Goal: Information Seeking & Learning: Learn about a topic

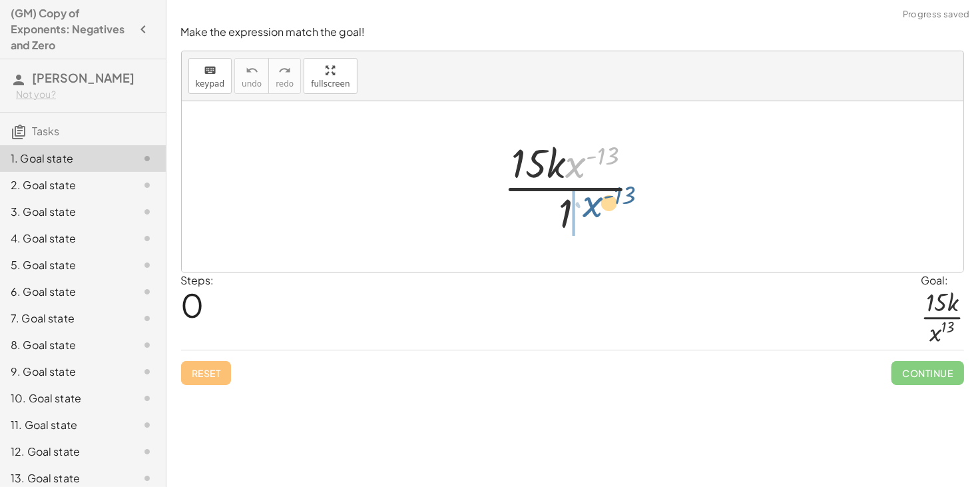
drag, startPoint x: 574, startPoint y: 166, endPoint x: 592, endPoint y: 209, distance: 46.5
click at [592, 209] on div at bounding box center [578, 186] width 162 height 102
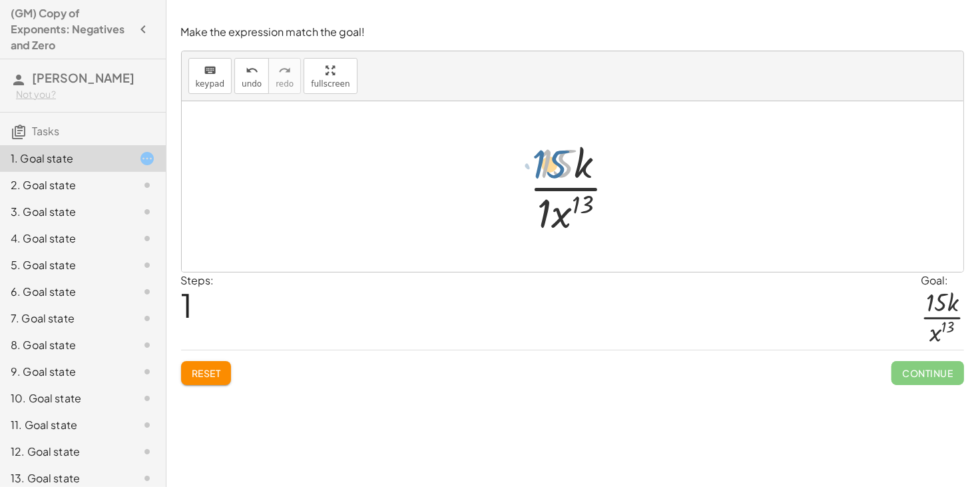
click at [547, 170] on div at bounding box center [577, 186] width 110 height 102
drag, startPoint x: 544, startPoint y: 205, endPoint x: 550, endPoint y: 172, distance: 33.8
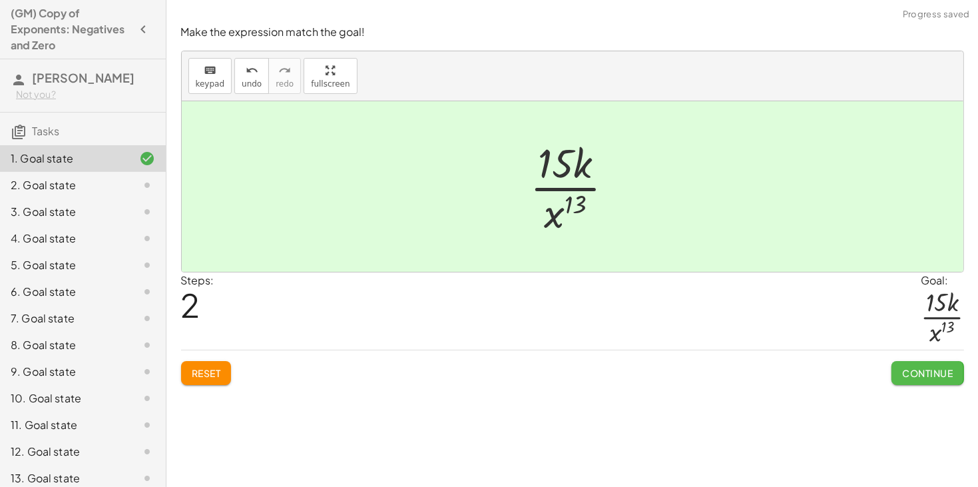
click at [902, 369] on span "Continue" at bounding box center [927, 373] width 51 height 12
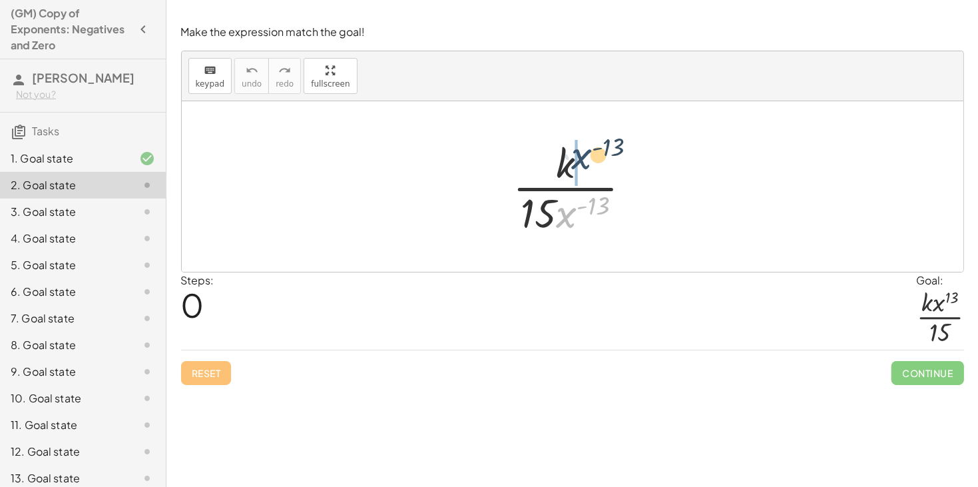
drag, startPoint x: 561, startPoint y: 217, endPoint x: 576, endPoint y: 158, distance: 60.5
click at [576, 158] on div at bounding box center [577, 186] width 142 height 102
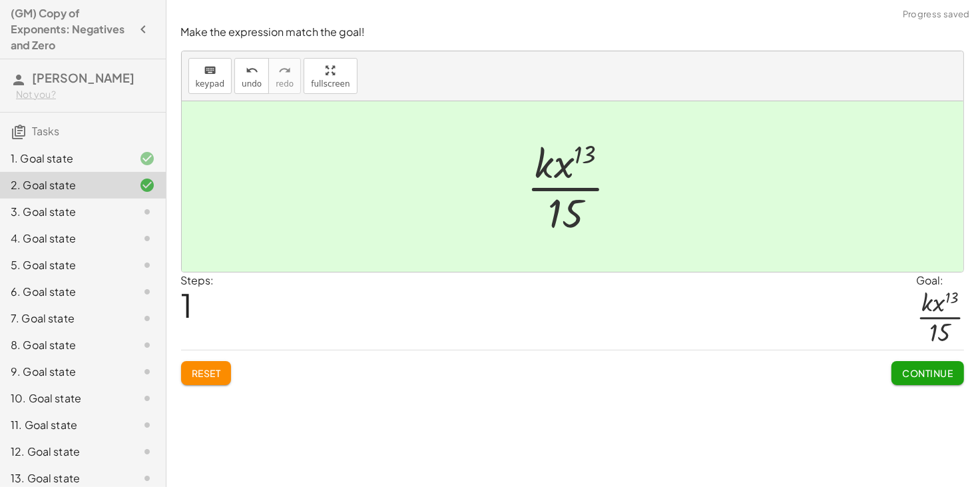
click at [908, 371] on span "Continue" at bounding box center [927, 373] width 51 height 12
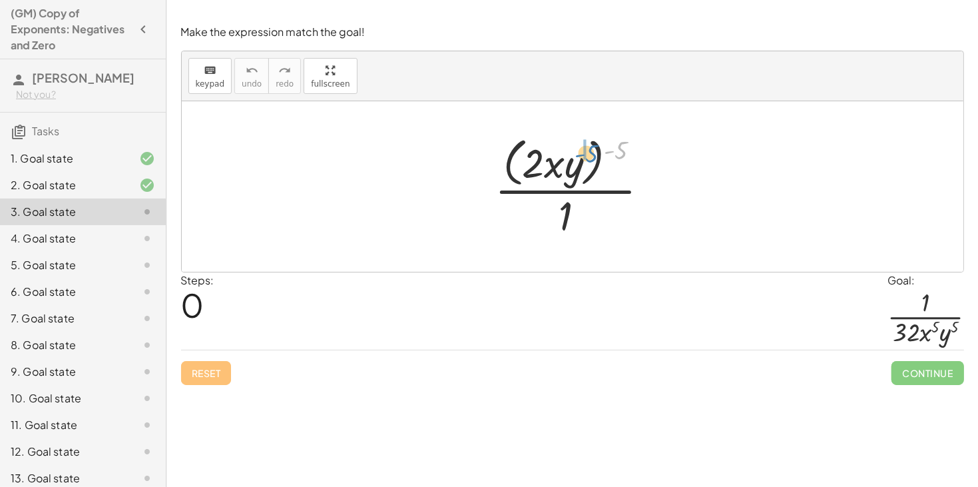
drag, startPoint x: 618, startPoint y: 154, endPoint x: 586, endPoint y: 157, distance: 32.1
click at [586, 157] on div at bounding box center [577, 186] width 178 height 108
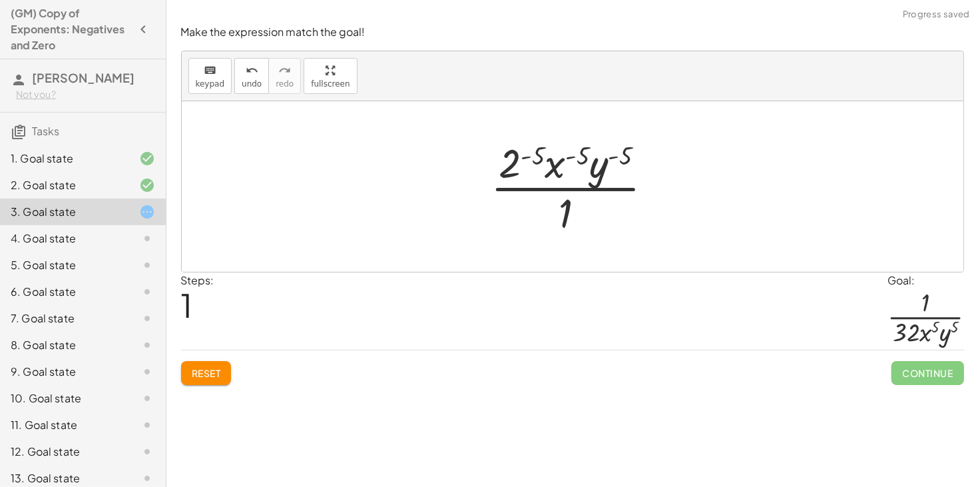
click at [537, 152] on div at bounding box center [577, 186] width 186 height 102
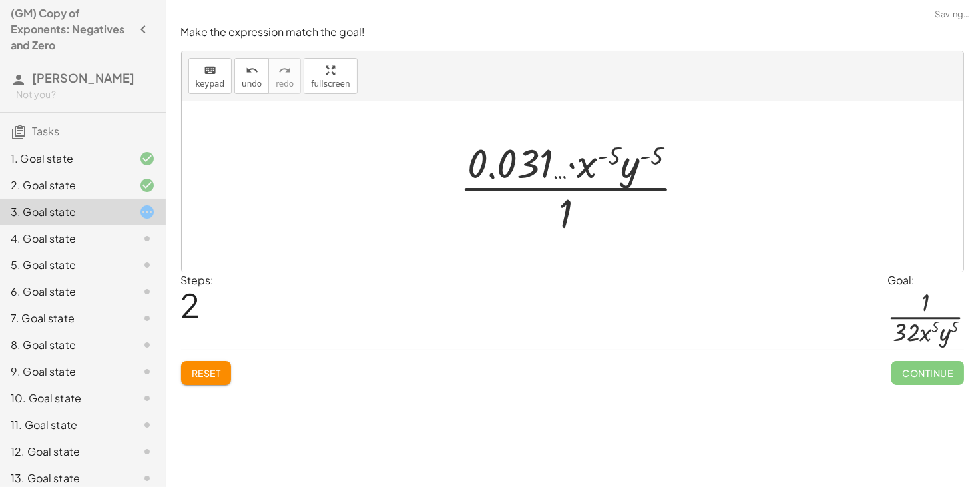
click at [596, 156] on div at bounding box center [578, 186] width 250 height 102
click at [603, 154] on div at bounding box center [578, 186] width 250 height 102
drag, startPoint x: 586, startPoint y: 164, endPoint x: 594, endPoint y: 255, distance: 90.9
click at [594, 255] on div "· ( · 2 · x · y ) ( - 5 ) · 1 · 2 ( - 5 ) · x ( - 5 ) · y ( - 5 ) · 1 · x ( - 5…" at bounding box center [572, 186] width 781 height 170
drag, startPoint x: 630, startPoint y: 178, endPoint x: 629, endPoint y: 210, distance: 31.3
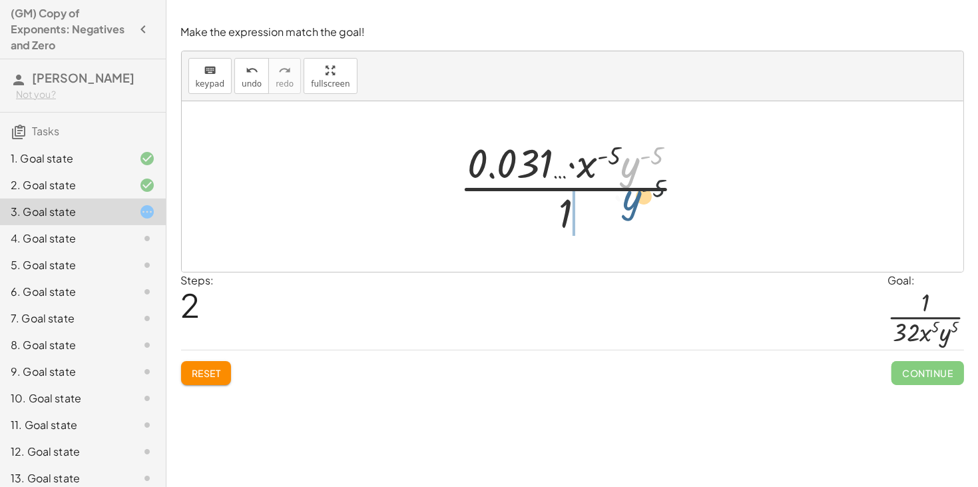
click at [629, 210] on div at bounding box center [578, 186] width 250 height 102
drag, startPoint x: 628, startPoint y: 176, endPoint x: 624, endPoint y: 220, distance: 44.1
click at [624, 220] on div at bounding box center [578, 186] width 250 height 102
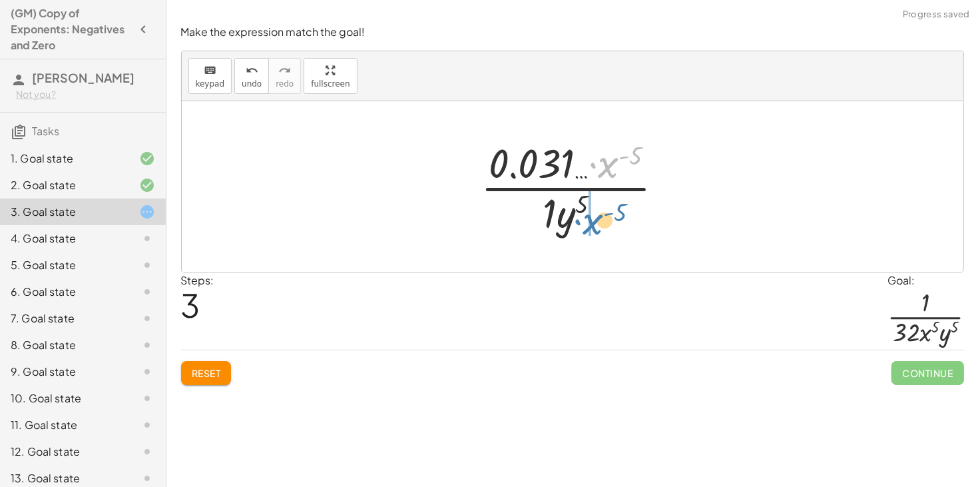
drag, startPoint x: 612, startPoint y: 168, endPoint x: 596, endPoint y: 225, distance: 59.3
click at [596, 225] on div at bounding box center [577, 186] width 207 height 102
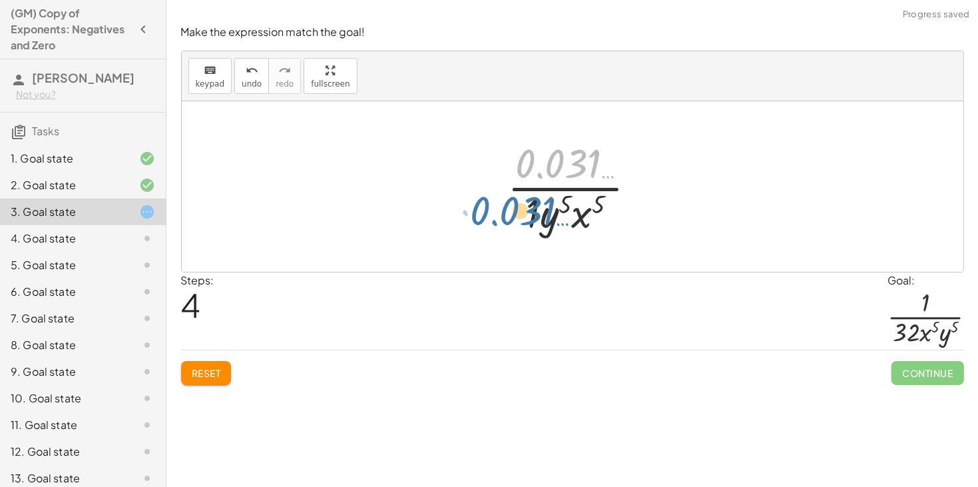
drag, startPoint x: 575, startPoint y: 170, endPoint x: 530, endPoint y: 218, distance: 65.9
click at [530, 218] on div at bounding box center [577, 186] width 153 height 102
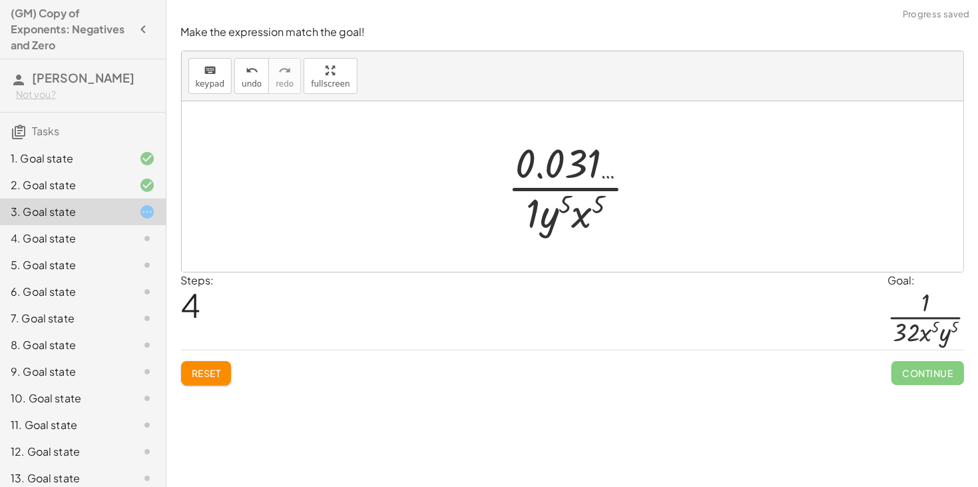
click at [194, 372] on span "Reset" at bounding box center [206, 373] width 29 height 12
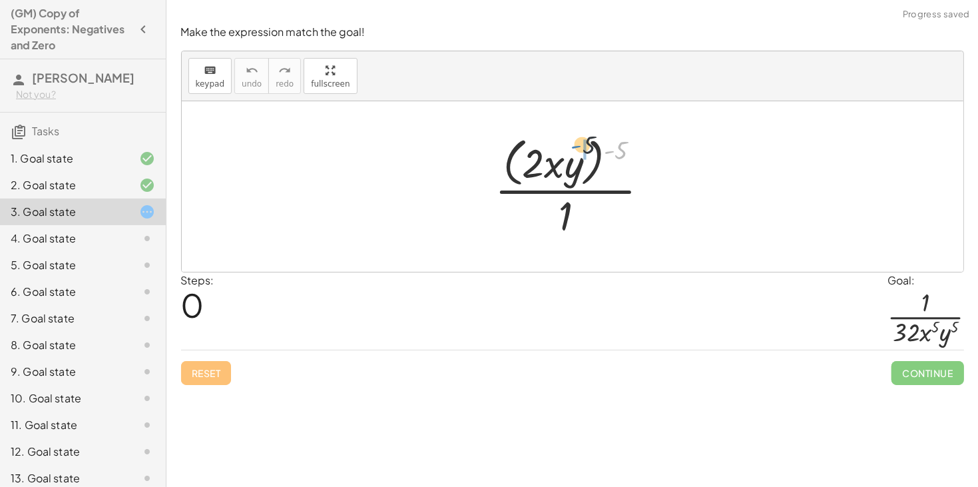
drag, startPoint x: 609, startPoint y: 142, endPoint x: 576, endPoint y: 137, distance: 33.7
click at [576, 137] on div at bounding box center [577, 186] width 178 height 108
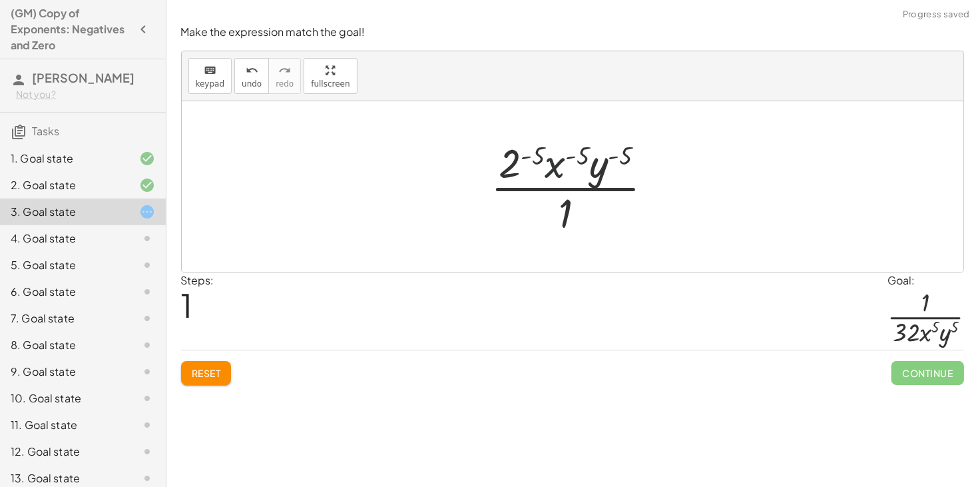
click at [565, 157] on div at bounding box center [577, 186] width 186 height 102
drag, startPoint x: 557, startPoint y: 166, endPoint x: 578, endPoint y: 224, distance: 60.8
click at [578, 224] on div at bounding box center [577, 186] width 186 height 102
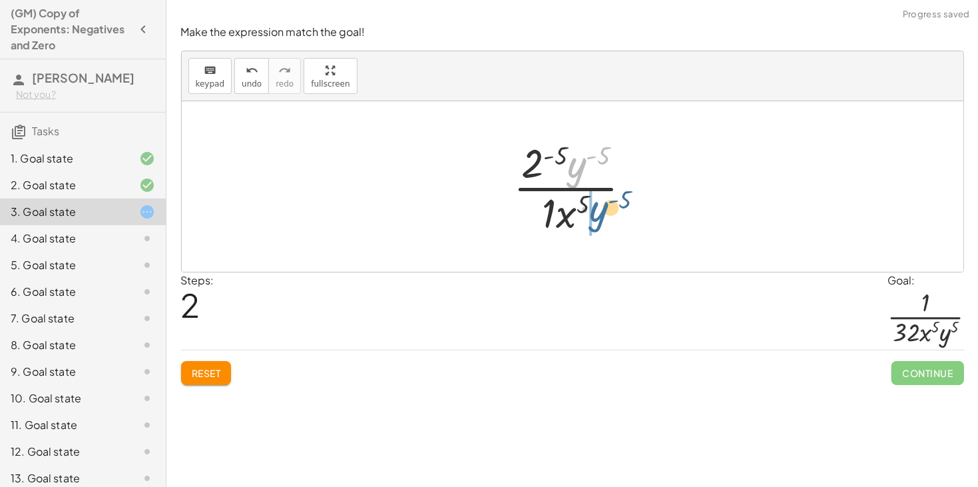
drag, startPoint x: 578, startPoint y: 163, endPoint x: 598, endPoint y: 209, distance: 50.1
click at [598, 209] on div at bounding box center [577, 186] width 142 height 102
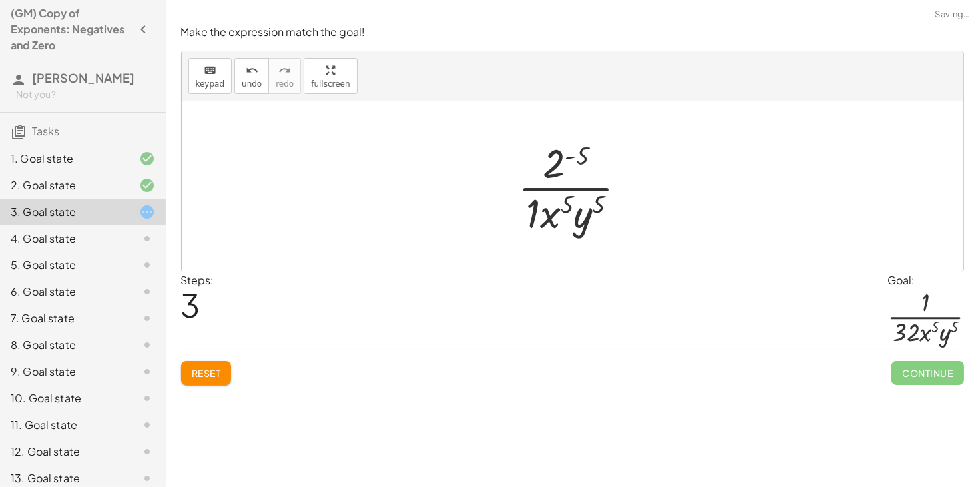
click at [560, 162] on div at bounding box center [577, 186] width 132 height 102
drag, startPoint x: 554, startPoint y: 162, endPoint x: 525, endPoint y: 214, distance: 60.2
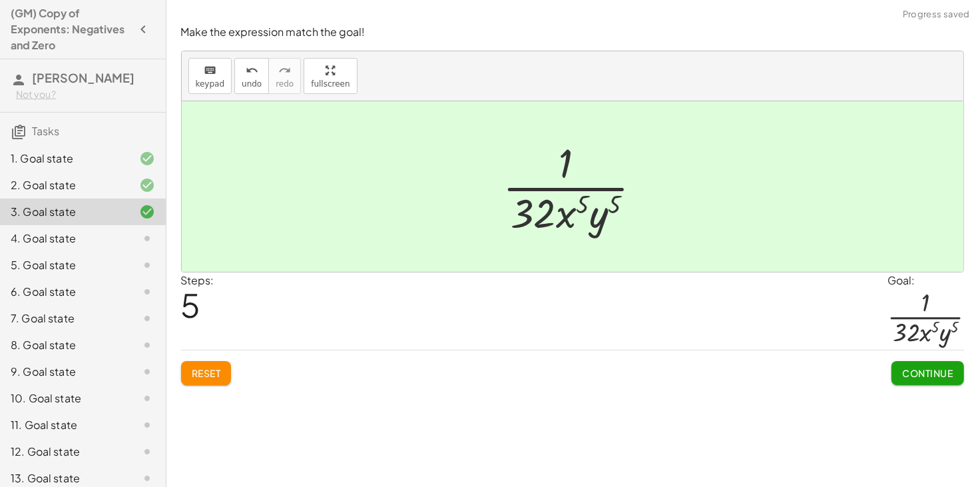
click at [919, 377] on span "Continue" at bounding box center [927, 373] width 51 height 12
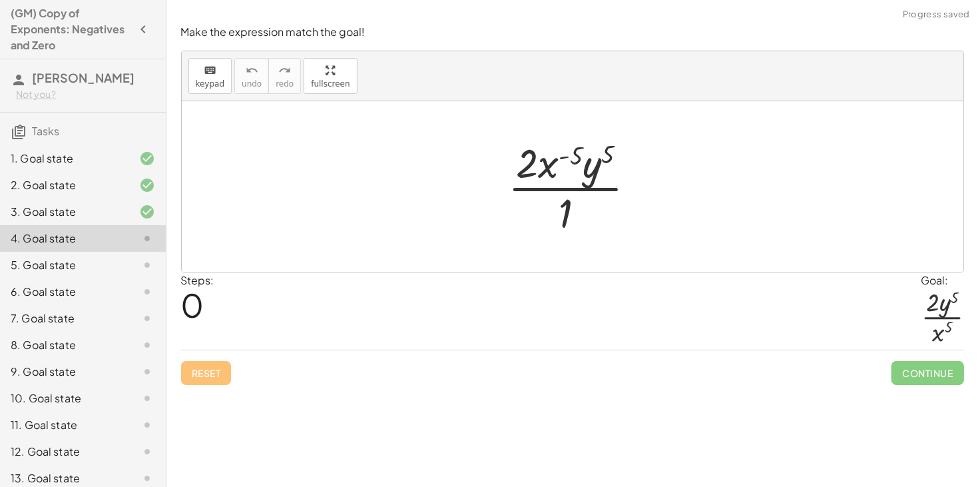
click at [548, 163] on div at bounding box center [577, 186] width 152 height 102
drag, startPoint x: 546, startPoint y: 164, endPoint x: 586, endPoint y: 212, distance: 62.0
click at [586, 212] on div at bounding box center [577, 186] width 152 height 102
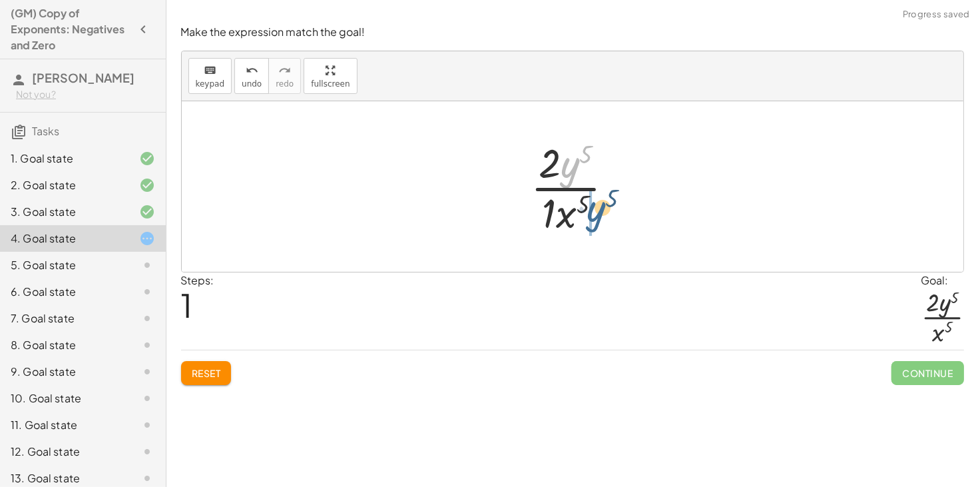
drag, startPoint x: 571, startPoint y: 172, endPoint x: 596, endPoint y: 218, distance: 52.1
click at [596, 218] on div at bounding box center [577, 186] width 107 height 102
drag, startPoint x: 527, startPoint y: 207, endPoint x: 521, endPoint y: 214, distance: 9.0
click at [521, 214] on div at bounding box center [578, 186] width 144 height 102
drag, startPoint x: 564, startPoint y: 170, endPoint x: 525, endPoint y: 215, distance: 59.5
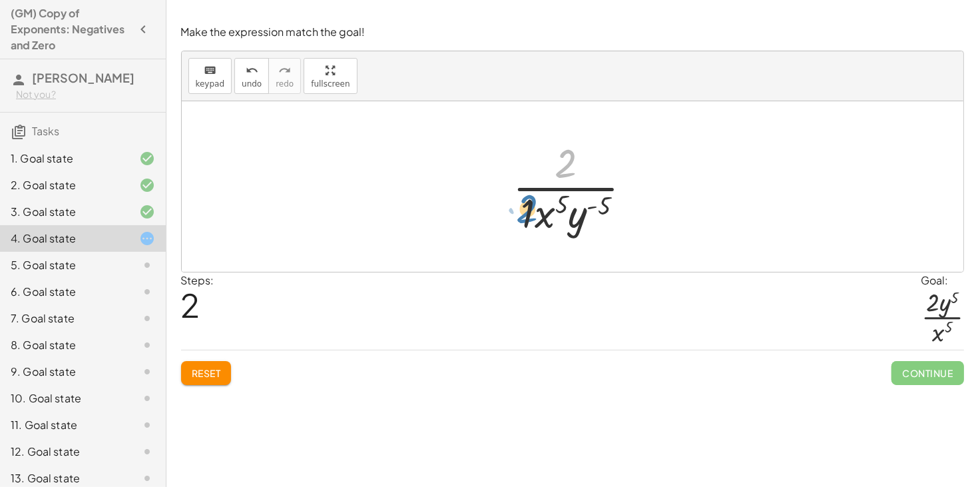
click at [525, 215] on div at bounding box center [578, 186] width 144 height 102
drag, startPoint x: 526, startPoint y: 212, endPoint x: 563, endPoint y: 159, distance: 65.0
drag, startPoint x: 572, startPoint y: 226, endPoint x: 582, endPoint y: 160, distance: 67.4
click at [582, 160] on div at bounding box center [577, 186] width 130 height 102
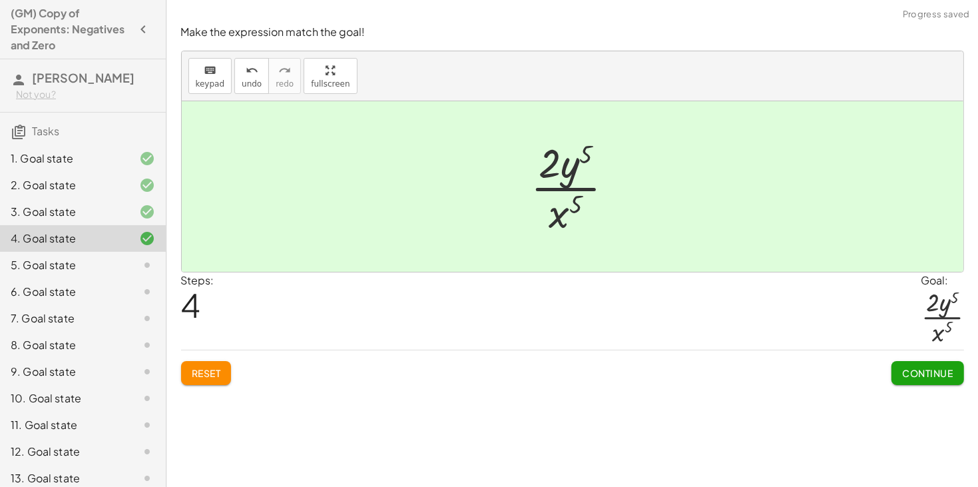
click at [961, 369] on button "Continue" at bounding box center [927, 373] width 72 height 24
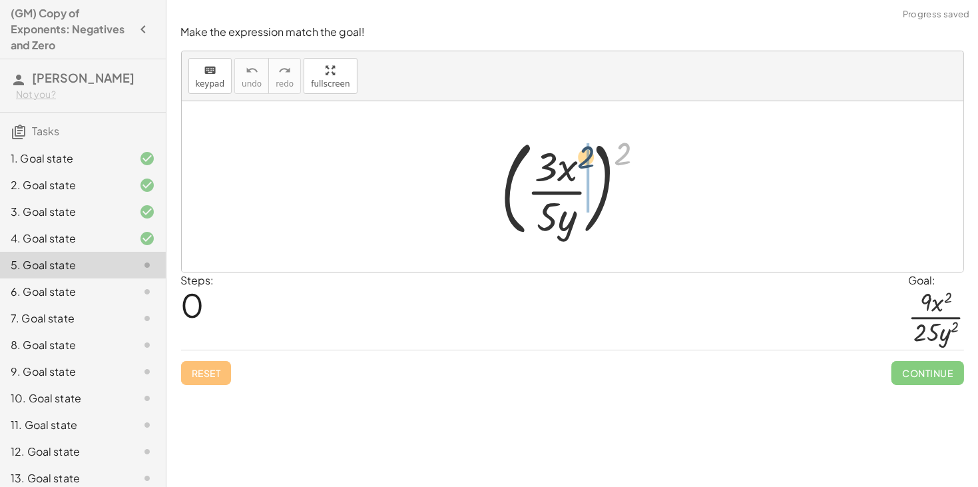
drag, startPoint x: 622, startPoint y: 154, endPoint x: 579, endPoint y: 157, distance: 43.3
click at [579, 157] on div at bounding box center [578, 186] width 168 height 110
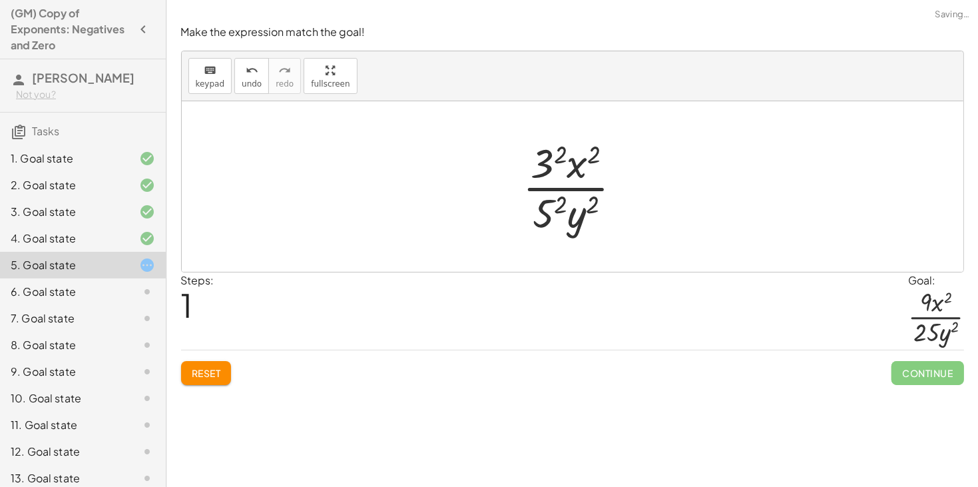
click at [586, 210] on div at bounding box center [578, 186] width 124 height 102
click at [550, 206] on div at bounding box center [578, 186] width 124 height 102
click at [552, 156] on div at bounding box center [576, 186] width 129 height 102
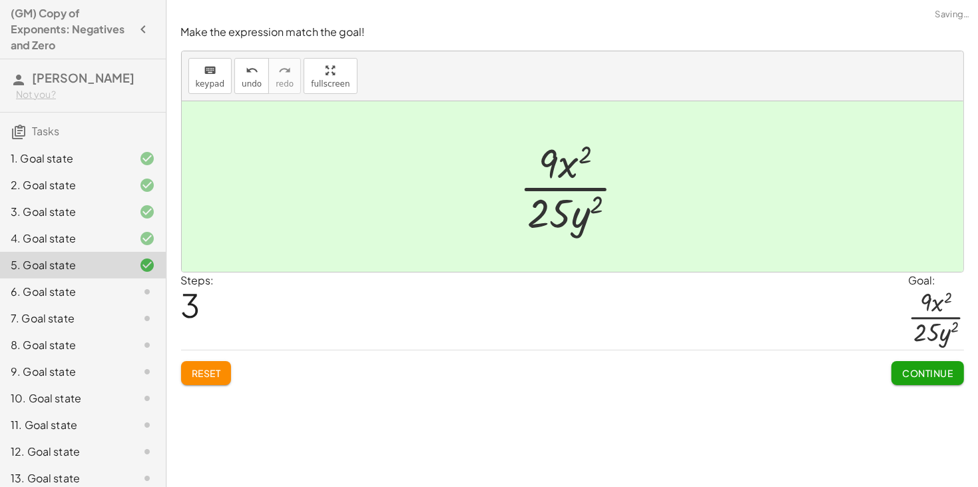
click at [912, 360] on div "Continue" at bounding box center [927, 367] width 72 height 35
click at [914, 369] on span "Continue" at bounding box center [927, 373] width 51 height 12
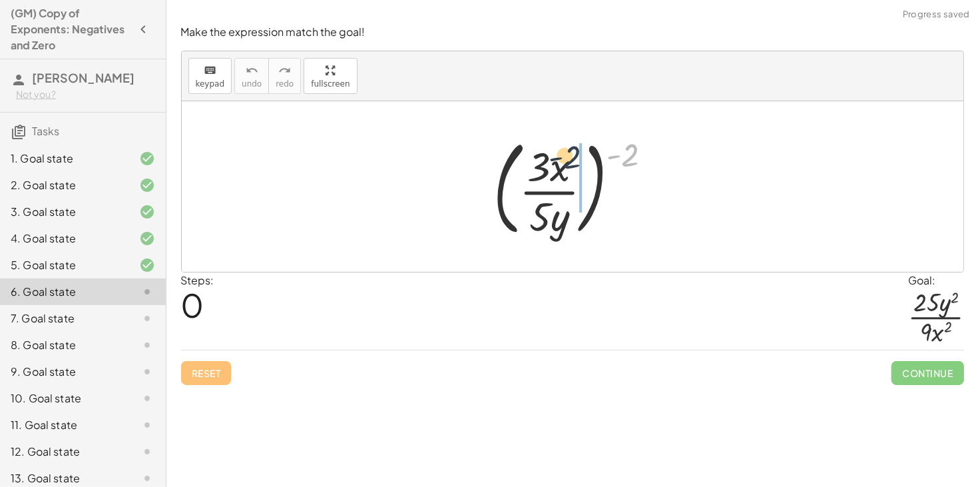
drag, startPoint x: 626, startPoint y: 156, endPoint x: 568, endPoint y: 158, distance: 57.9
click at [568, 158] on div at bounding box center [578, 186] width 182 height 110
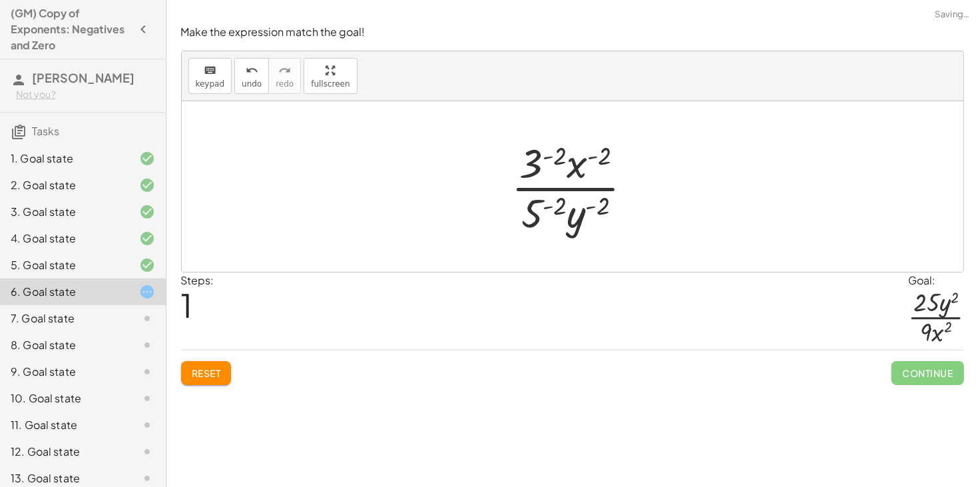
click at [542, 160] on div at bounding box center [578, 186] width 146 height 102
click at [540, 206] on div at bounding box center [577, 186] width 192 height 102
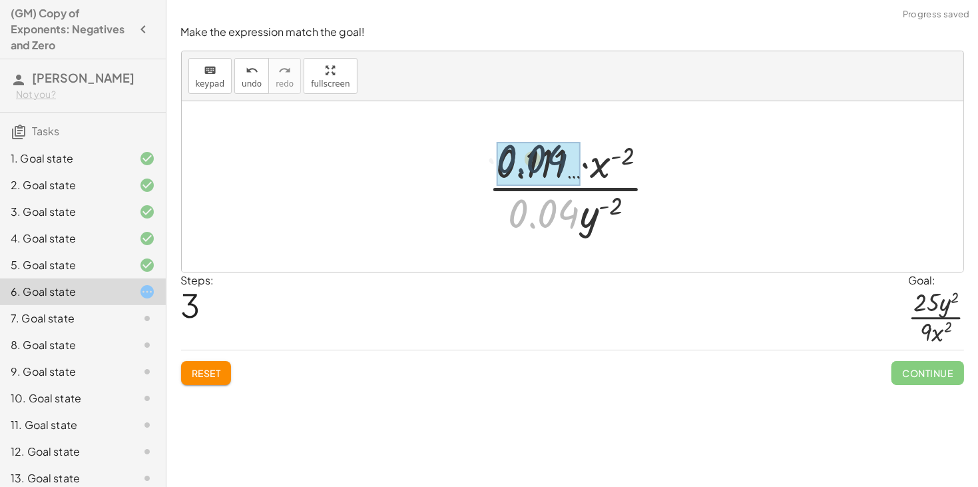
drag, startPoint x: 553, startPoint y: 208, endPoint x: 540, endPoint y: 153, distance: 56.7
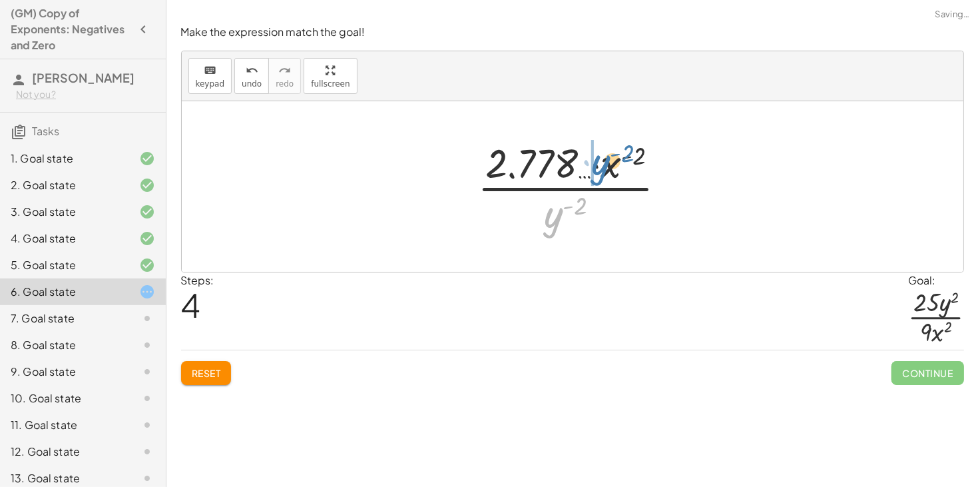
drag, startPoint x: 560, startPoint y: 210, endPoint x: 607, endPoint y: 157, distance: 71.2
click at [607, 157] on div at bounding box center [578, 186] width 214 height 102
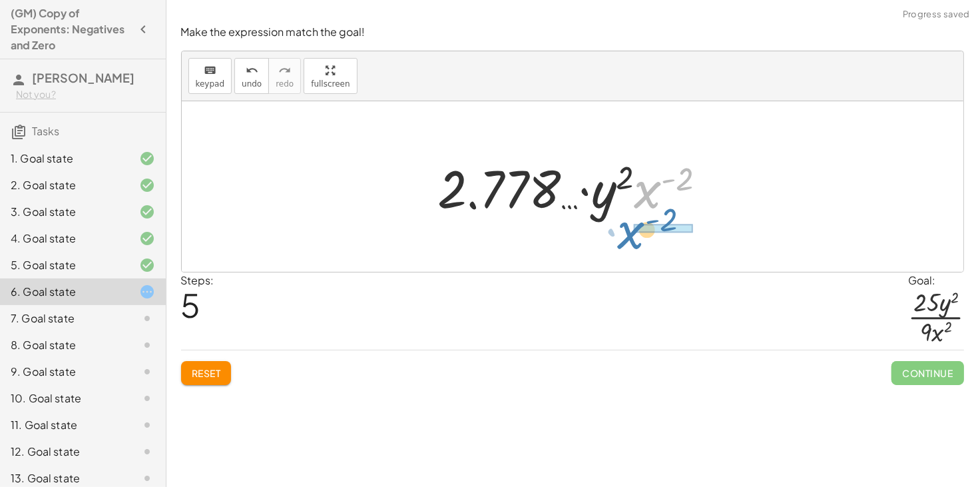
drag, startPoint x: 643, startPoint y: 187, endPoint x: 634, endPoint y: 228, distance: 42.2
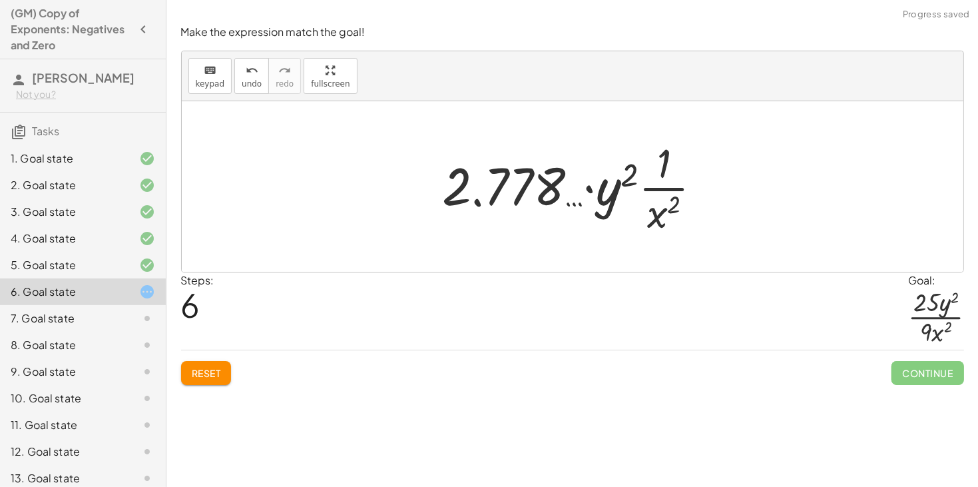
click at [224, 371] on button "Reset" at bounding box center [206, 373] width 51 height 24
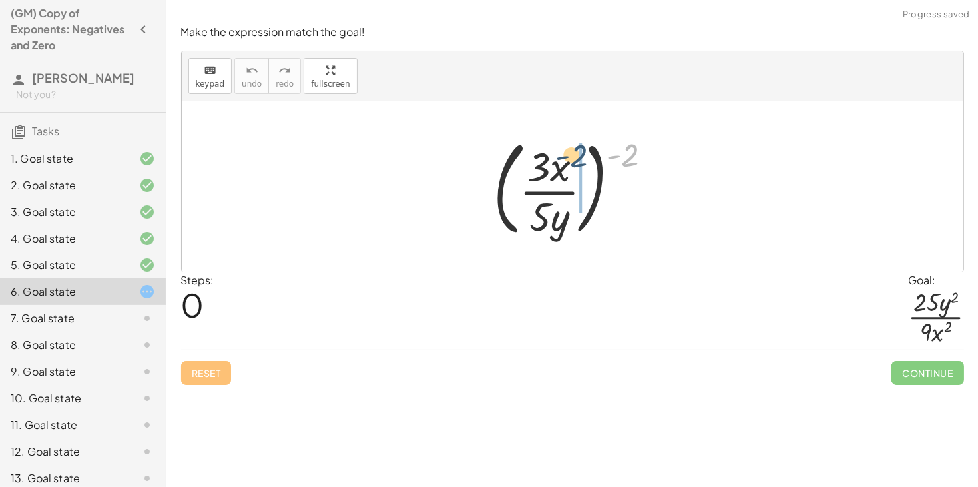
drag, startPoint x: 623, startPoint y: 161, endPoint x: 561, endPoint y: 164, distance: 62.0
click at [561, 164] on div at bounding box center [578, 186] width 182 height 110
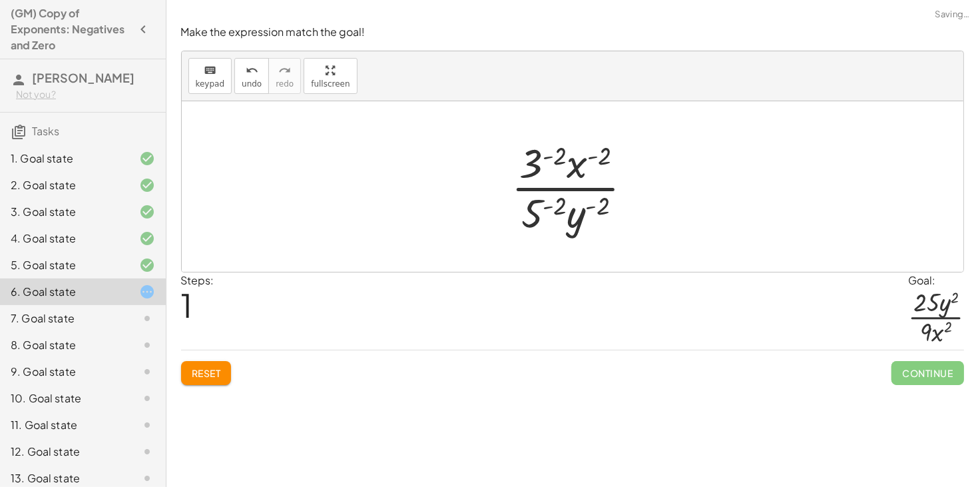
click at [546, 160] on div at bounding box center [578, 186] width 146 height 102
click at [542, 199] on div at bounding box center [577, 186] width 192 height 102
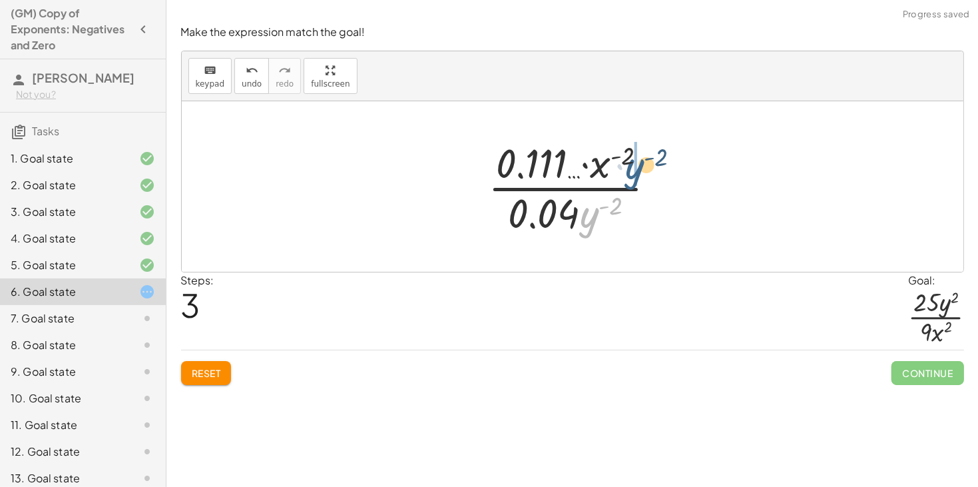
drag, startPoint x: 592, startPoint y: 214, endPoint x: 636, endPoint y: 165, distance: 66.4
click at [636, 165] on div at bounding box center [577, 186] width 192 height 102
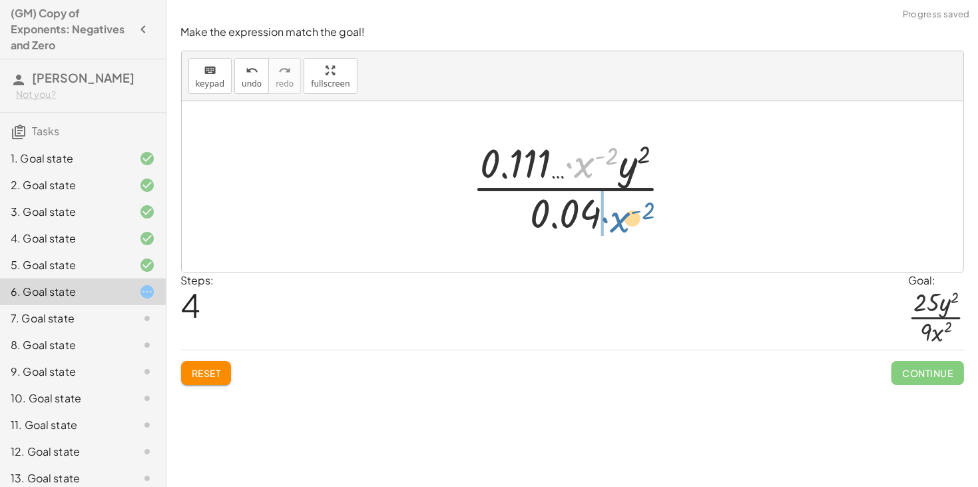
drag, startPoint x: 582, startPoint y: 163, endPoint x: 616, endPoint y: 216, distance: 62.8
click at [616, 216] on div at bounding box center [577, 186] width 224 height 102
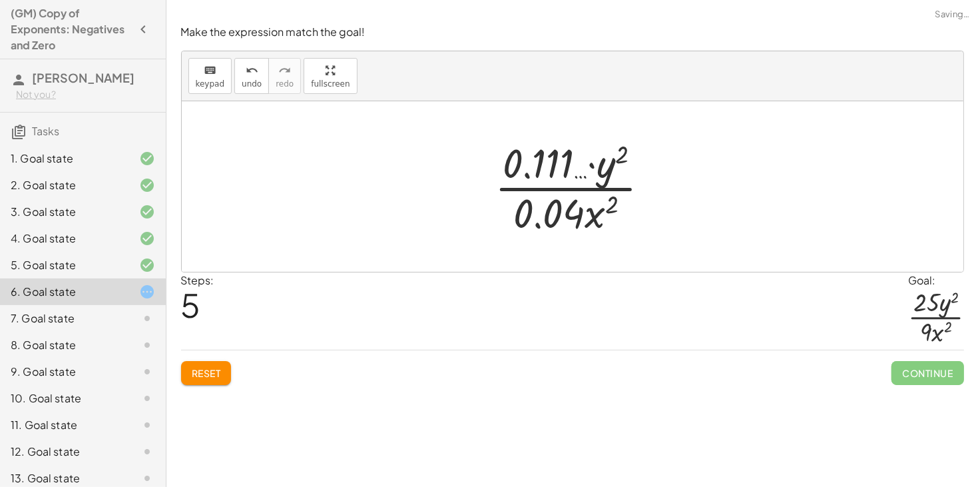
click at [555, 211] on div at bounding box center [578, 186] width 180 height 102
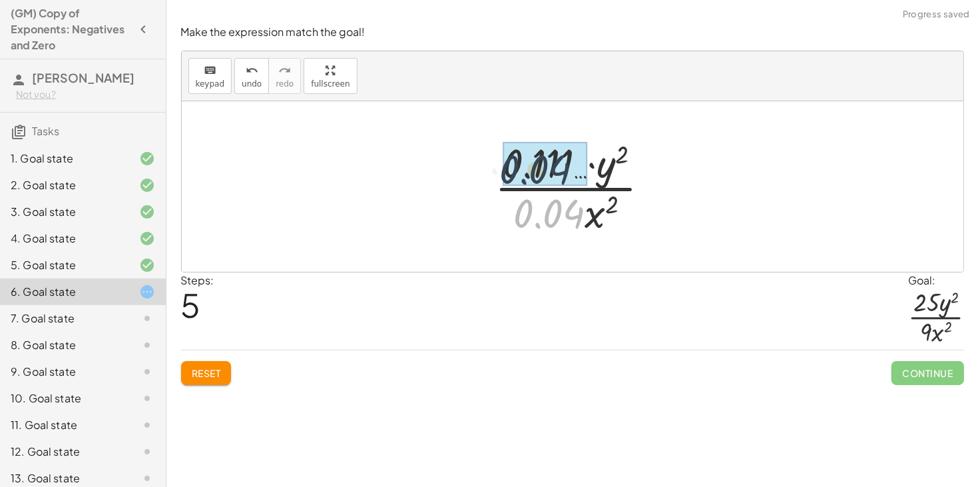
drag, startPoint x: 554, startPoint y: 211, endPoint x: 540, endPoint y: 166, distance: 46.9
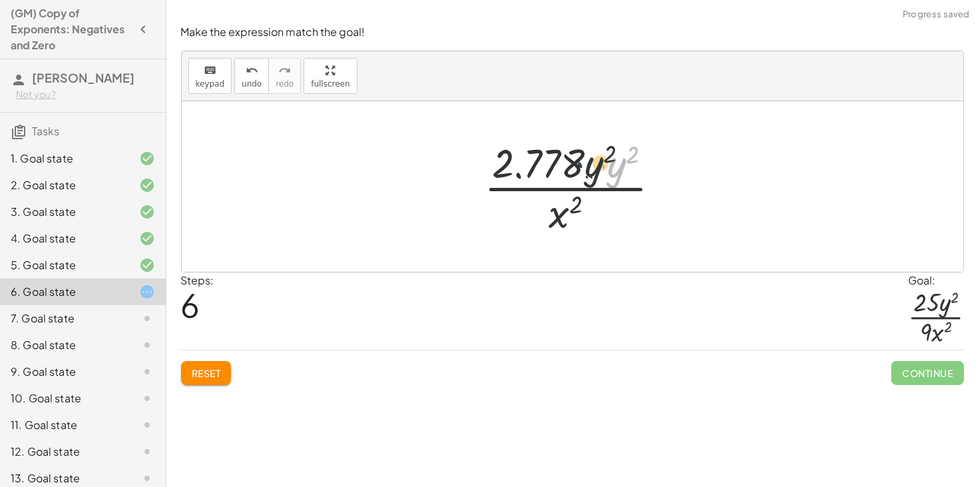
drag, startPoint x: 600, startPoint y: 166, endPoint x: 573, endPoint y: 165, distance: 26.6
click at [573, 165] on div at bounding box center [577, 186] width 201 height 102
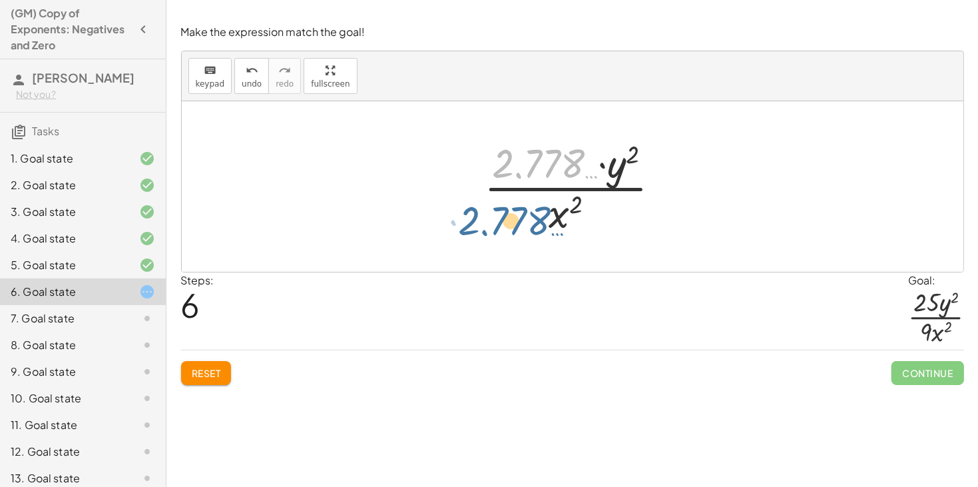
drag, startPoint x: 563, startPoint y: 163, endPoint x: 529, endPoint y: 226, distance: 71.8
click at [529, 226] on div at bounding box center [577, 186] width 201 height 102
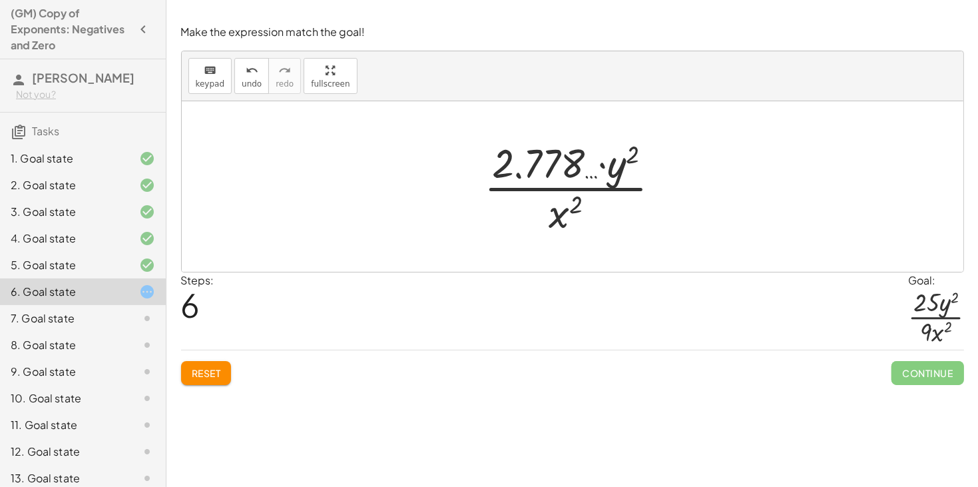
click at [599, 164] on div at bounding box center [577, 186] width 201 height 102
drag, startPoint x: 616, startPoint y: 168, endPoint x: 597, endPoint y: 166, distance: 18.7
click at [597, 166] on div at bounding box center [577, 186] width 201 height 102
click at [0, 0] on div "Make the expression match the goal! keyboard keypad undo undo redo redo fullscr…" at bounding box center [0, 0] width 0 height 0
click at [219, 379] on span "Reset" at bounding box center [206, 373] width 29 height 12
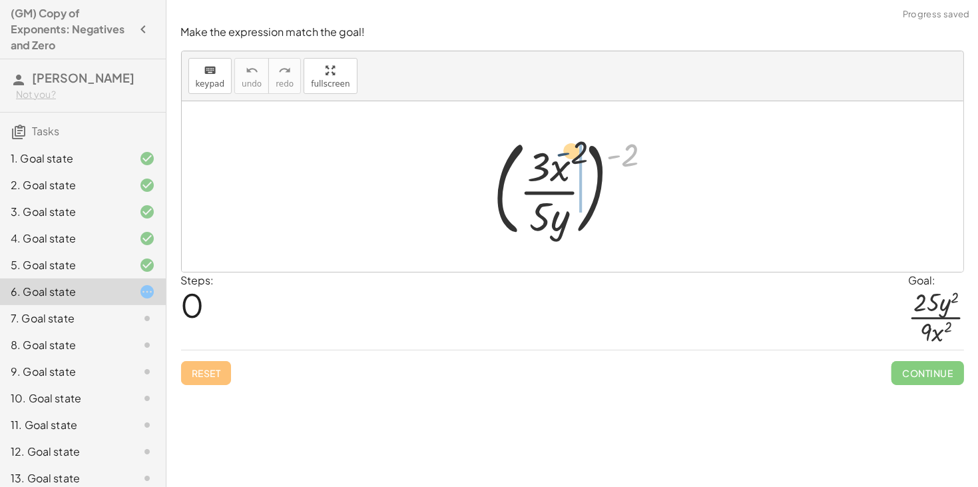
drag, startPoint x: 620, startPoint y: 164, endPoint x: 565, endPoint y: 166, distance: 55.3
click at [565, 166] on div at bounding box center [578, 186] width 182 height 110
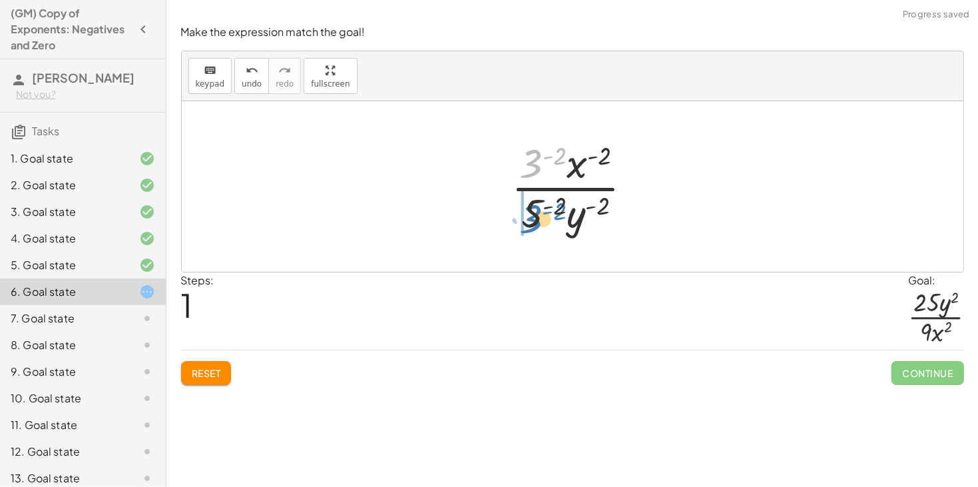
drag, startPoint x: 530, startPoint y: 168, endPoint x: 529, endPoint y: 222, distance: 54.6
click at [529, 222] on div at bounding box center [578, 186] width 146 height 102
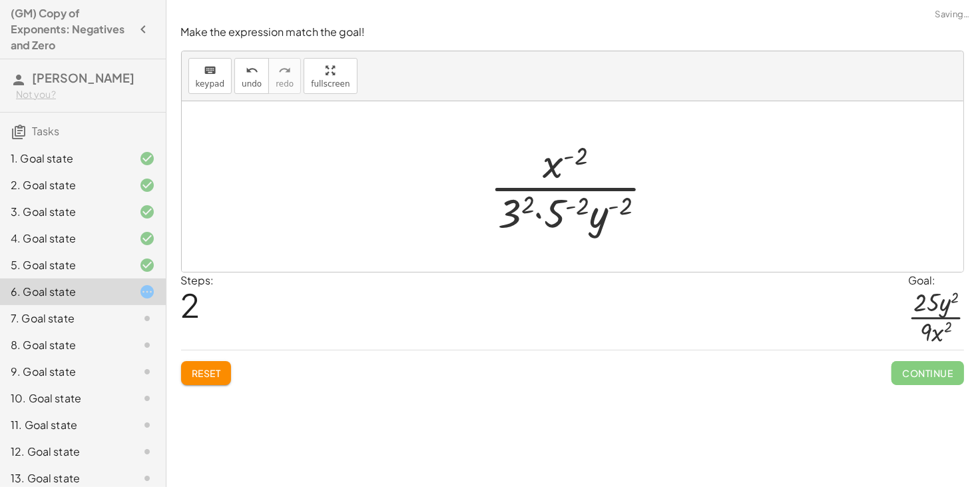
click at [556, 214] on div at bounding box center [577, 186] width 188 height 102
click at [501, 211] on div at bounding box center [578, 186] width 214 height 102
click at [526, 214] on div at bounding box center [577, 186] width 197 height 102
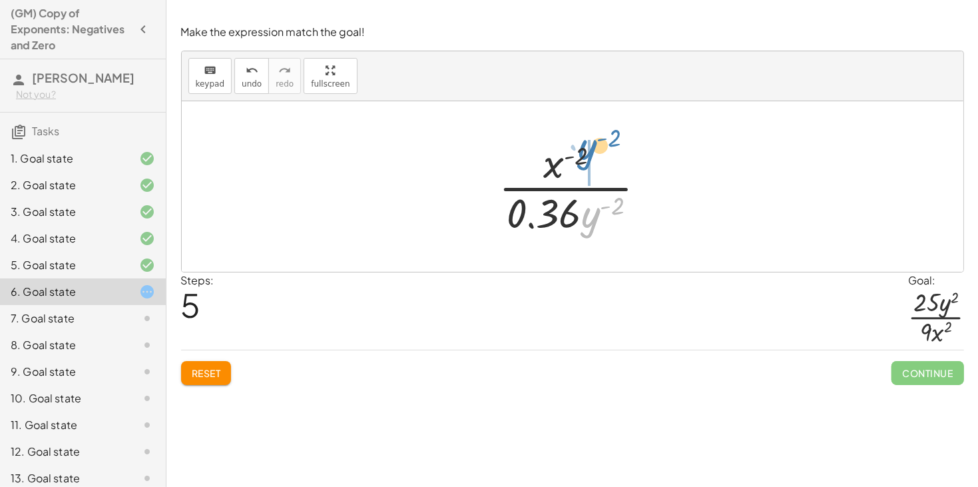
drag, startPoint x: 591, startPoint y: 226, endPoint x: 589, endPoint y: 165, distance: 60.6
click at [589, 165] on div at bounding box center [577, 186] width 171 height 102
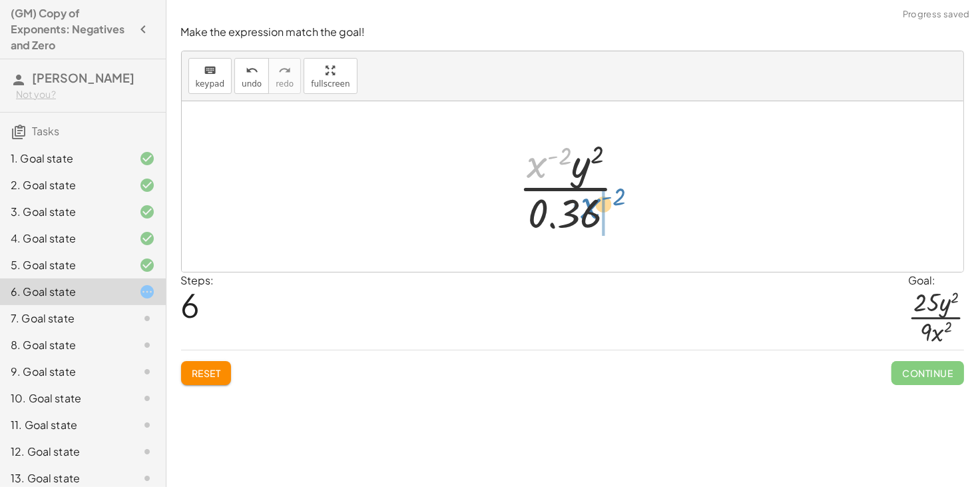
drag, startPoint x: 538, startPoint y: 163, endPoint x: 598, endPoint y: 209, distance: 76.0
click at [598, 209] on div at bounding box center [577, 186] width 130 height 102
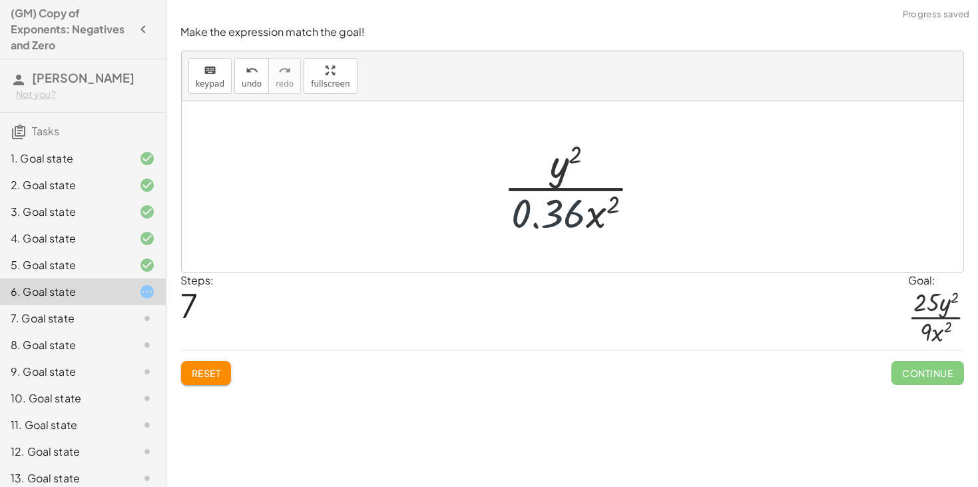
click at [548, 203] on div at bounding box center [578, 186] width 162 height 102
click at [537, 172] on div at bounding box center [578, 186] width 162 height 102
drag, startPoint x: 563, startPoint y: 212, endPoint x: 535, endPoint y: 170, distance: 50.9
click at [535, 170] on div at bounding box center [578, 186] width 162 height 102
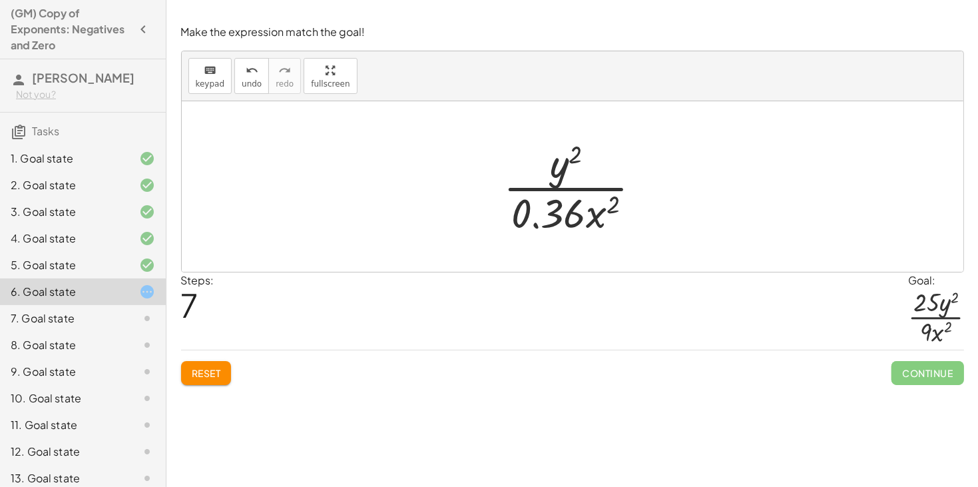
click at [203, 369] on span "Reset" at bounding box center [206, 373] width 29 height 12
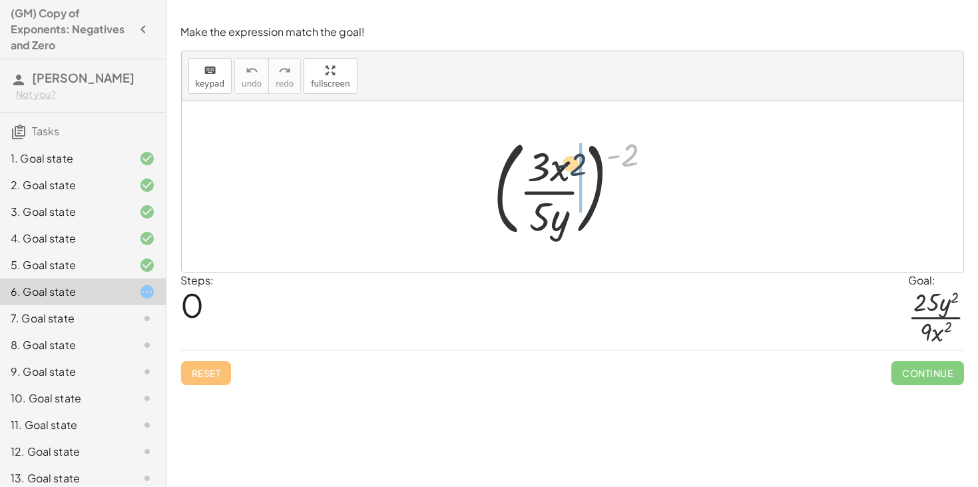
drag, startPoint x: 630, startPoint y: 156, endPoint x: 576, endPoint y: 166, distance: 55.5
click at [576, 166] on div at bounding box center [578, 186] width 182 height 110
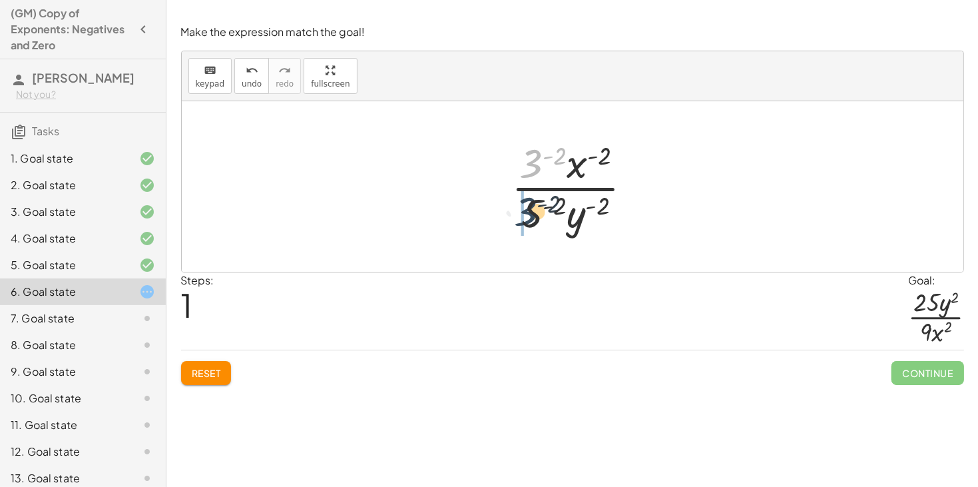
drag, startPoint x: 532, startPoint y: 166, endPoint x: 525, endPoint y: 215, distance: 49.8
click at [525, 215] on div at bounding box center [578, 186] width 146 height 102
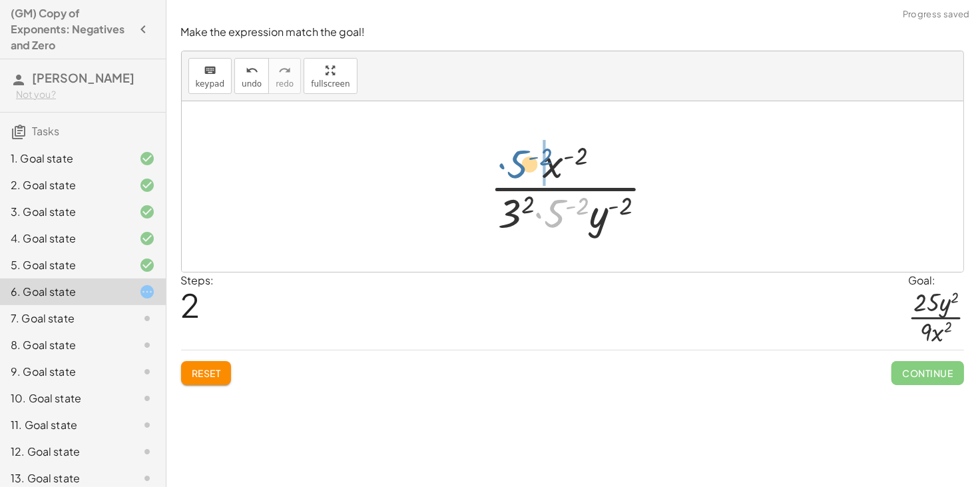
drag, startPoint x: 558, startPoint y: 222, endPoint x: 518, endPoint y: 172, distance: 63.9
click at [518, 172] on div at bounding box center [577, 186] width 188 height 102
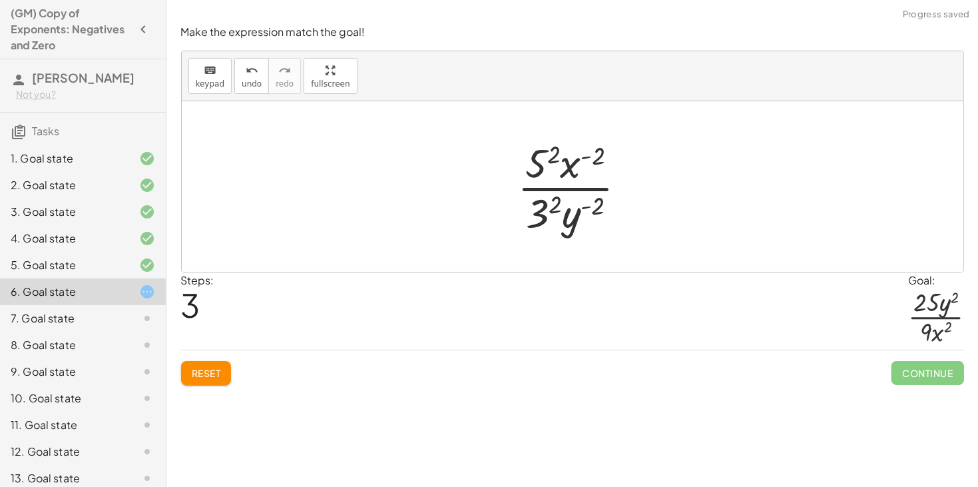
click at [577, 160] on div at bounding box center [576, 186] width 133 height 102
drag, startPoint x: 569, startPoint y: 164, endPoint x: 588, endPoint y: 209, distance: 48.9
click at [588, 209] on div at bounding box center [576, 186] width 133 height 102
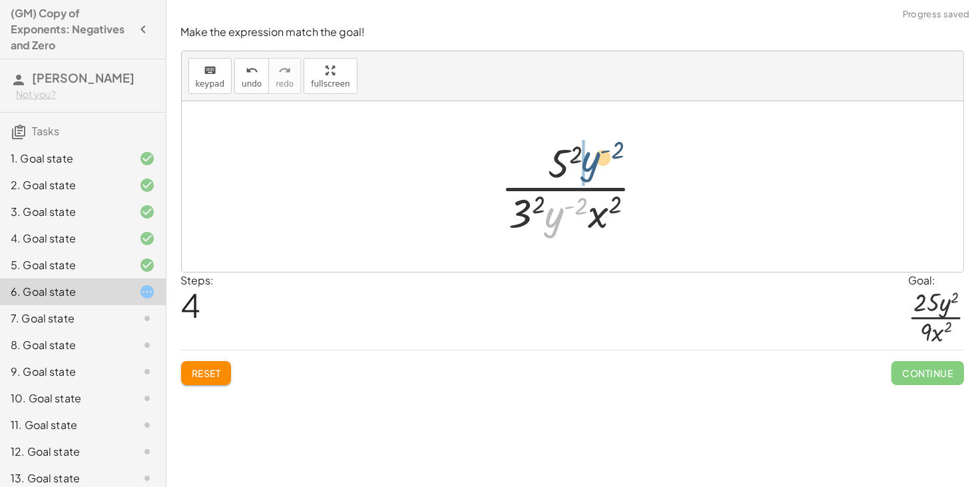
drag, startPoint x: 557, startPoint y: 210, endPoint x: 595, endPoint y: 152, distance: 69.8
click at [595, 152] on div at bounding box center [577, 186] width 166 height 102
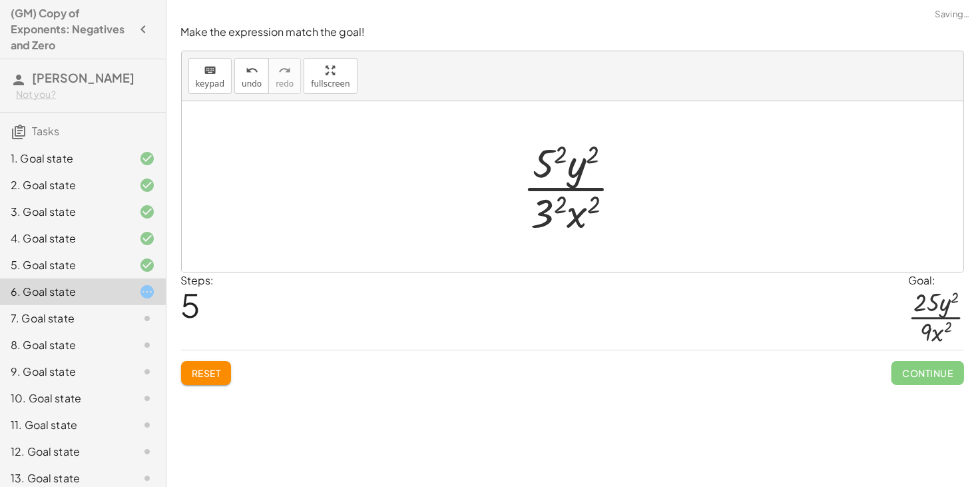
click at [551, 155] on div at bounding box center [578, 186] width 124 height 102
click at [549, 204] on div at bounding box center [576, 186] width 129 height 102
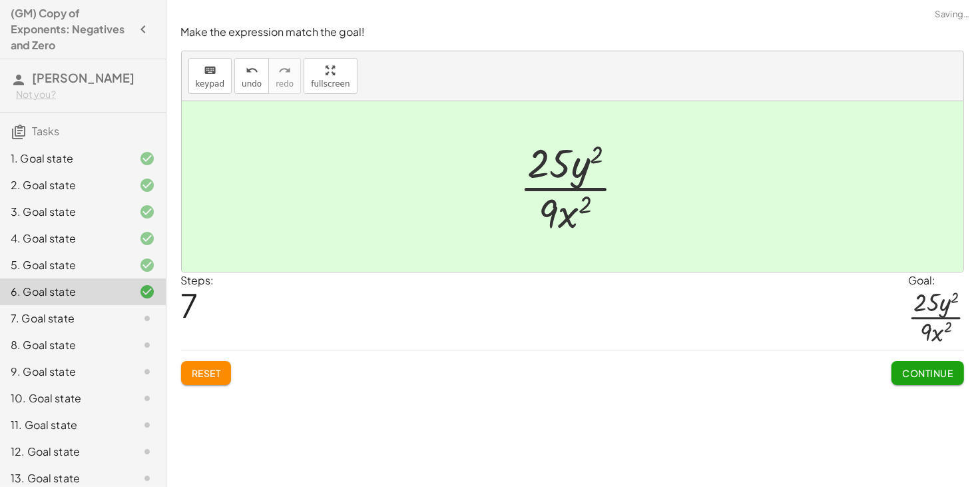
click at [918, 365] on button "Continue" at bounding box center [927, 373] width 72 height 24
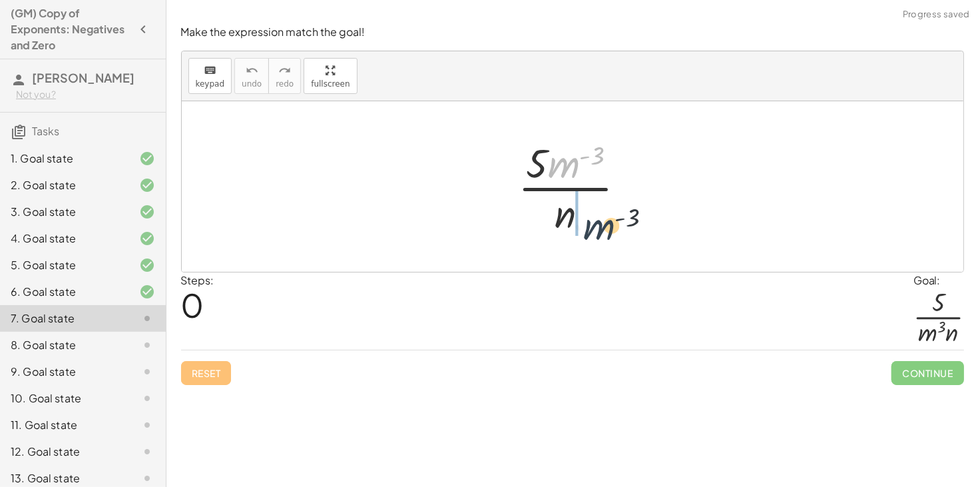
drag, startPoint x: 572, startPoint y: 162, endPoint x: 600, endPoint y: 223, distance: 67.0
click at [600, 223] on div at bounding box center [577, 186] width 132 height 102
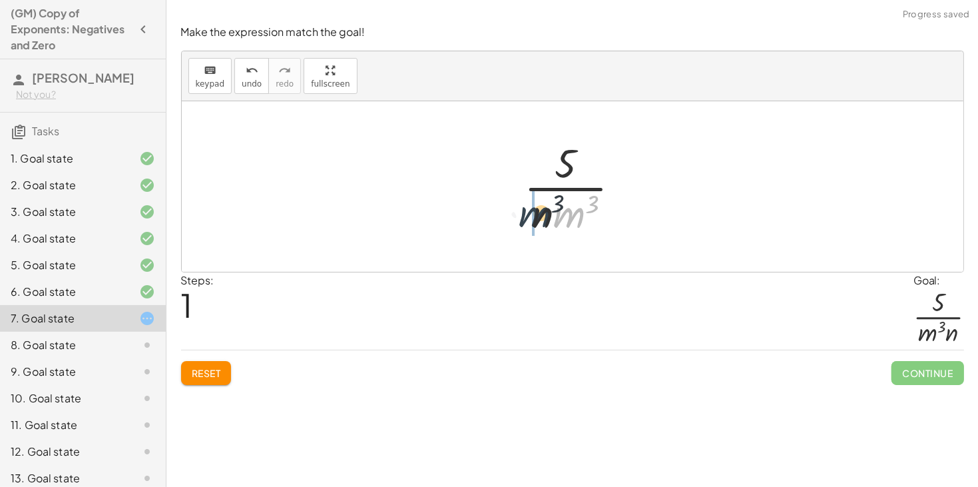
drag, startPoint x: 574, startPoint y: 220, endPoint x: 534, endPoint y: 220, distance: 39.9
click at [534, 220] on div at bounding box center [577, 186] width 120 height 102
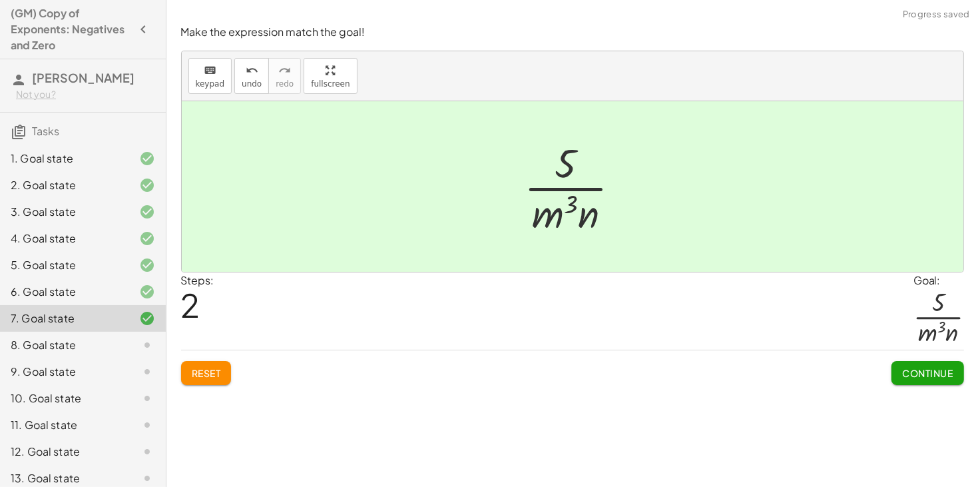
click at [905, 370] on span "Continue" at bounding box center [927, 373] width 51 height 12
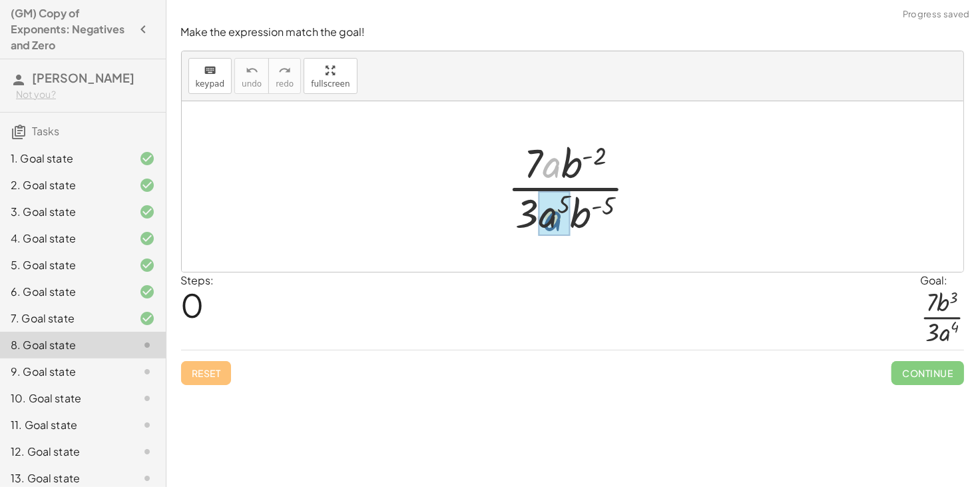
drag, startPoint x: 551, startPoint y: 165, endPoint x: 551, endPoint y: 222, distance: 57.2
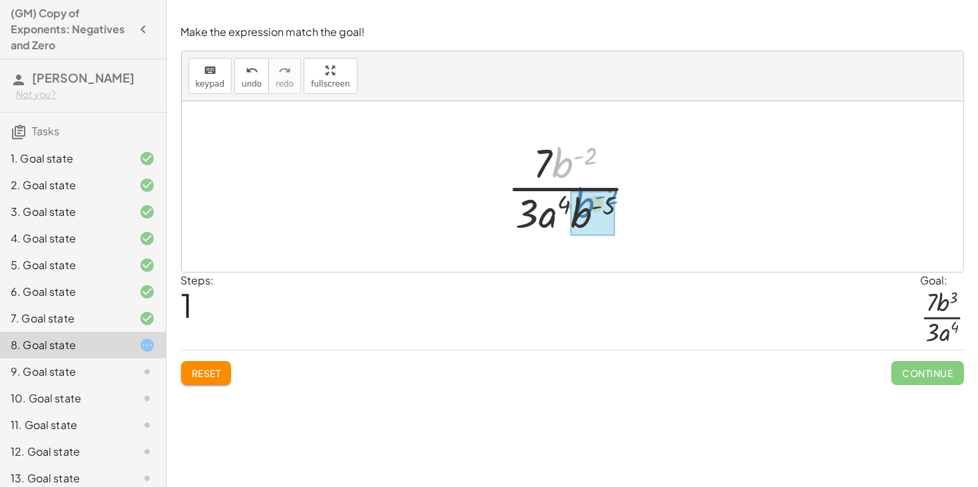
drag, startPoint x: 561, startPoint y: 169, endPoint x: 582, endPoint y: 209, distance: 45.3
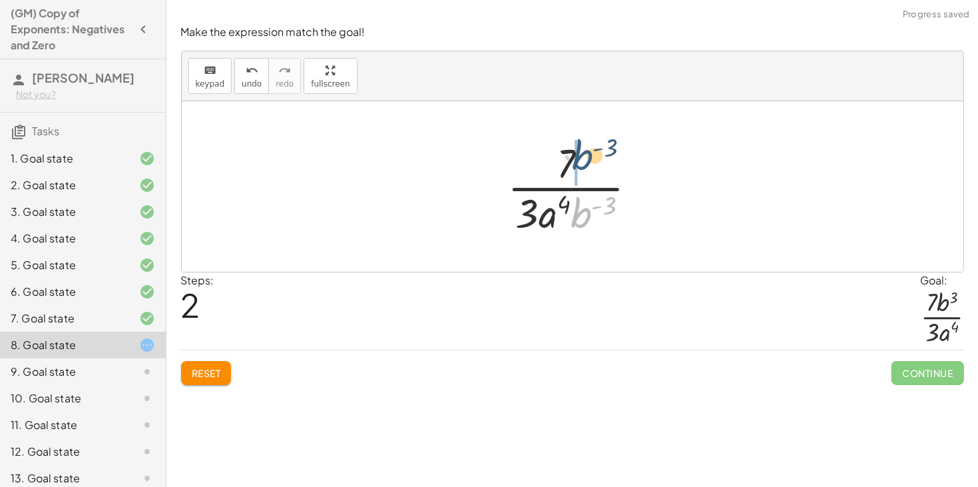
drag, startPoint x: 582, startPoint y: 213, endPoint x: 583, endPoint y: 154, distance: 59.3
click at [583, 154] on div at bounding box center [578, 186] width 154 height 102
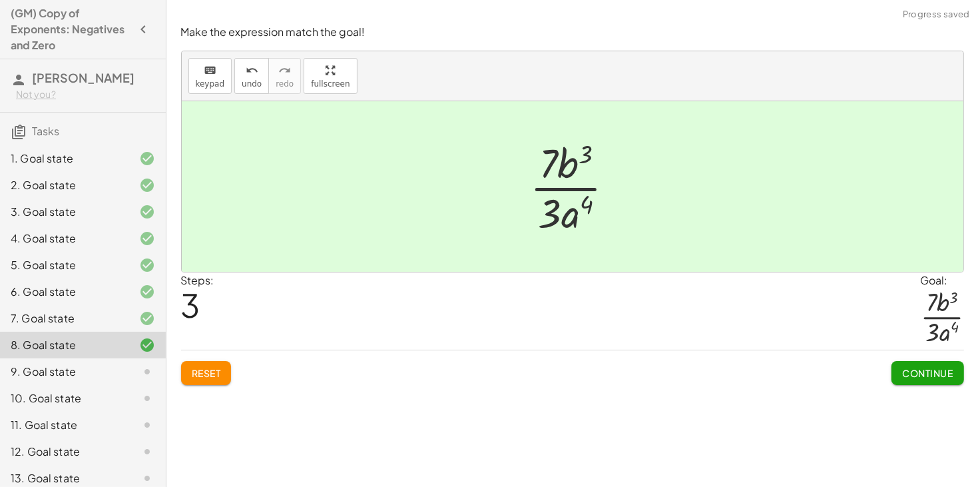
click at [895, 374] on button "Continue" at bounding box center [927, 373] width 72 height 24
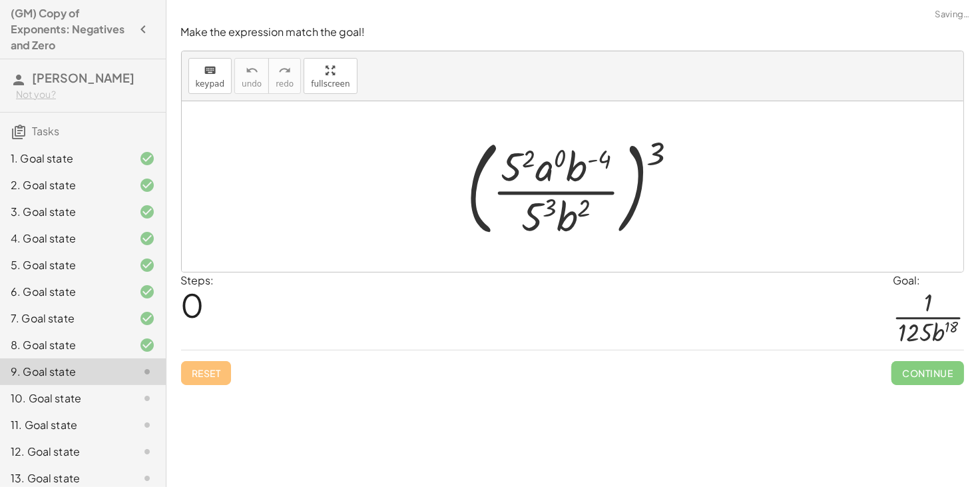
scroll to position [142, 0]
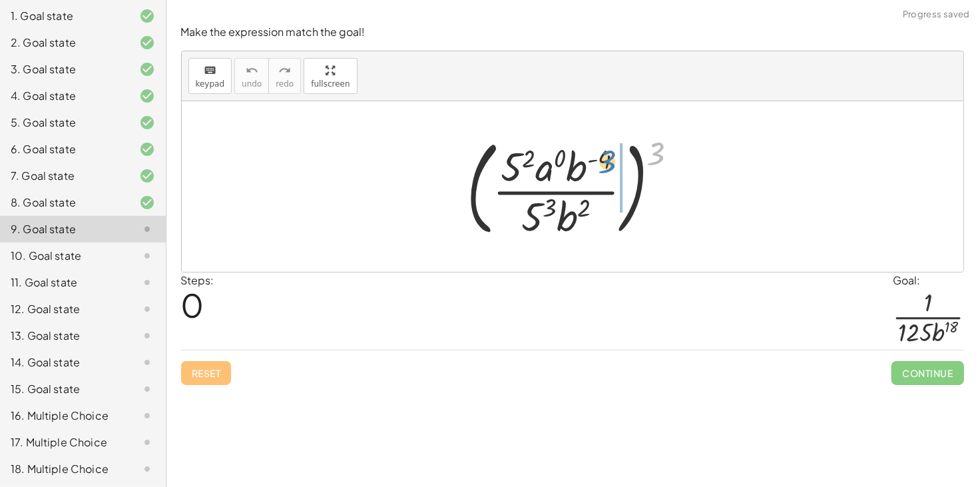
drag, startPoint x: 650, startPoint y: 155, endPoint x: 610, endPoint y: 168, distance: 42.1
click at [610, 168] on div at bounding box center [578, 186] width 236 height 110
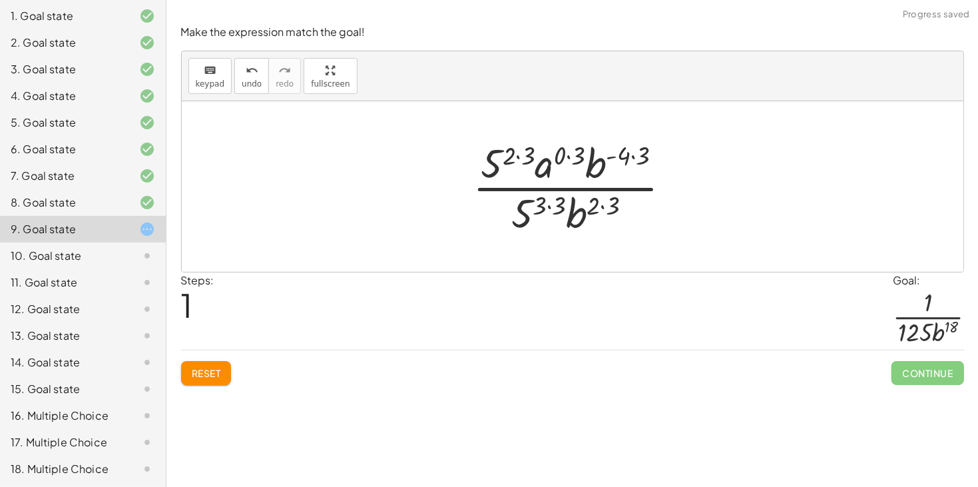
click at [516, 158] on div at bounding box center [577, 186] width 222 height 102
click at [561, 152] on div at bounding box center [577, 186] width 203 height 102
click at [609, 154] on div at bounding box center [577, 186] width 184 height 102
click at [594, 208] on div at bounding box center [577, 186] width 184 height 102
click at [605, 202] on div at bounding box center [577, 186] width 184 height 102
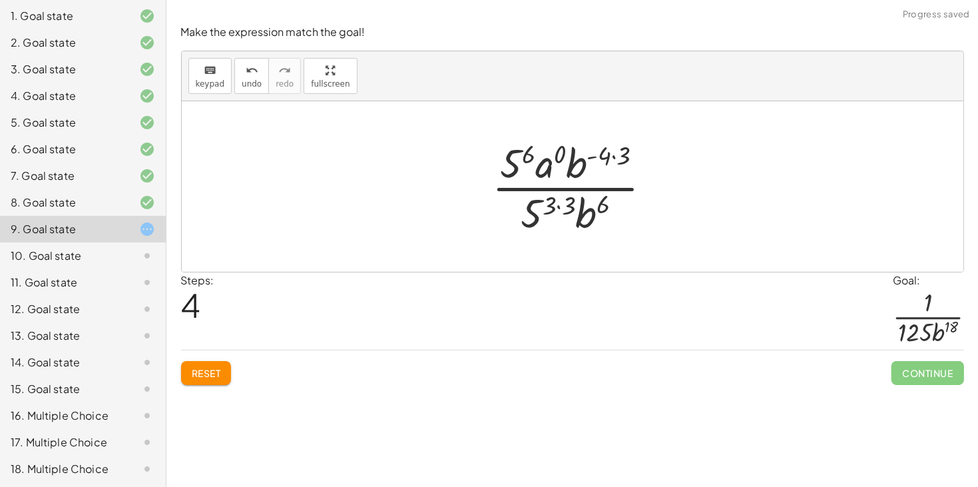
click at [610, 160] on div at bounding box center [577, 186] width 184 height 102
click at [610, 158] on div at bounding box center [577, 186] width 184 height 102
click at [604, 156] on div at bounding box center [577, 186] width 184 height 102
click at [613, 154] on div at bounding box center [577, 186] width 184 height 102
click at [556, 205] on div at bounding box center [577, 186] width 173 height 102
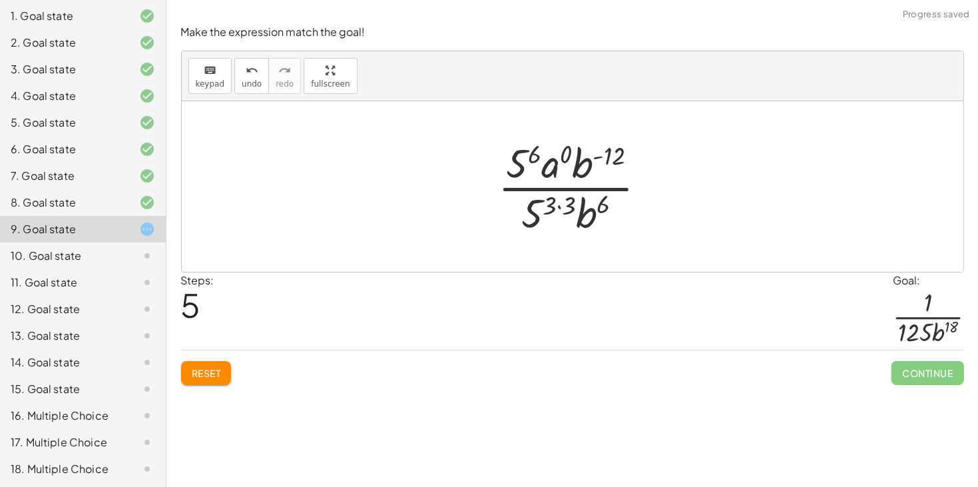
click at [563, 204] on div at bounding box center [577, 186] width 173 height 102
drag, startPoint x: 580, startPoint y: 166, endPoint x: 572, endPoint y: 225, distance: 59.2
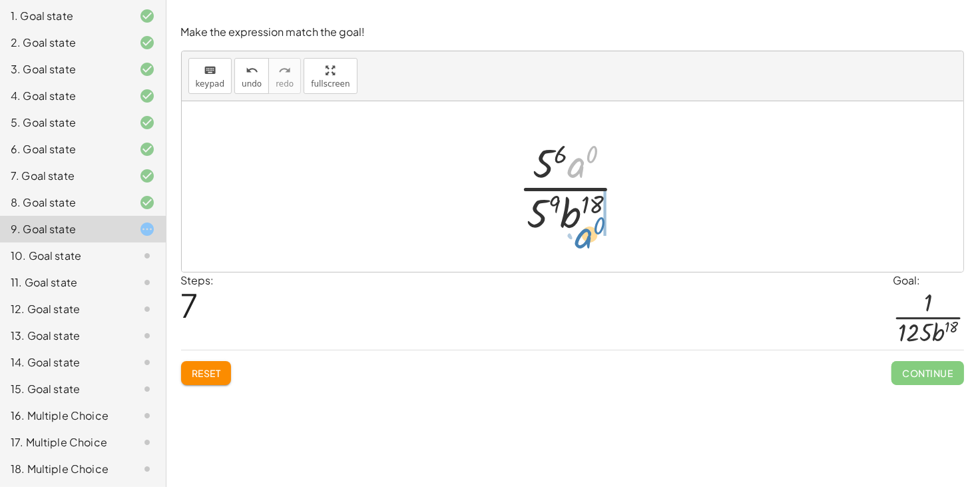
drag, startPoint x: 578, startPoint y: 159, endPoint x: 585, endPoint y: 230, distance: 71.6
click at [585, 230] on div at bounding box center [577, 186] width 130 height 102
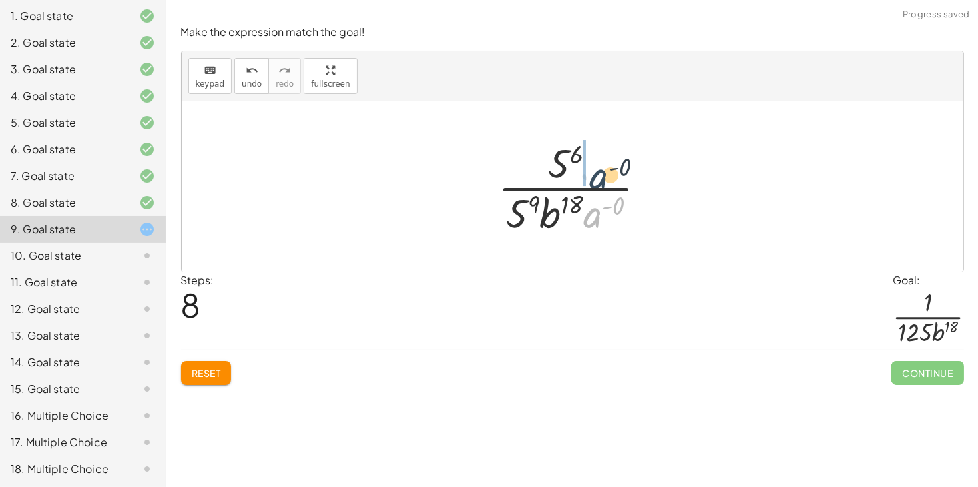
drag, startPoint x: 591, startPoint y: 218, endPoint x: 600, endPoint y: 172, distance: 47.4
click at [600, 172] on div at bounding box center [577, 186] width 172 height 102
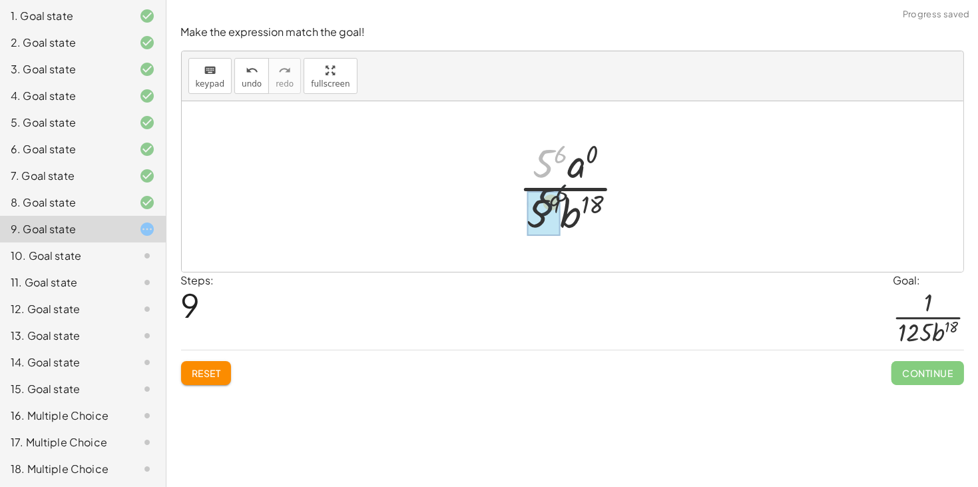
drag, startPoint x: 542, startPoint y: 161, endPoint x: 542, endPoint y: 206, distance: 45.3
click at [564, 161] on div at bounding box center [577, 186] width 132 height 102
click at [539, 211] on div at bounding box center [577, 186] width 132 height 102
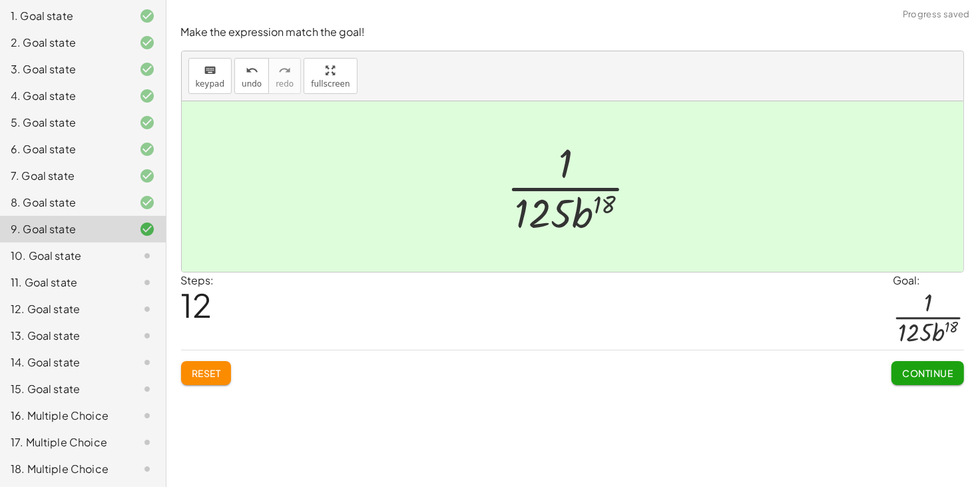
click at [925, 375] on span "Continue" at bounding box center [927, 373] width 51 height 12
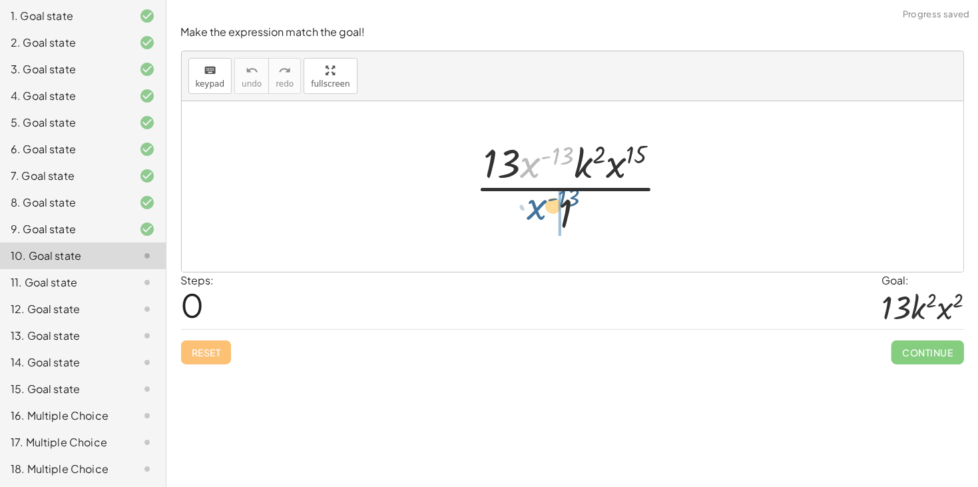
drag, startPoint x: 532, startPoint y: 166, endPoint x: 541, endPoint y: 216, distance: 50.0
click at [541, 216] on div at bounding box center [578, 186] width 218 height 102
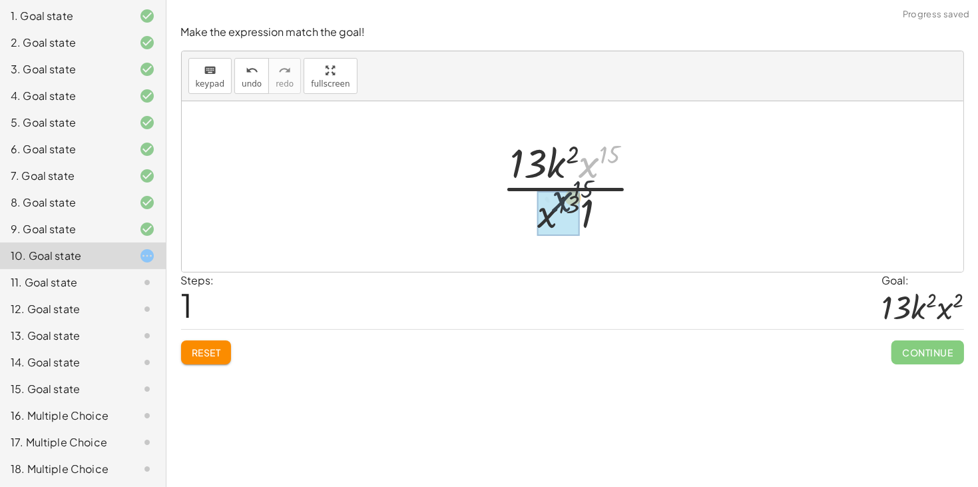
drag, startPoint x: 589, startPoint y: 164, endPoint x: 557, endPoint y: 204, distance: 51.7
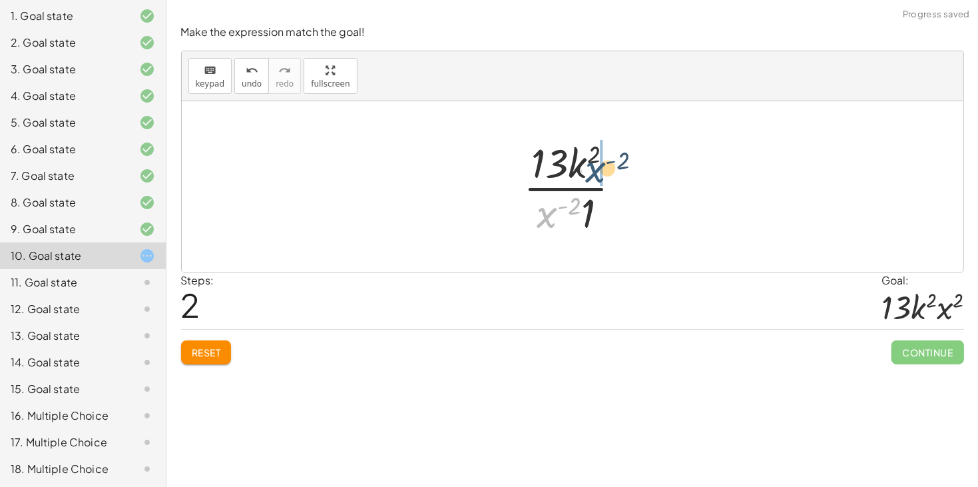
drag, startPoint x: 547, startPoint y: 212, endPoint x: 595, endPoint y: 164, distance: 67.8
click at [595, 164] on div at bounding box center [577, 186] width 122 height 102
click at [528, 171] on div at bounding box center [577, 186] width 156 height 102
drag, startPoint x: 558, startPoint y: 203, endPoint x: 579, endPoint y: 204, distance: 20.6
click at [579, 204] on div at bounding box center [577, 186] width 156 height 102
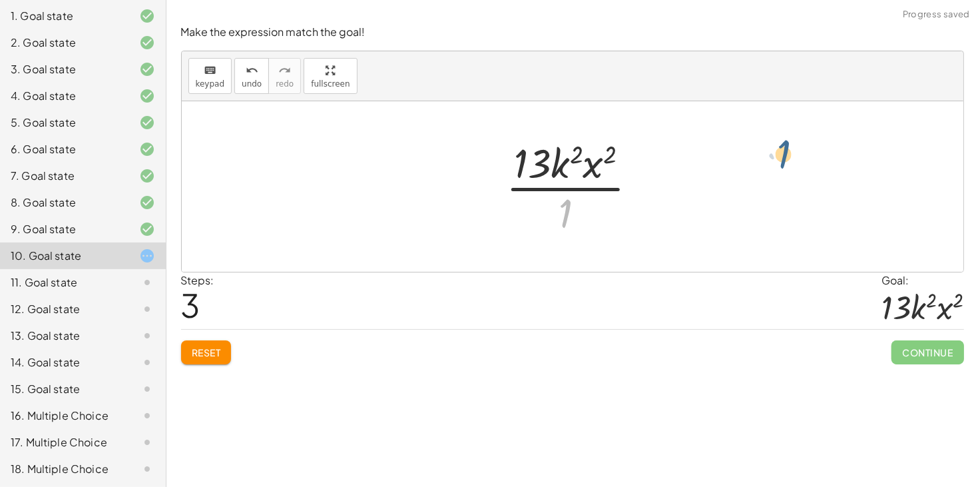
drag, startPoint x: 562, startPoint y: 204, endPoint x: 785, endPoint y: 143, distance: 230.4
click at [785, 143] on div "· 13 · x ( - 13 ) · k 2 · x [DATE] · k 2 · x 15 · x [DATE] · k 2 · x ( + 13 − 1…" at bounding box center [572, 186] width 781 height 170
drag, startPoint x: 563, startPoint y: 208, endPoint x: 629, endPoint y: 154, distance: 84.7
click at [629, 154] on div at bounding box center [577, 186] width 156 height 102
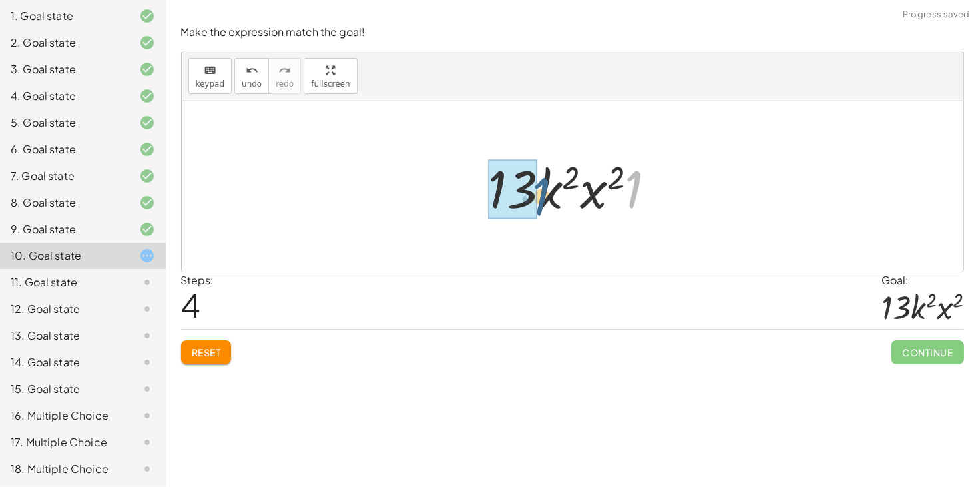
drag, startPoint x: 632, startPoint y: 191, endPoint x: 521, endPoint y: 198, distance: 111.3
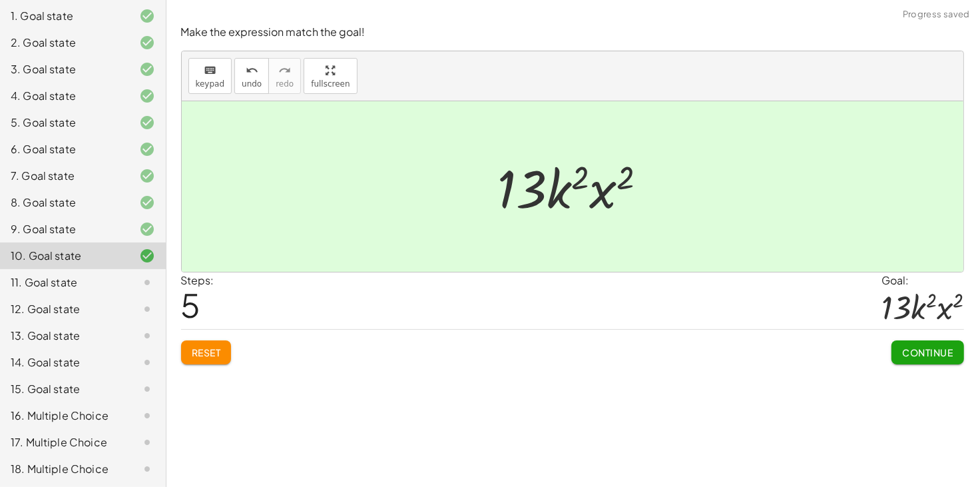
click at [919, 346] on span "Continue" at bounding box center [927, 352] width 51 height 12
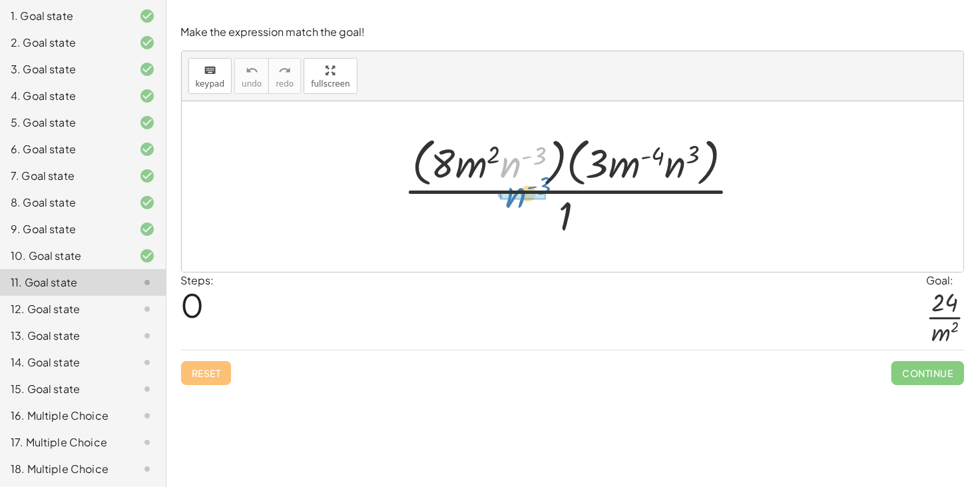
drag, startPoint x: 510, startPoint y: 165, endPoint x: 515, endPoint y: 198, distance: 33.7
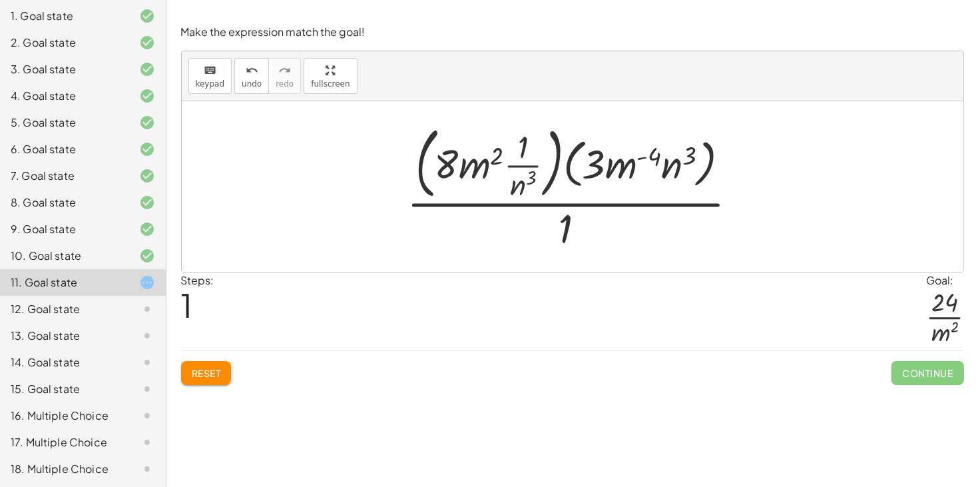
click at [646, 160] on div at bounding box center [577, 186] width 355 height 134
drag, startPoint x: 637, startPoint y: 155, endPoint x: 632, endPoint y: 192, distance: 37.0
click at [632, 192] on div at bounding box center [577, 186] width 355 height 134
drag, startPoint x: 624, startPoint y: 162, endPoint x: 626, endPoint y: 191, distance: 29.4
click at [598, 166] on div at bounding box center [577, 186] width 355 height 134
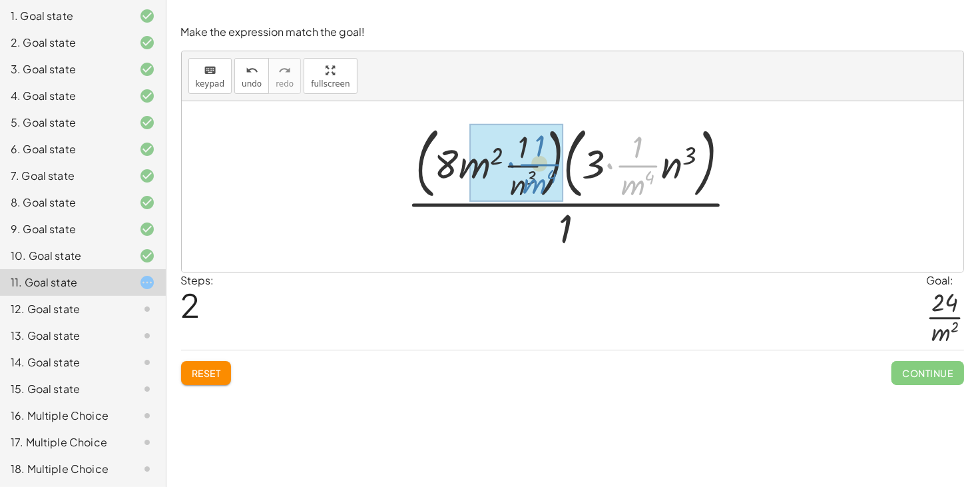
drag, startPoint x: 627, startPoint y: 167, endPoint x: 527, endPoint y: 166, distance: 99.8
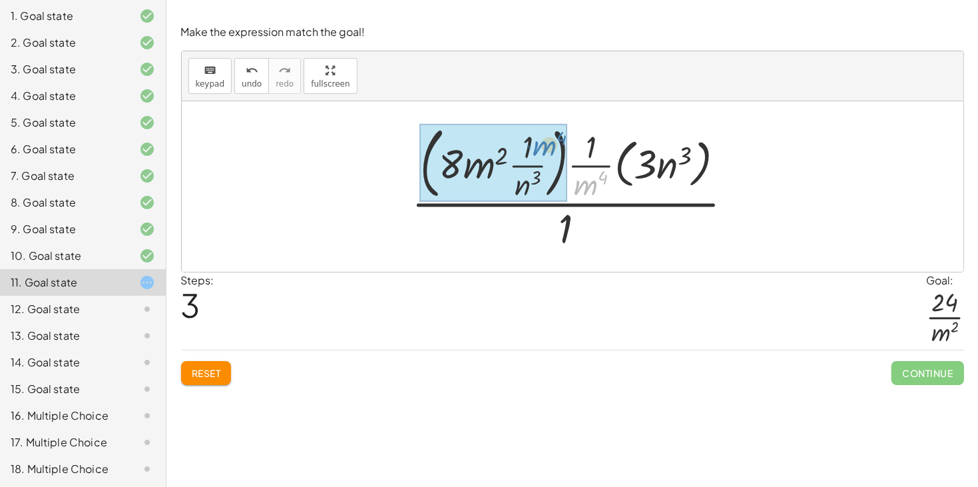
drag, startPoint x: 580, startPoint y: 174, endPoint x: 540, endPoint y: 132, distance: 57.9
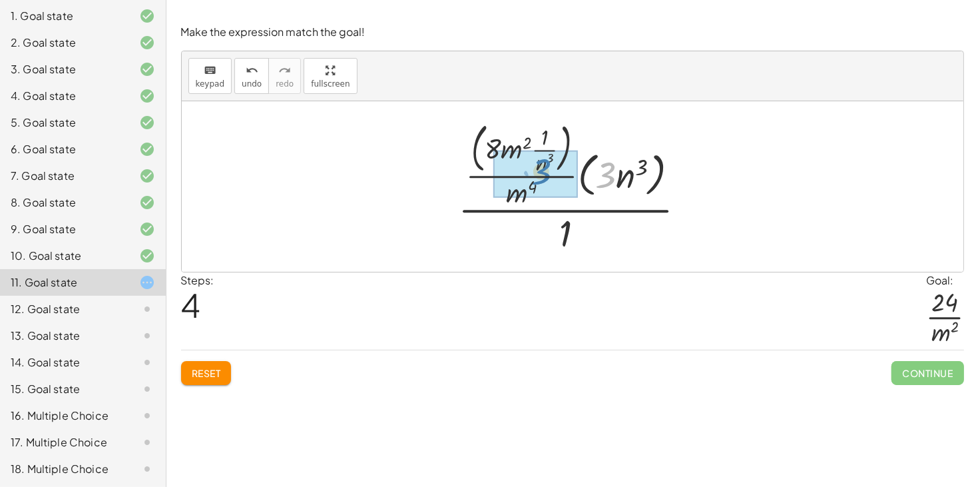
drag, startPoint x: 615, startPoint y: 178, endPoint x: 549, endPoint y: 175, distance: 65.9
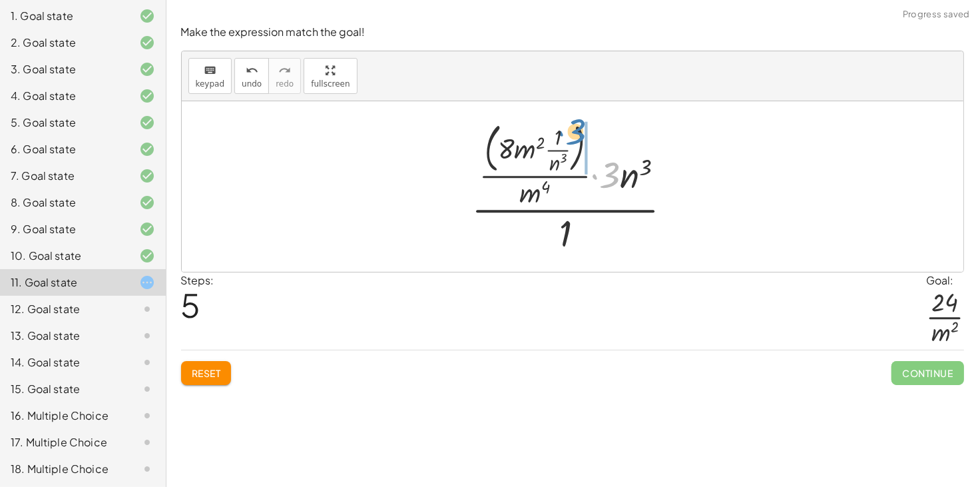
drag, startPoint x: 614, startPoint y: 177, endPoint x: 585, endPoint y: 137, distance: 49.5
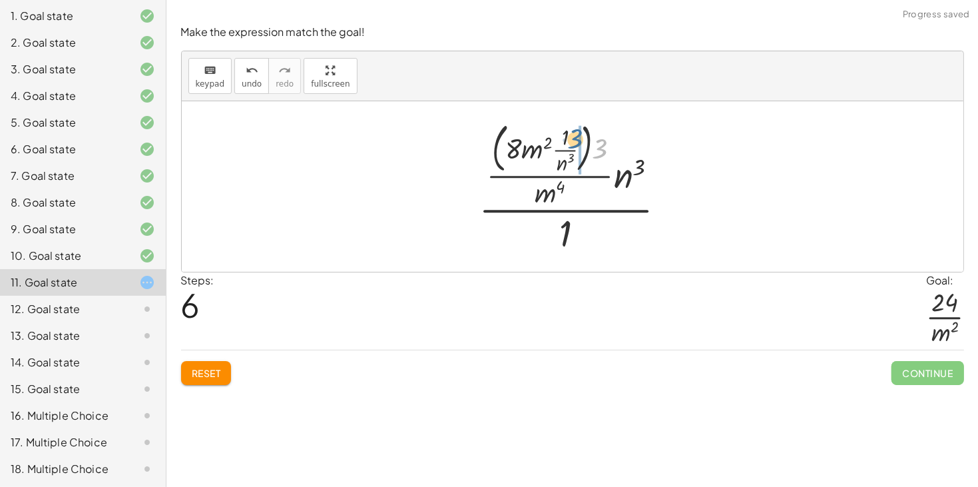
drag, startPoint x: 599, startPoint y: 148, endPoint x: 572, endPoint y: 138, distance: 29.3
click at [572, 138] on div at bounding box center [578, 186] width 212 height 138
click at [578, 152] on div at bounding box center [578, 186] width 218 height 138
drag, startPoint x: 571, startPoint y: 139, endPoint x: 516, endPoint y: 147, distance: 55.8
click at [516, 147] on div at bounding box center [577, 186] width 196 height 138
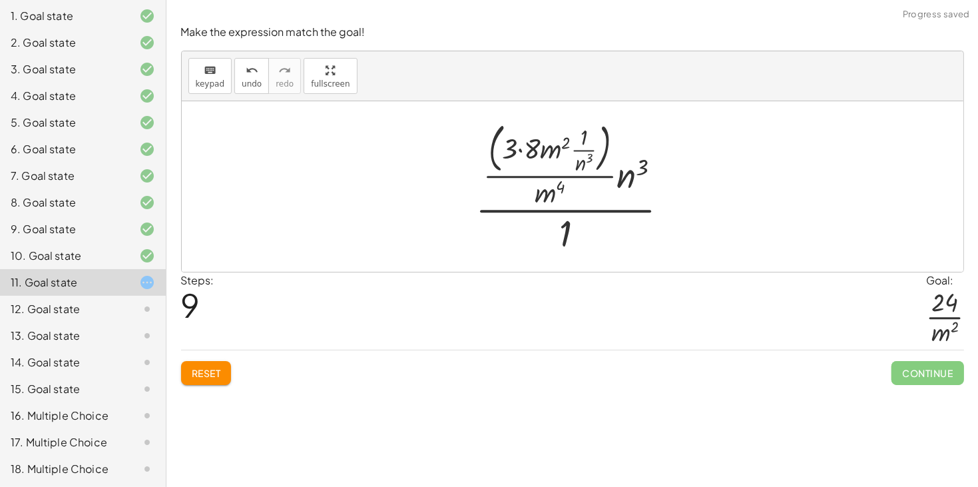
click at [524, 152] on div at bounding box center [578, 186] width 218 height 138
drag, startPoint x: 548, startPoint y: 151, endPoint x: 546, endPoint y: 203, distance: 52.0
click at [546, 203] on div at bounding box center [578, 186] width 210 height 138
drag, startPoint x: 545, startPoint y: 197, endPoint x: 545, endPoint y: 209, distance: 12.0
click at [545, 209] on div at bounding box center [578, 186] width 210 height 138
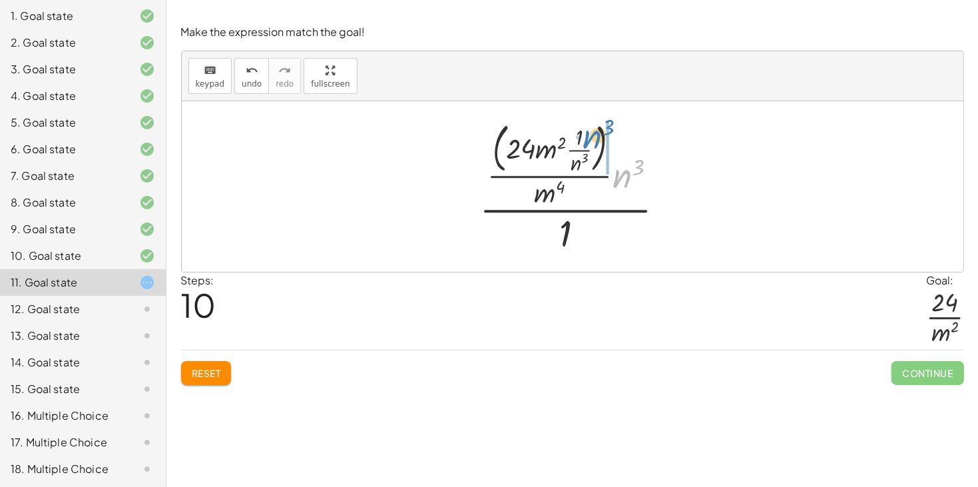
drag, startPoint x: 630, startPoint y: 169, endPoint x: 602, endPoint y: 130, distance: 48.1
click at [602, 130] on div at bounding box center [578, 186] width 210 height 138
drag, startPoint x: 619, startPoint y: 150, endPoint x: 584, endPoint y: 139, distance: 36.8
click at [584, 139] on div at bounding box center [578, 186] width 202 height 138
drag, startPoint x: 606, startPoint y: 148, endPoint x: 586, endPoint y: 136, distance: 22.7
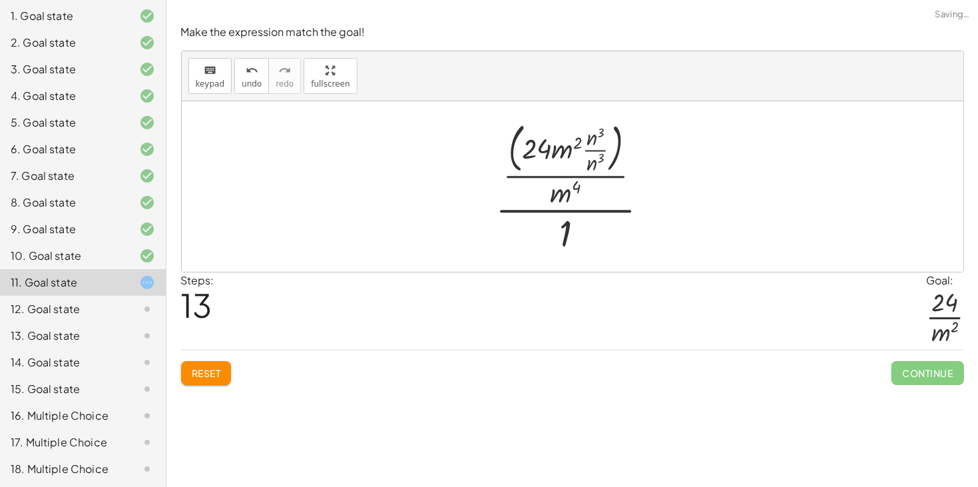
click at [596, 154] on div at bounding box center [578, 186] width 178 height 138
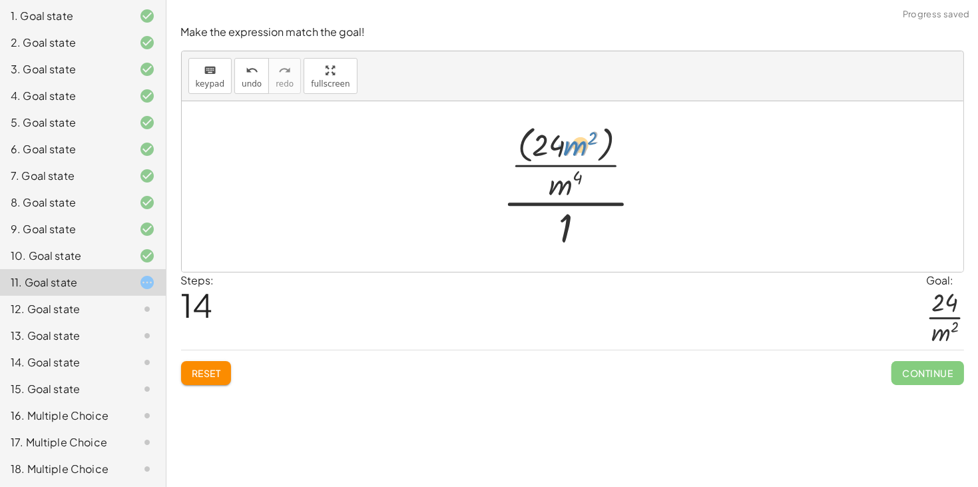
click at [573, 148] on div at bounding box center [577, 186] width 163 height 133
drag, startPoint x: 564, startPoint y: 182, endPoint x: 590, endPoint y: 142, distance: 48.6
click at [590, 142] on div at bounding box center [577, 186] width 163 height 133
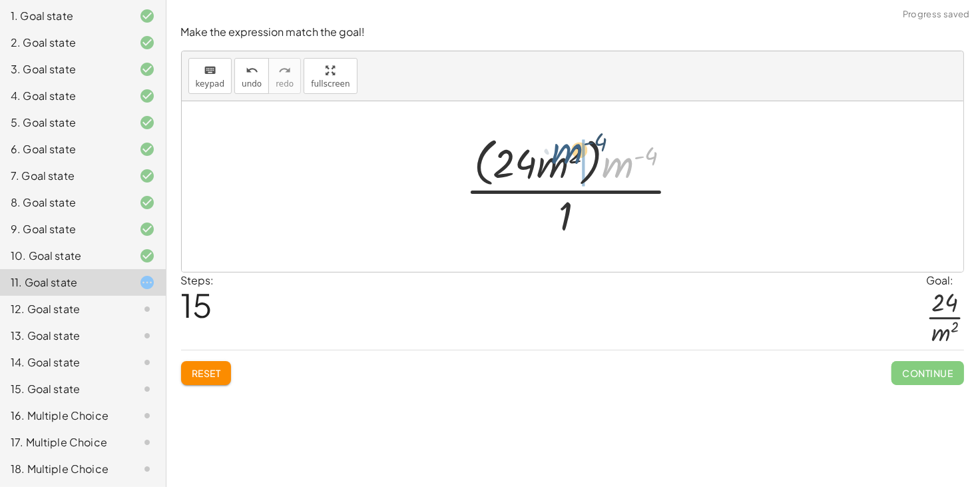
drag, startPoint x: 617, startPoint y: 162, endPoint x: 565, endPoint y: 148, distance: 53.8
click at [565, 148] on div at bounding box center [578, 186] width 238 height 108
click at [573, 158] on div at bounding box center [578, 186] width 238 height 108
drag, startPoint x: 566, startPoint y: 159, endPoint x: 602, endPoint y: 165, distance: 37.1
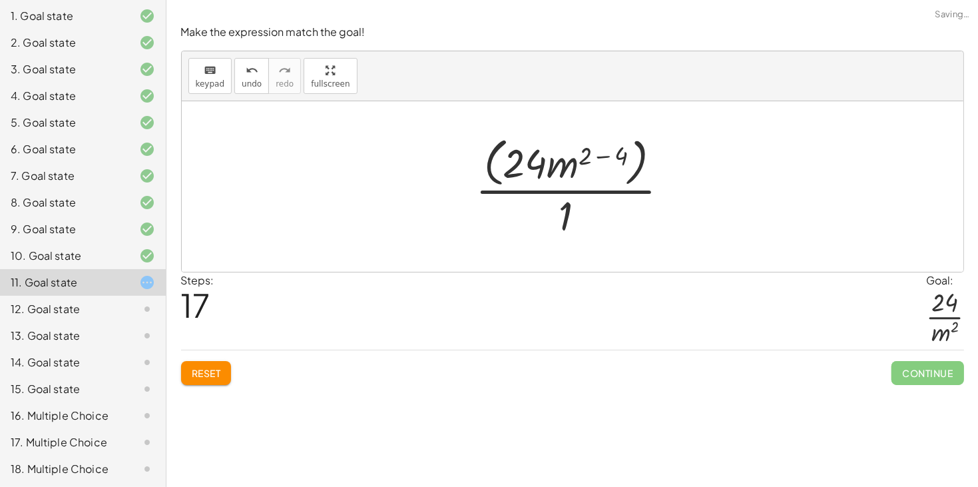
click at [588, 154] on div at bounding box center [578, 186] width 218 height 108
click at [605, 156] on div at bounding box center [578, 186] width 218 height 108
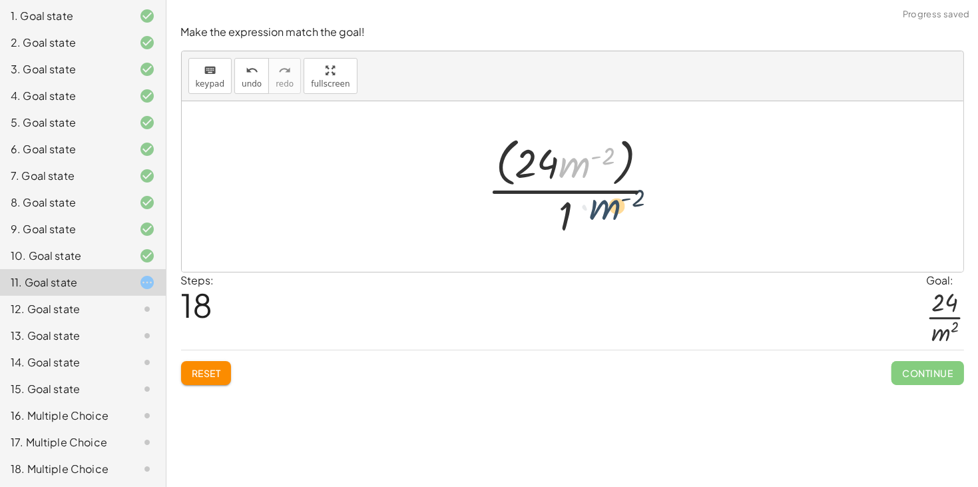
drag, startPoint x: 564, startPoint y: 162, endPoint x: 592, endPoint y: 206, distance: 51.9
click at [592, 206] on div at bounding box center [577, 186] width 193 height 108
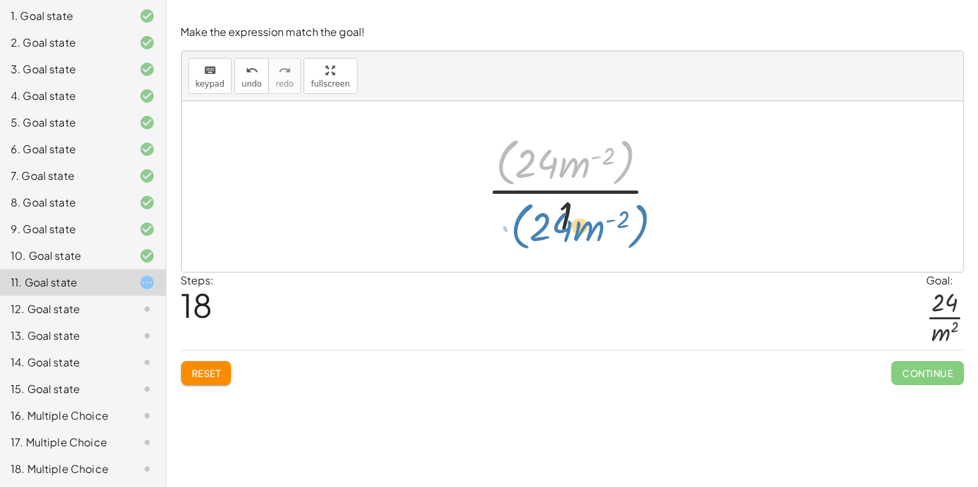
drag, startPoint x: 501, startPoint y: 165, endPoint x: 512, endPoint y: 224, distance: 60.2
click at [512, 224] on div at bounding box center [577, 186] width 193 height 108
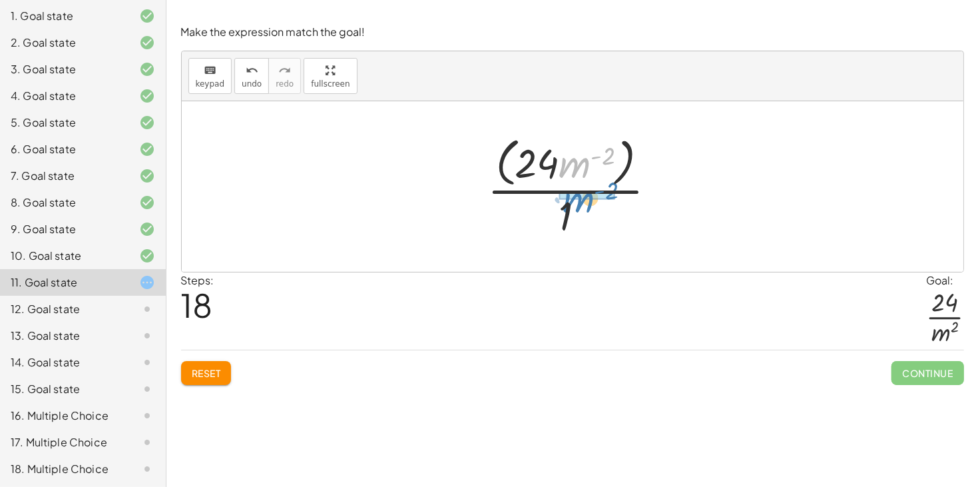
drag, startPoint x: 578, startPoint y: 164, endPoint x: 581, endPoint y: 198, distance: 34.7
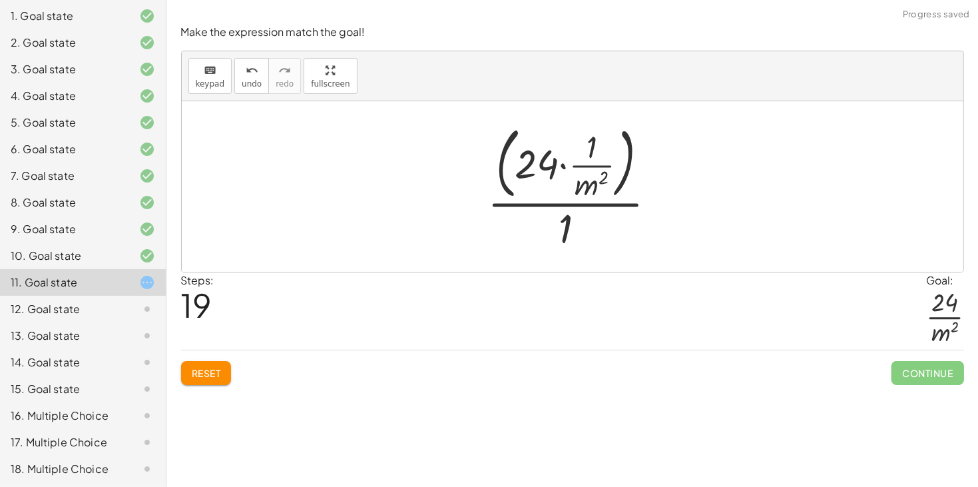
click at [567, 164] on div at bounding box center [578, 186] width 194 height 134
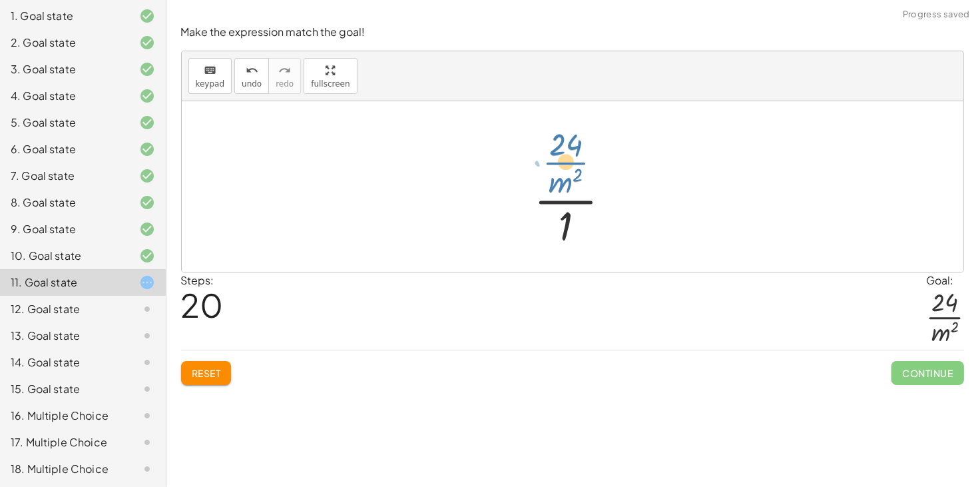
click at [564, 164] on div at bounding box center [577, 186] width 101 height 128
click at [568, 213] on div at bounding box center [577, 186] width 101 height 128
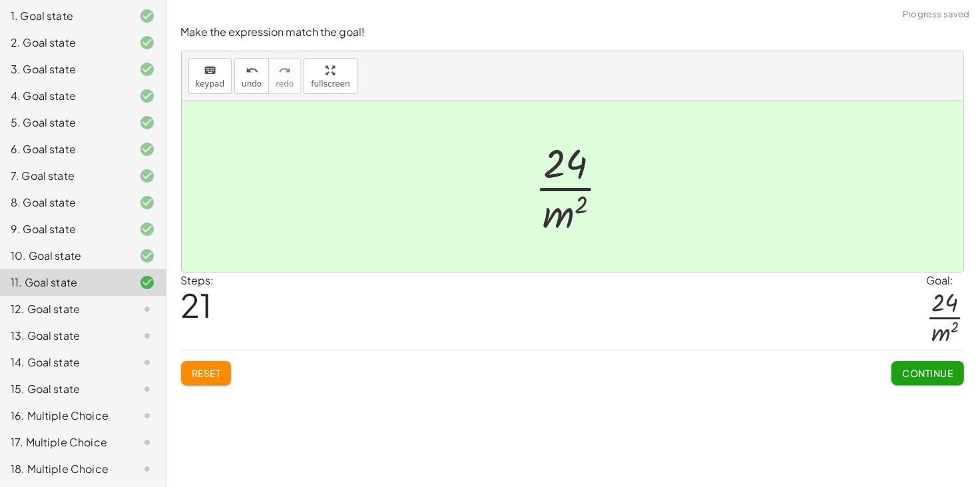
click at [917, 377] on span "Continue" at bounding box center [927, 373] width 51 height 12
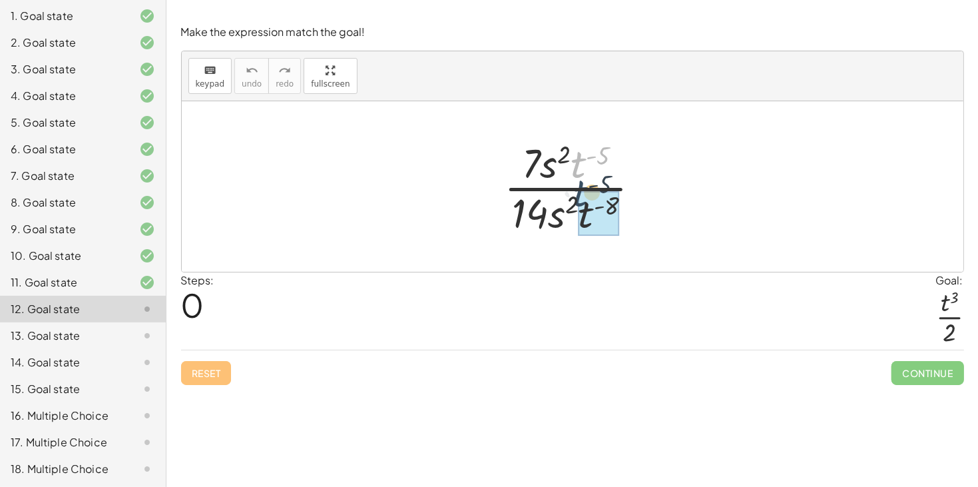
drag, startPoint x: 577, startPoint y: 160, endPoint x: 584, endPoint y: 210, distance: 49.7
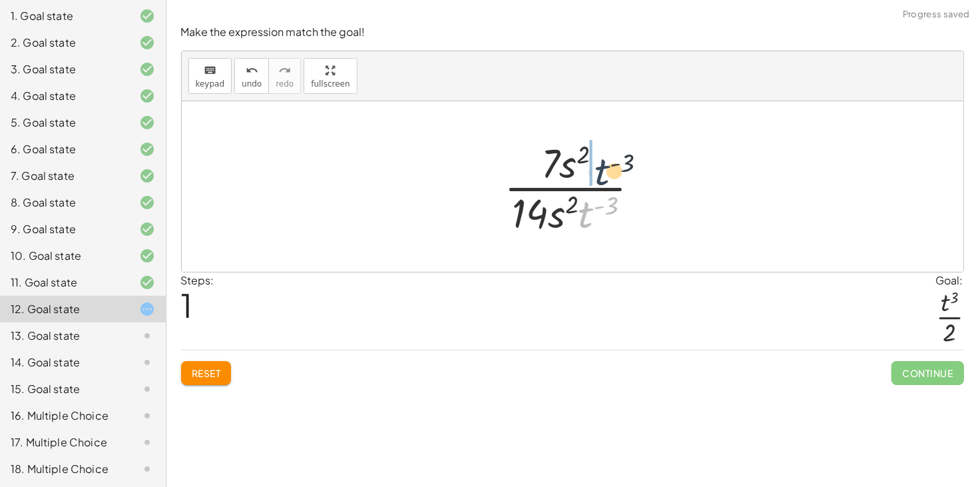
drag, startPoint x: 584, startPoint y: 213, endPoint x: 600, endPoint y: 169, distance: 46.7
click at [600, 169] on div at bounding box center [577, 186] width 160 height 102
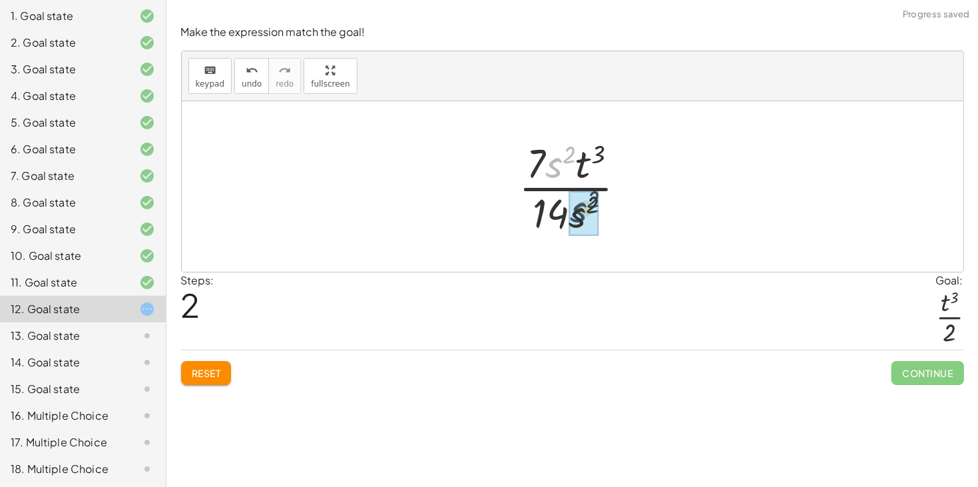
drag, startPoint x: 552, startPoint y: 165, endPoint x: 584, endPoint y: 217, distance: 61.0
drag, startPoint x: 549, startPoint y: 164, endPoint x: 561, endPoint y: 199, distance: 36.6
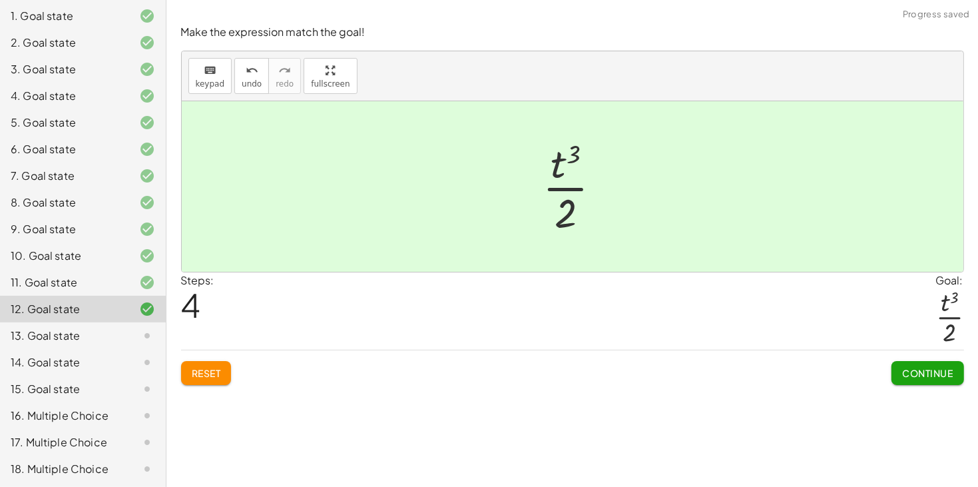
click at [919, 379] on button "Continue" at bounding box center [927, 373] width 72 height 24
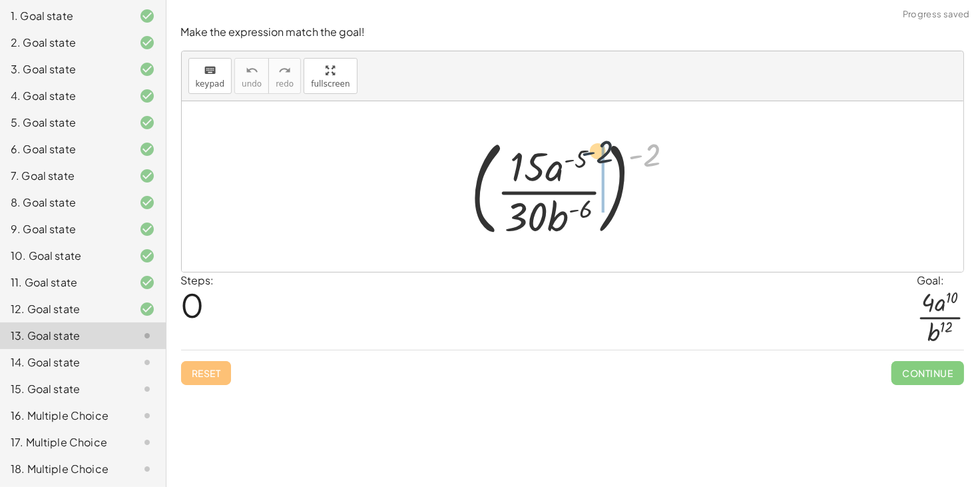
drag, startPoint x: 640, startPoint y: 158, endPoint x: 582, endPoint y: 155, distance: 58.7
click at [582, 155] on div at bounding box center [577, 186] width 227 height 110
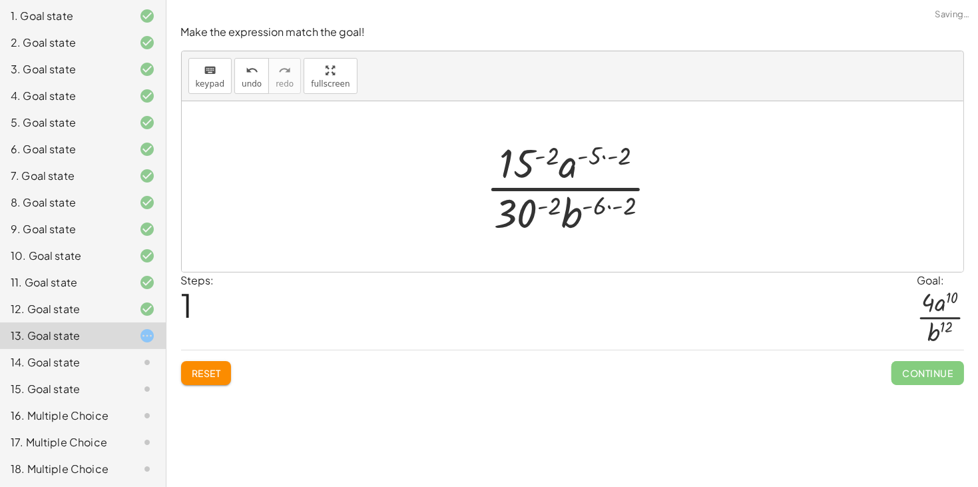
click at [606, 160] on div at bounding box center [577, 186] width 196 height 102
click at [602, 205] on div at bounding box center [577, 186] width 196 height 102
click at [607, 205] on div at bounding box center [577, 186] width 196 height 102
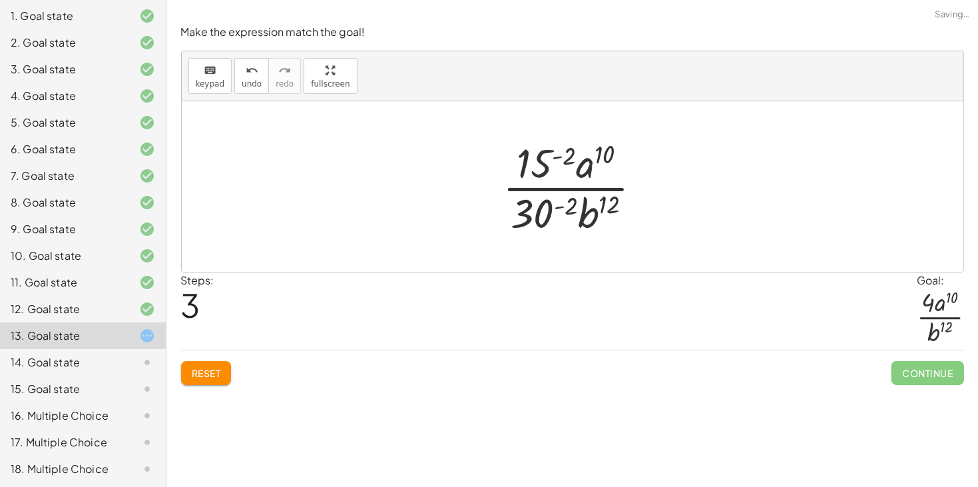
click at [564, 208] on div at bounding box center [577, 186] width 163 height 102
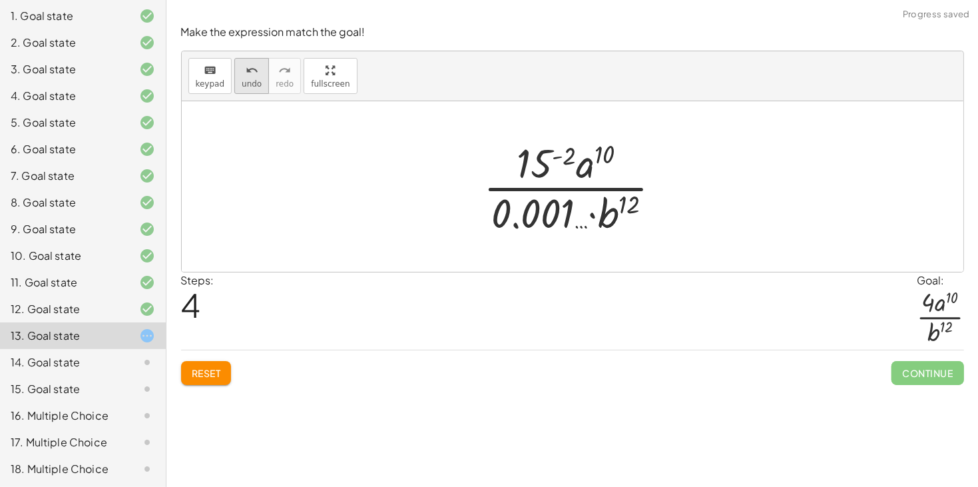
click at [246, 69] on icon "undo" at bounding box center [252, 71] width 13 height 16
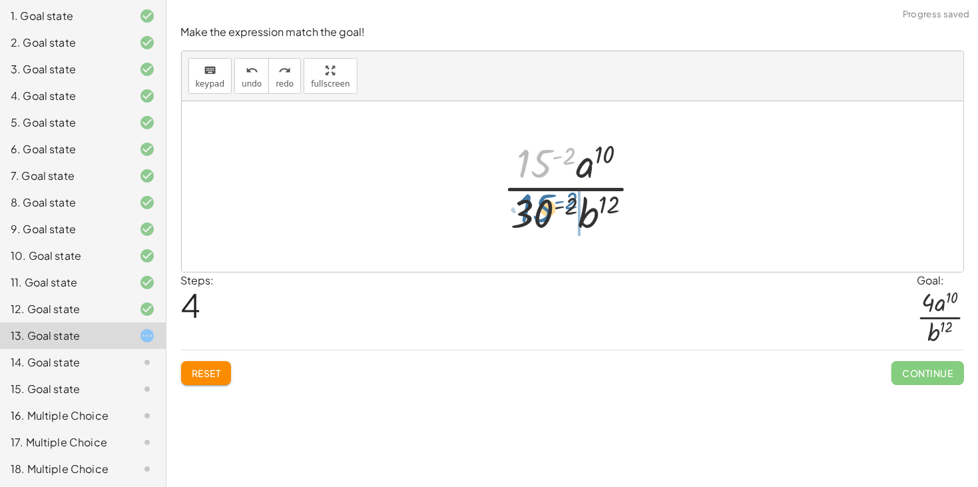
drag, startPoint x: 530, startPoint y: 160, endPoint x: 532, endPoint y: 207, distance: 46.6
click at [532, 207] on div at bounding box center [577, 186] width 163 height 102
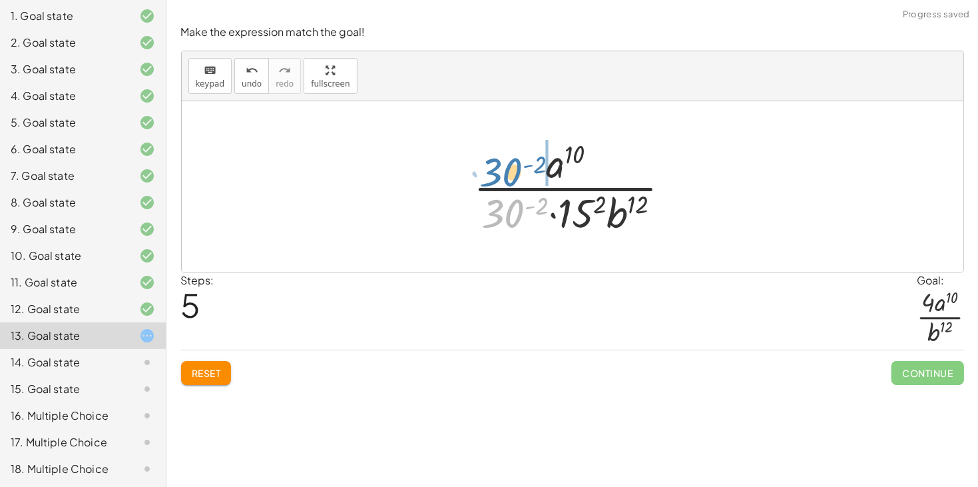
drag, startPoint x: 516, startPoint y: 213, endPoint x: 514, endPoint y: 171, distance: 42.0
click at [514, 171] on div at bounding box center [577, 186] width 221 height 102
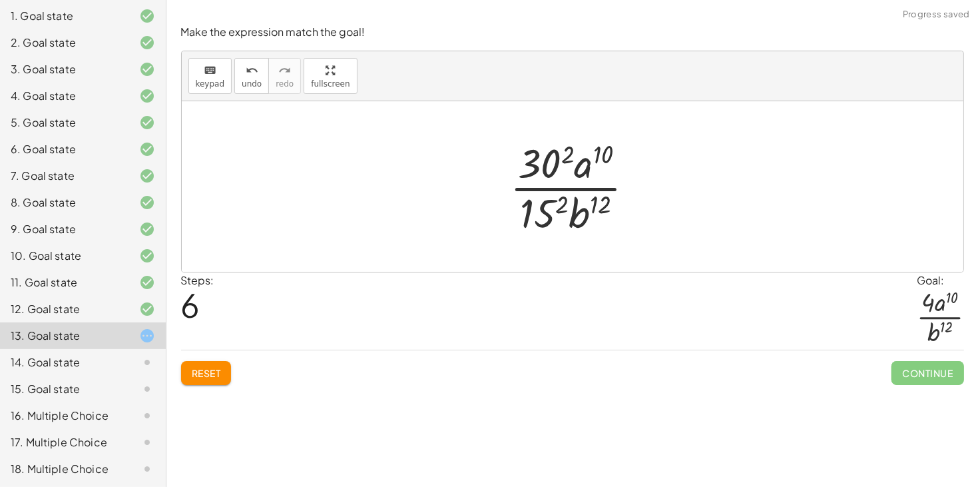
click at [546, 160] on div at bounding box center [577, 186] width 149 height 102
click at [542, 217] on div at bounding box center [577, 186] width 152 height 102
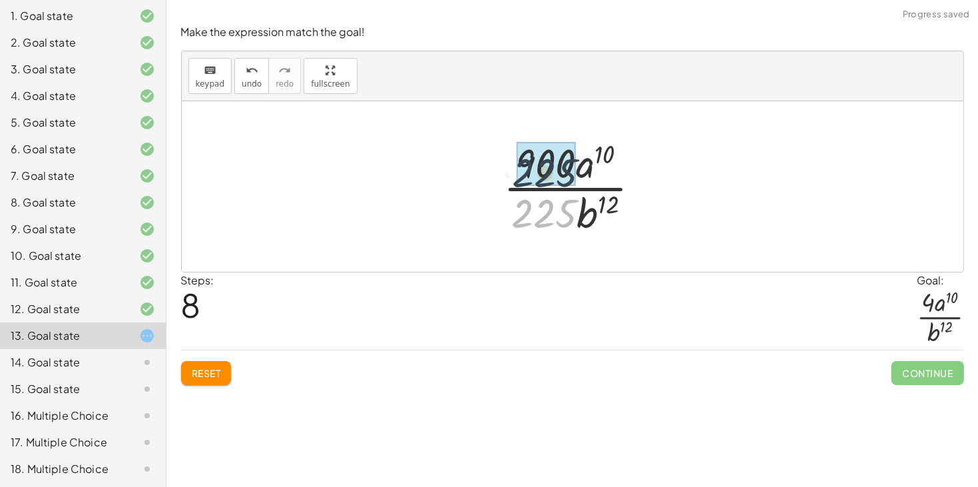
drag, startPoint x: 542, startPoint y: 212, endPoint x: 542, endPoint y: 172, distance: 40.6
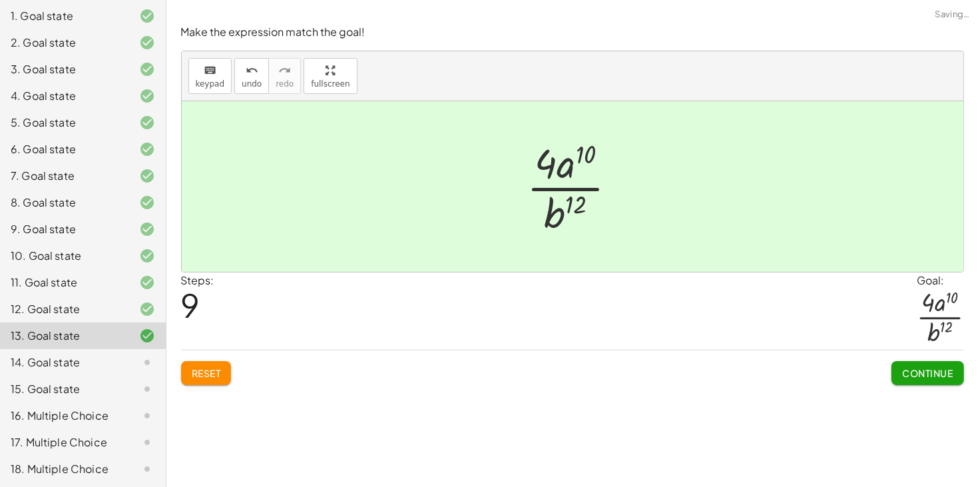
click at [902, 377] on span "Continue" at bounding box center [927, 373] width 51 height 12
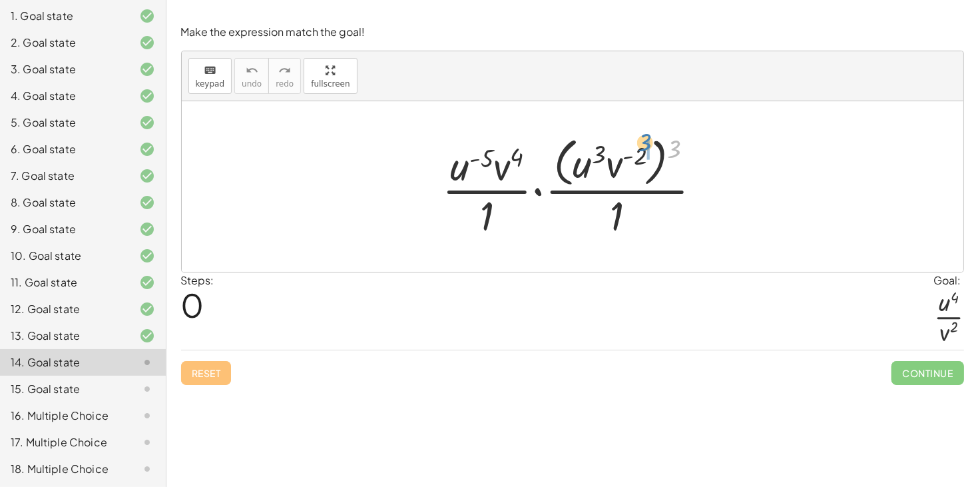
drag, startPoint x: 668, startPoint y: 149, endPoint x: 639, endPoint y: 142, distance: 30.0
click at [639, 142] on div at bounding box center [577, 186] width 284 height 108
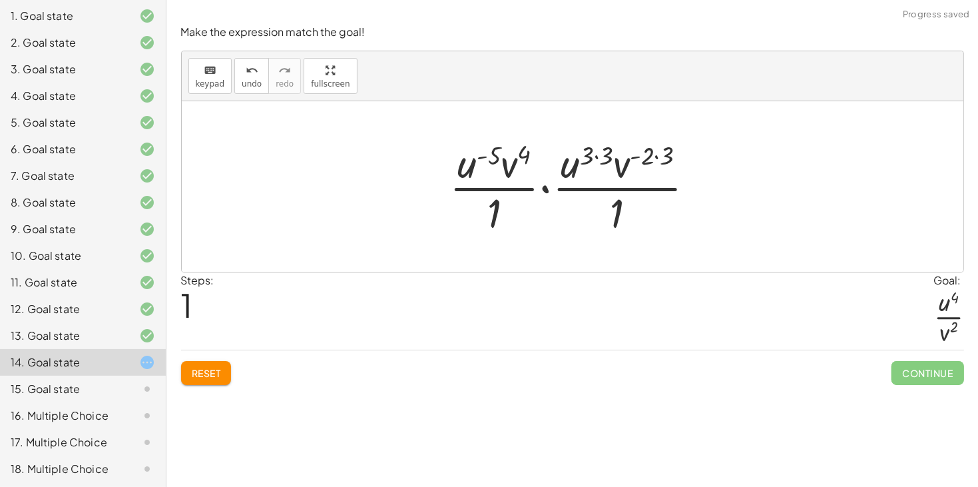
click at [653, 154] on div at bounding box center [578, 186] width 270 height 102
click at [641, 160] on div at bounding box center [578, 186] width 270 height 102
click at [648, 159] on div at bounding box center [578, 186] width 270 height 102
click at [660, 154] on div at bounding box center [578, 186] width 270 height 102
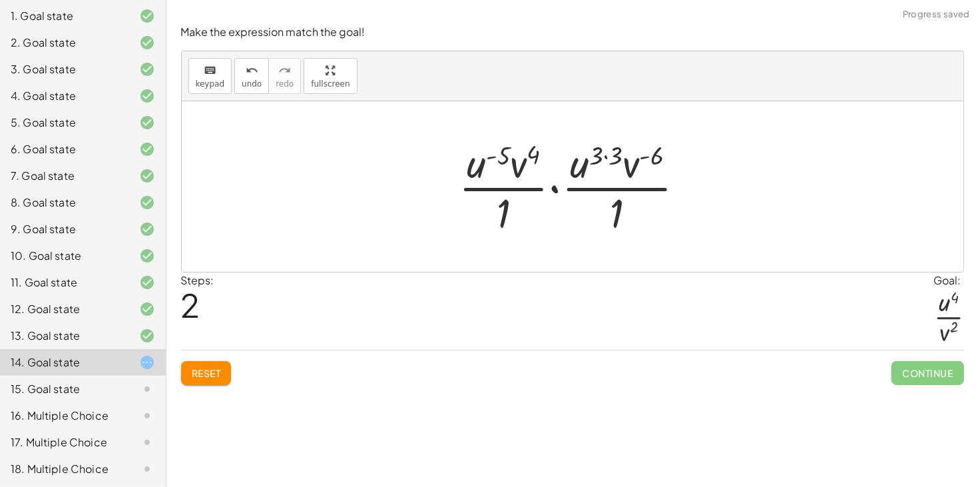
click at [610, 158] on div at bounding box center [577, 186] width 250 height 102
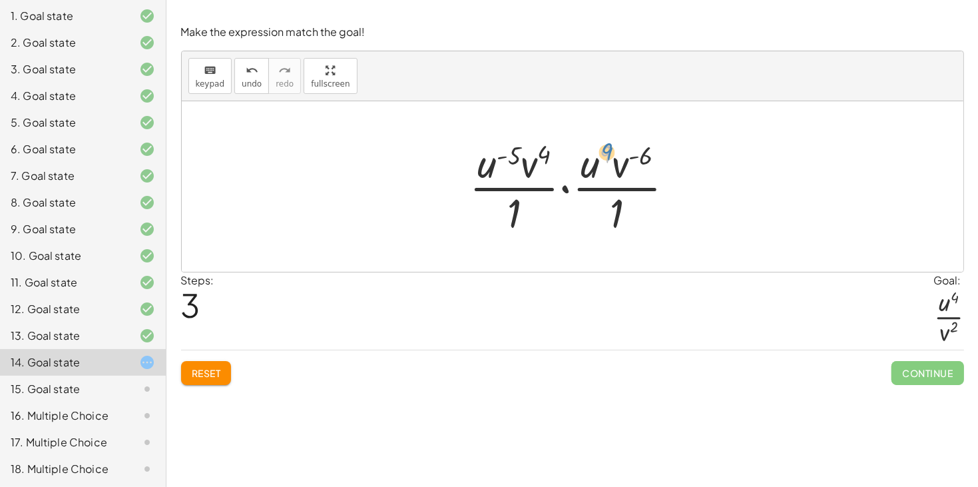
click at [606, 164] on div at bounding box center [577, 186] width 229 height 102
drag, startPoint x: 620, startPoint y: 165, endPoint x: 632, endPoint y: 212, distance: 48.8
click at [634, 215] on div at bounding box center [577, 186] width 229 height 102
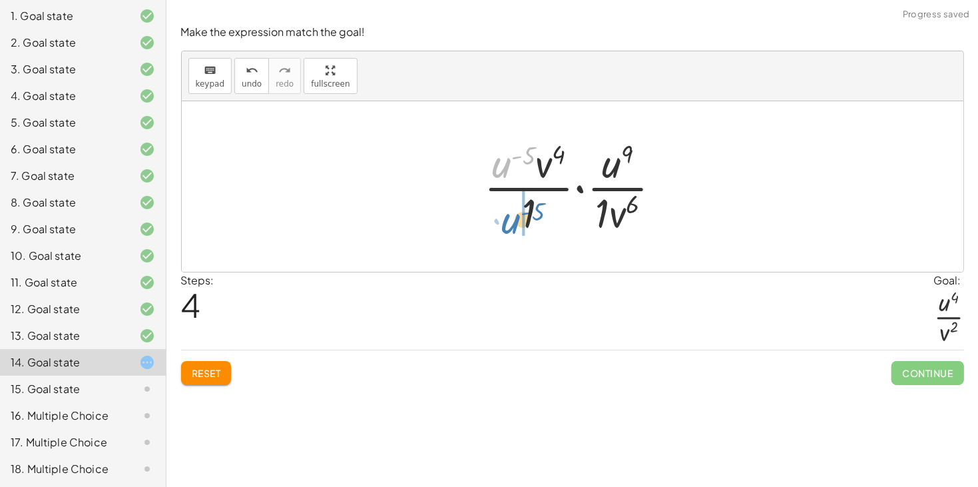
drag, startPoint x: 506, startPoint y: 167, endPoint x: 515, endPoint y: 223, distance: 56.7
click at [515, 223] on div at bounding box center [577, 186] width 201 height 102
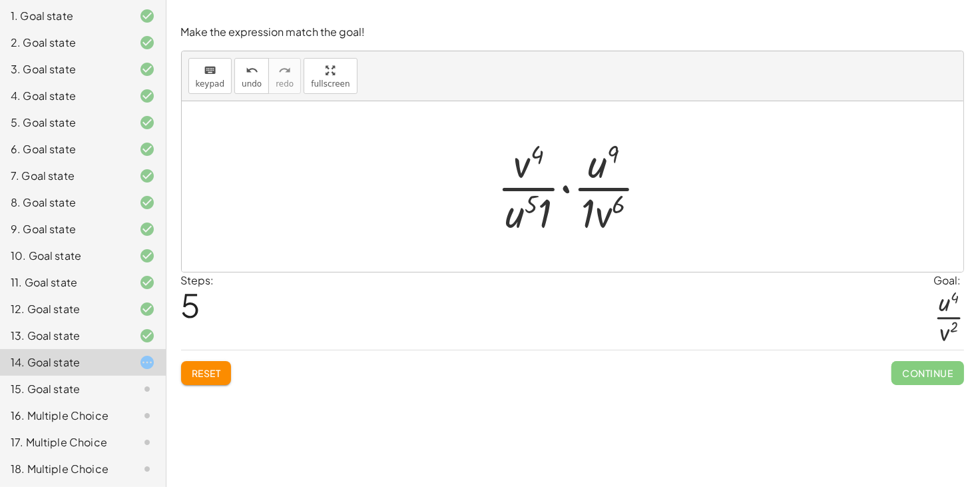
click at [539, 218] on div at bounding box center [578, 186] width 174 height 102
drag, startPoint x: 590, startPoint y: 171, endPoint x: 507, endPoint y: 231, distance: 102.0
click at [507, 231] on div at bounding box center [577, 186] width 160 height 102
drag, startPoint x: 528, startPoint y: 160, endPoint x: 602, endPoint y: 215, distance: 92.2
drag, startPoint x: 521, startPoint y: 218, endPoint x: 542, endPoint y: 167, distance: 54.6
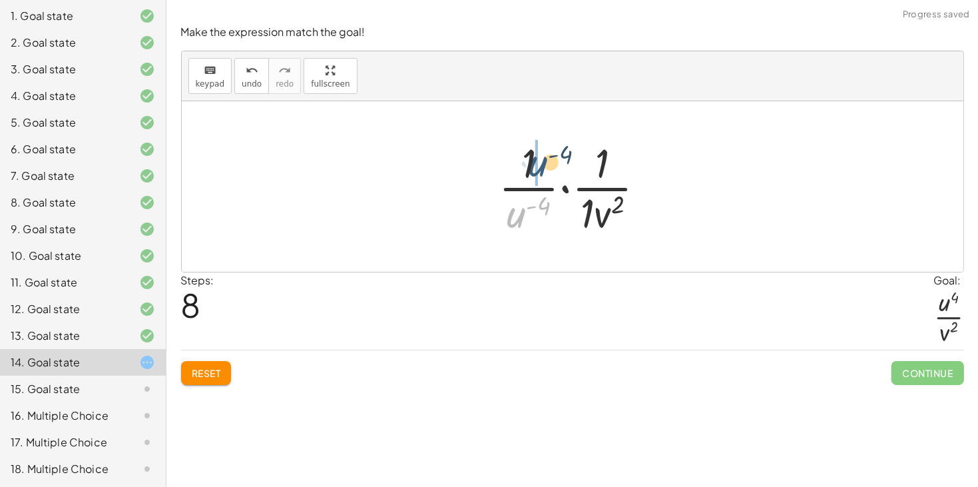
click at [542, 167] on div at bounding box center [577, 186] width 171 height 102
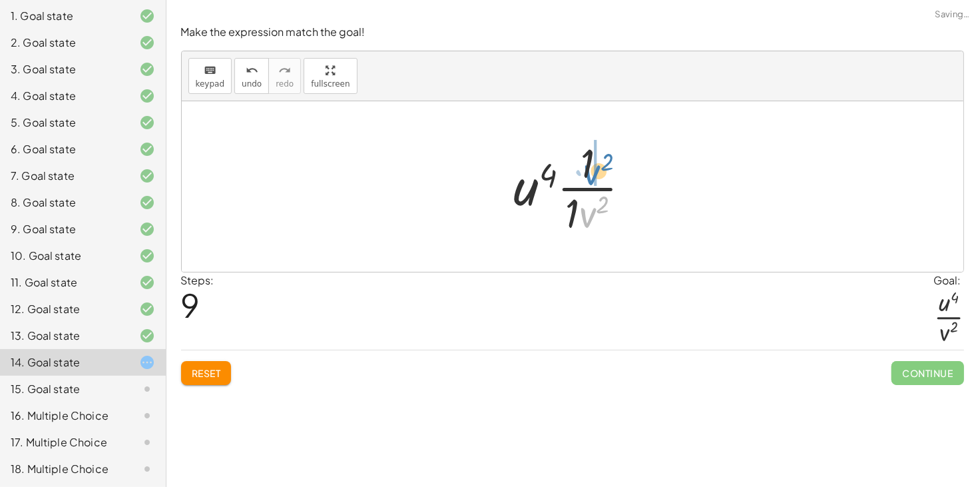
drag, startPoint x: 582, startPoint y: 212, endPoint x: 585, endPoint y: 167, distance: 45.3
click at [585, 167] on div at bounding box center [577, 186] width 141 height 102
click at [586, 217] on div at bounding box center [577, 186] width 138 height 102
drag, startPoint x: 568, startPoint y: 191, endPoint x: 556, endPoint y: 228, distance: 38.5
click at [556, 228] on div "· · [GEOGRAPHIC_DATA] ( - 5 ) · v 4 · 1 · · ( · [GEOGRAPHIC_DATA] 3 · v ( - 2 )…" at bounding box center [572, 186] width 781 height 170
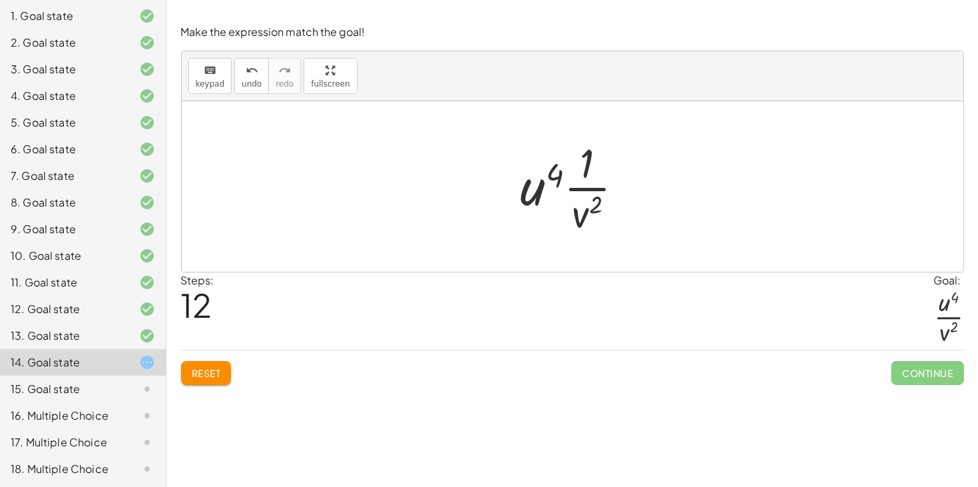
drag, startPoint x: 539, startPoint y: 186, endPoint x: 591, endPoint y: 159, distance: 58.3
click at [591, 159] on div at bounding box center [577, 186] width 127 height 102
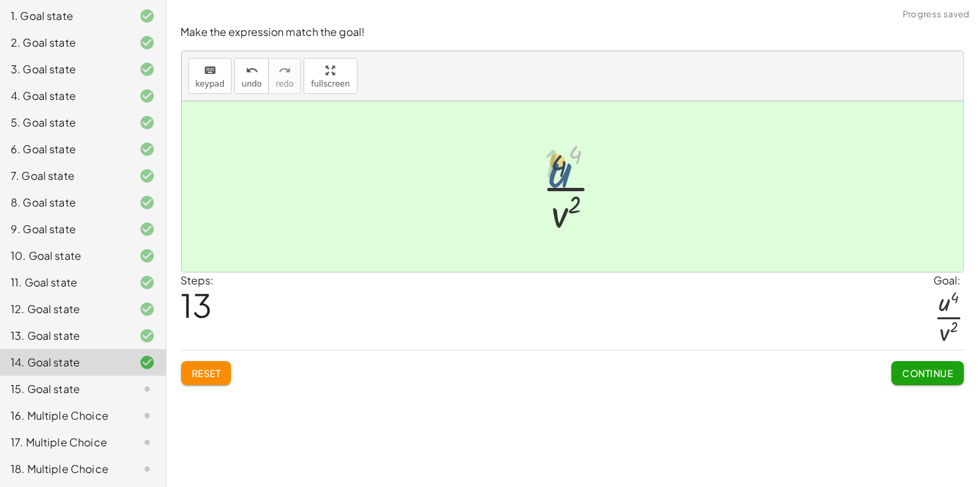
drag, startPoint x: 591, startPoint y: 159, endPoint x: 561, endPoint y: 171, distance: 32.3
click at [561, 171] on div at bounding box center [577, 186] width 87 height 102
click at [922, 375] on span "Continue" at bounding box center [927, 373] width 51 height 12
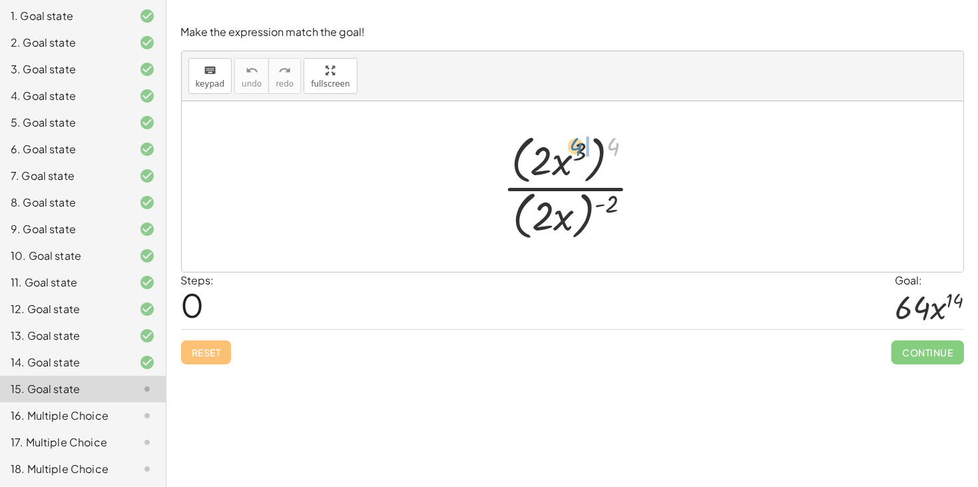
drag, startPoint x: 614, startPoint y: 147, endPoint x: 580, endPoint y: 149, distance: 34.7
click at [580, 149] on div at bounding box center [577, 186] width 163 height 114
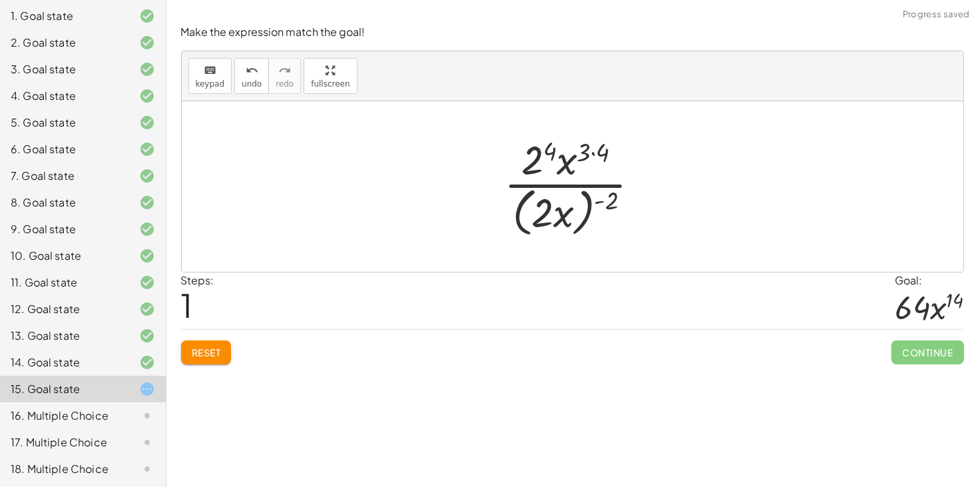
click at [598, 153] on div at bounding box center [577, 186] width 160 height 108
click at [553, 148] on div at bounding box center [577, 186] width 160 height 108
drag, startPoint x: 598, startPoint y: 198, endPoint x: 552, endPoint y: 199, distance: 45.9
click at [552, 199] on div at bounding box center [577, 186] width 160 height 108
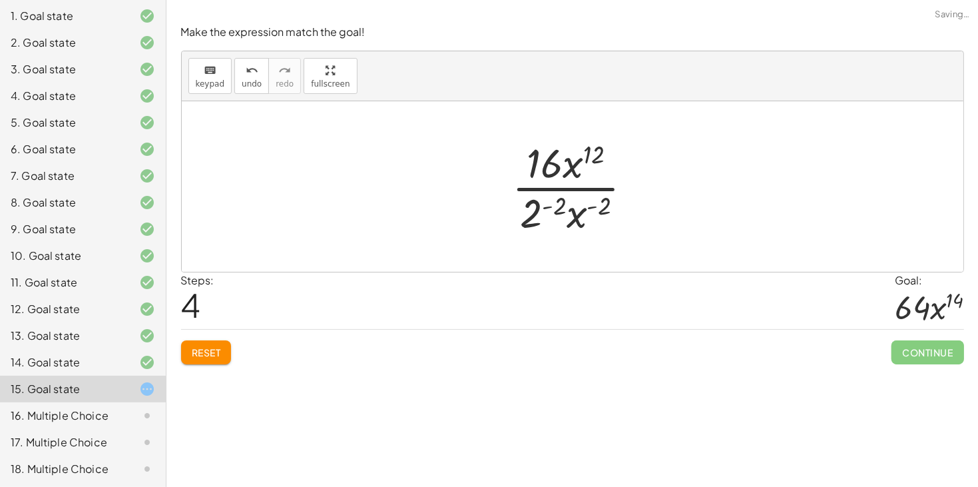
click at [540, 206] on div at bounding box center [577, 186] width 144 height 102
click at [590, 206] on div at bounding box center [578, 186] width 172 height 102
click at [606, 208] on div at bounding box center [578, 186] width 172 height 102
click at [606, 207] on div at bounding box center [578, 186] width 172 height 102
click at [597, 210] on div at bounding box center [578, 186] width 172 height 102
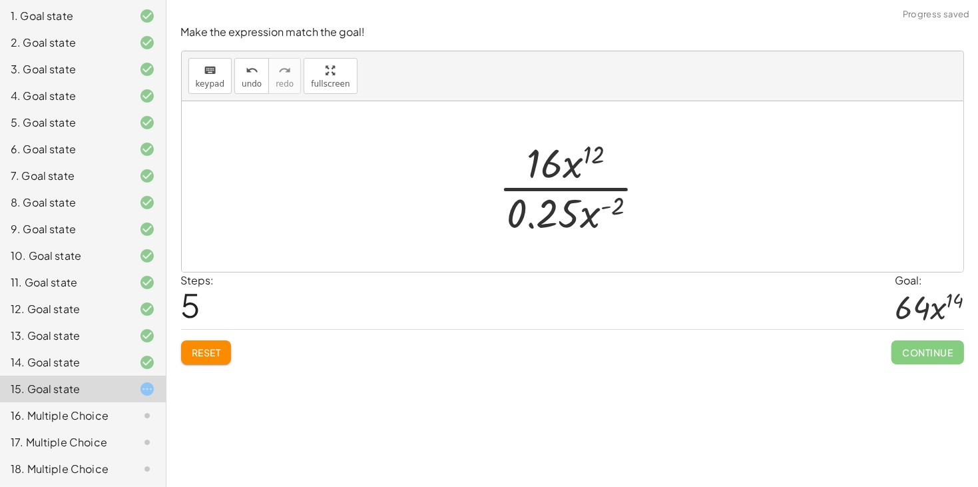
click at [589, 212] on div at bounding box center [578, 186] width 172 height 102
click at [246, 71] on icon "undo" at bounding box center [252, 71] width 13 height 16
drag, startPoint x: 524, startPoint y: 220, endPoint x: 520, endPoint y: 162, distance: 58.7
click at [520, 162] on div at bounding box center [577, 186] width 144 height 102
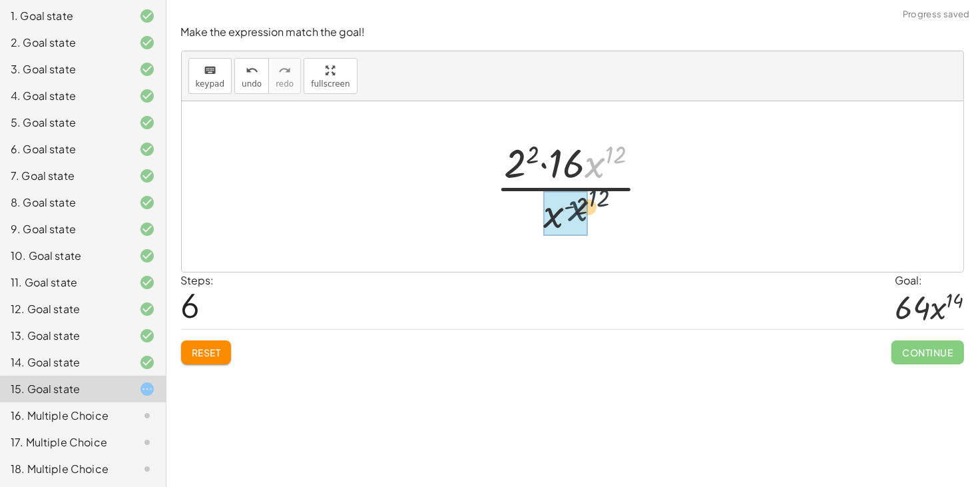
drag, startPoint x: 596, startPoint y: 166, endPoint x: 569, endPoint y: 214, distance: 55.1
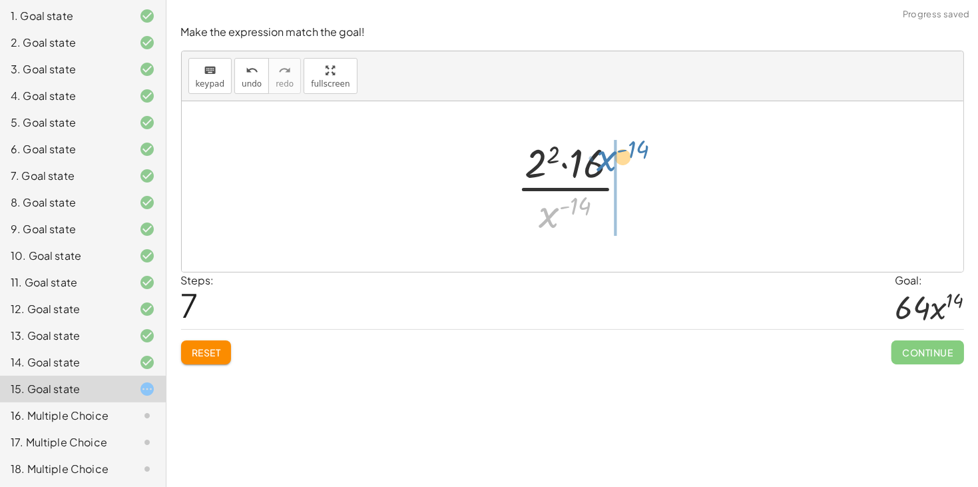
drag, startPoint x: 545, startPoint y: 215, endPoint x: 604, endPoint y: 158, distance: 81.9
click at [604, 158] on div at bounding box center [577, 186] width 134 height 102
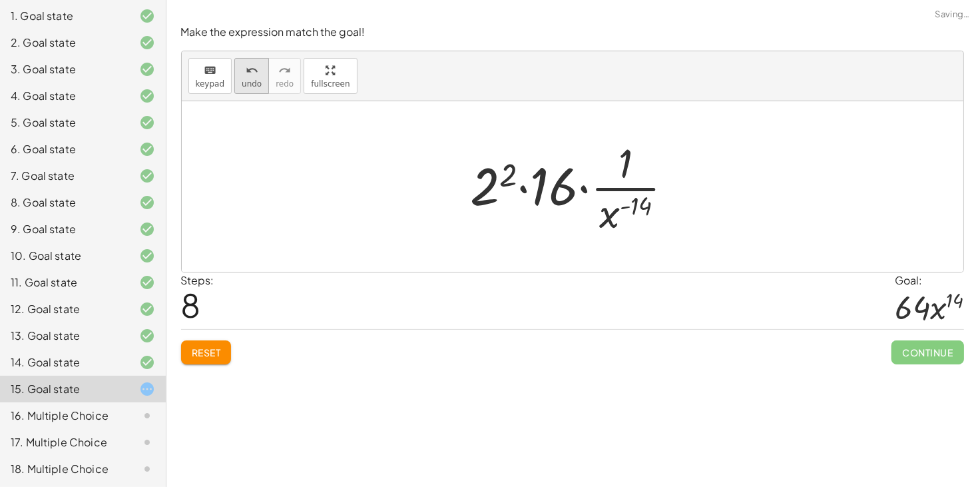
click at [244, 90] on button "undo undo" at bounding box center [251, 76] width 35 height 36
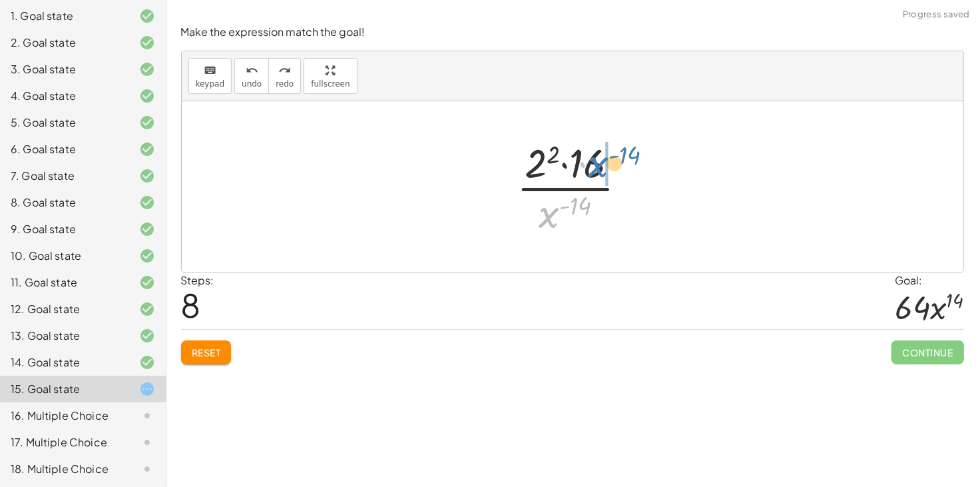
drag, startPoint x: 545, startPoint y: 210, endPoint x: 594, endPoint y: 159, distance: 70.6
click at [594, 159] on div at bounding box center [577, 186] width 134 height 102
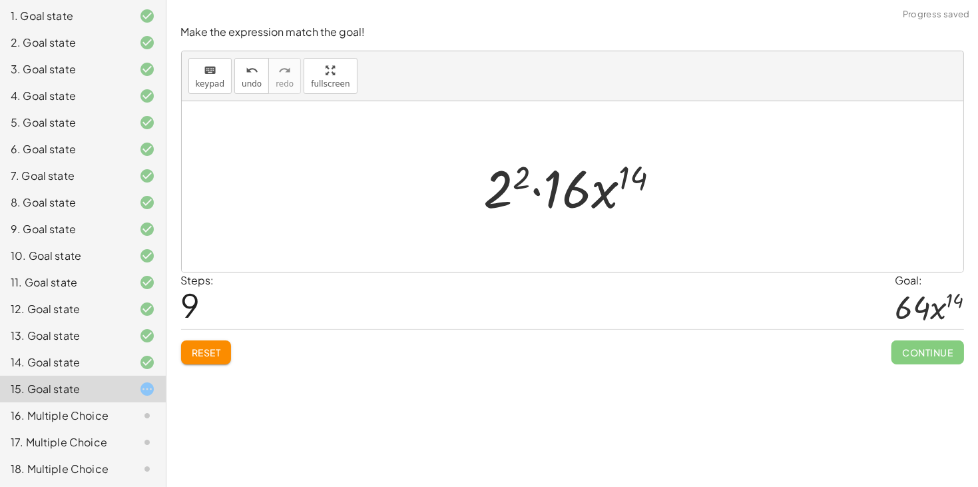
click at [507, 182] on div at bounding box center [577, 186] width 200 height 69
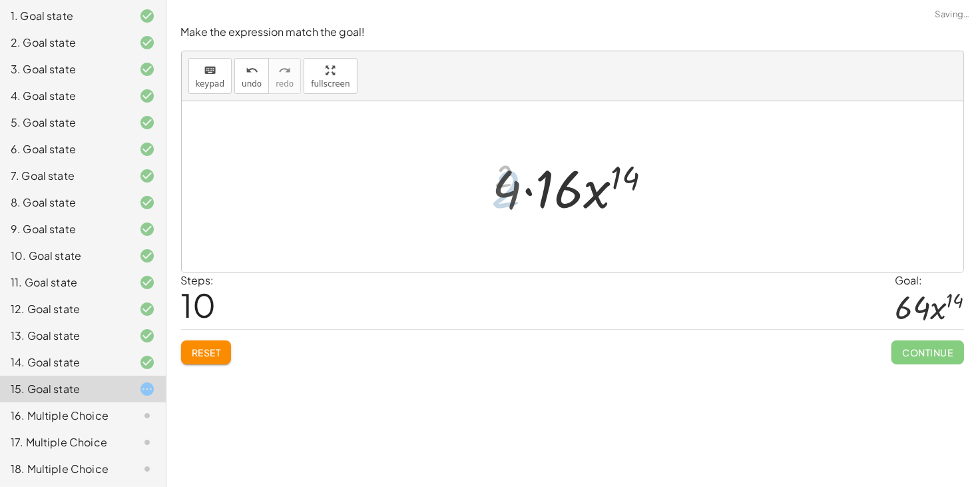
click at [534, 193] on div at bounding box center [577, 186] width 182 height 69
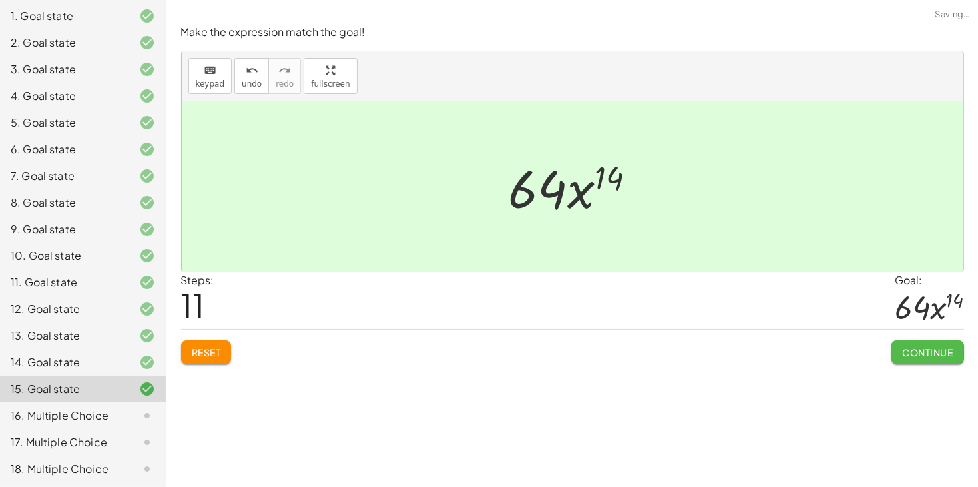
click at [907, 355] on span "Continue" at bounding box center [927, 352] width 51 height 12
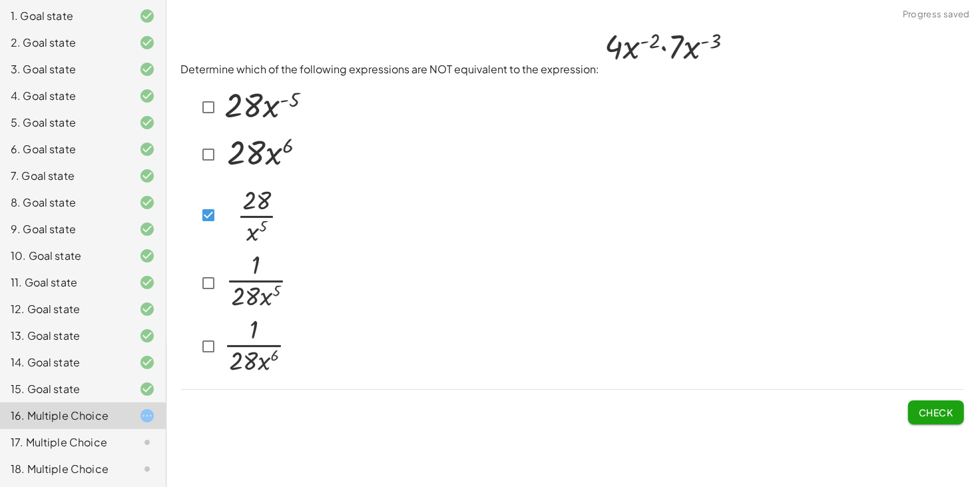
click at [908, 411] on button "Check" at bounding box center [936, 412] width 56 height 24
click at [256, 118] on img at bounding box center [262, 105] width 83 height 45
click at [921, 409] on span "Check" at bounding box center [935, 412] width 35 height 12
click at [206, 293] on div at bounding box center [243, 283] width 93 height 63
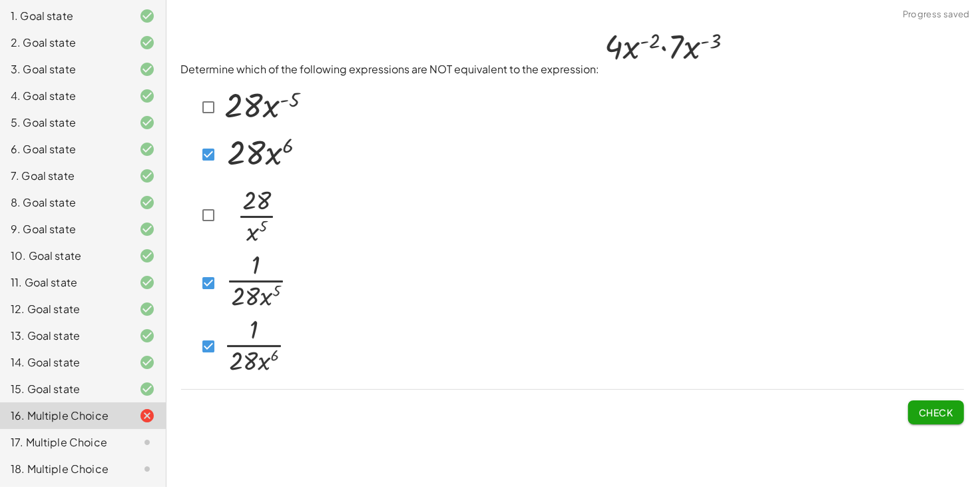
click at [946, 409] on span "Check" at bounding box center [935, 412] width 35 height 12
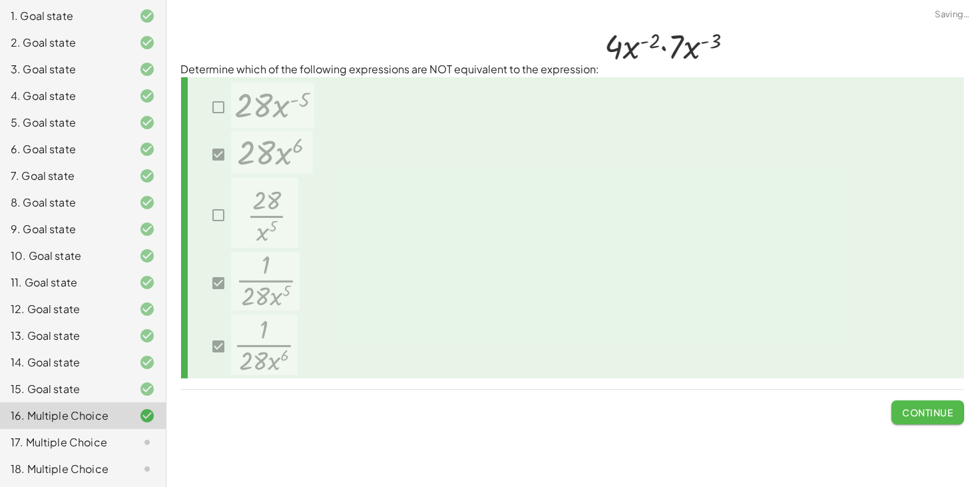
click at [945, 409] on span "Continue" at bounding box center [927, 412] width 51 height 12
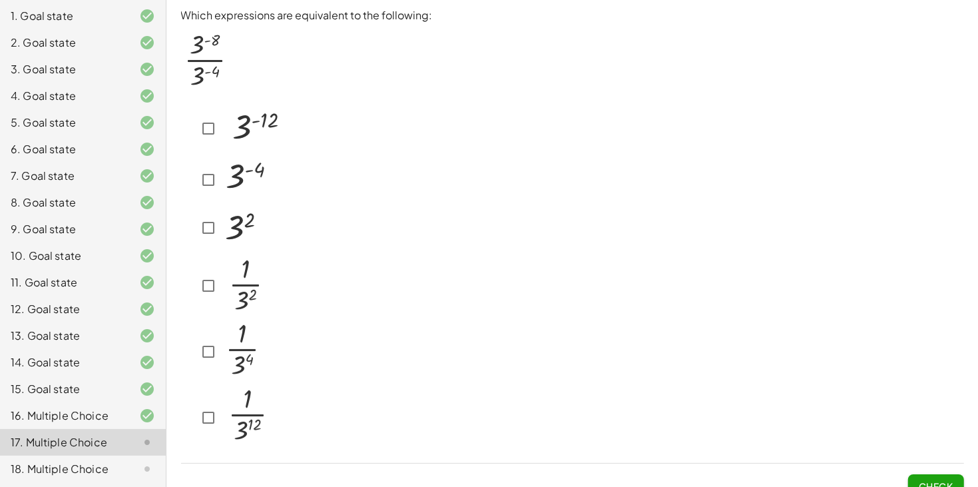
scroll to position [3, 0]
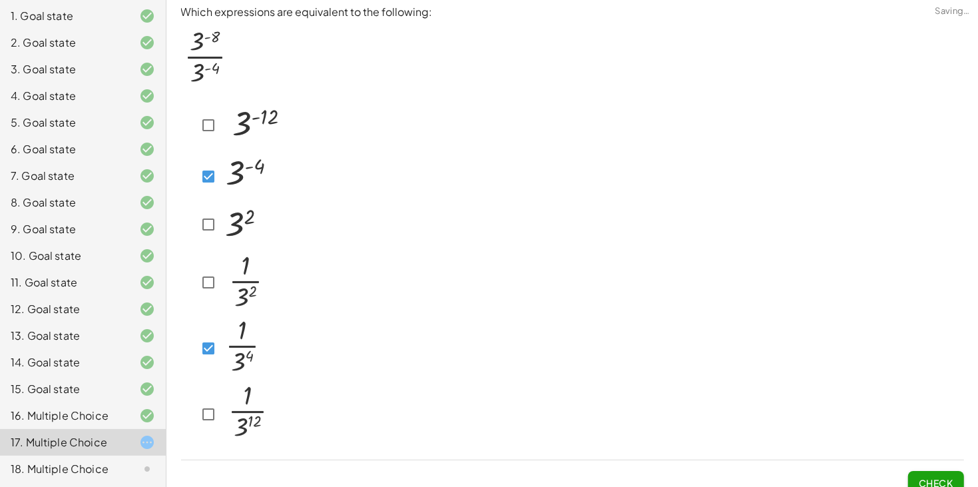
click at [922, 477] on span "Check" at bounding box center [935, 483] width 35 height 12
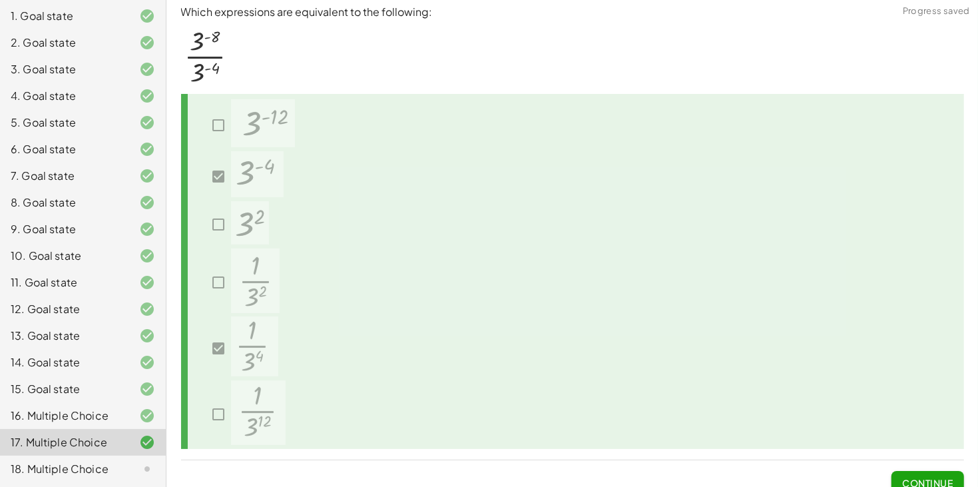
click at [922, 477] on span "Continue" at bounding box center [927, 483] width 51 height 12
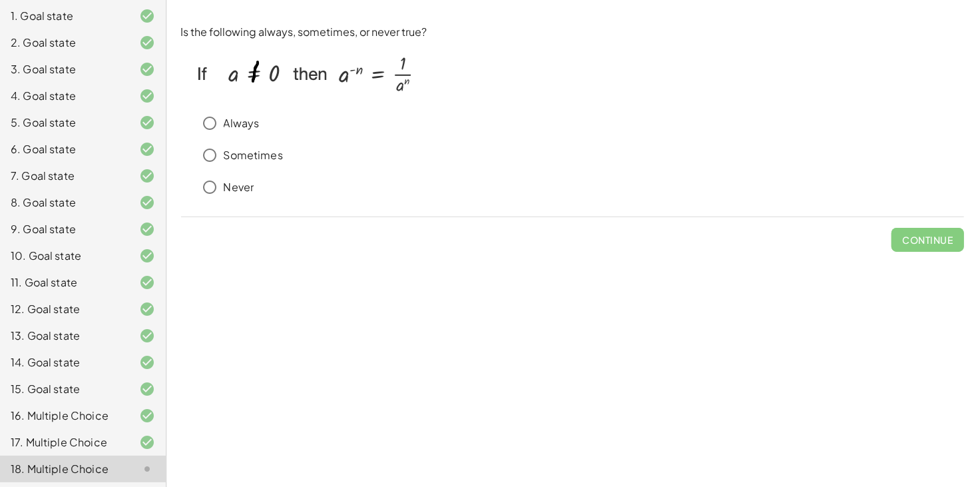
click at [234, 150] on p "Sometimes" at bounding box center [253, 155] width 59 height 15
click at [242, 122] on p "Always" at bounding box center [242, 123] width 36 height 15
click at [231, 184] on p "Never" at bounding box center [239, 187] width 31 height 15
click at [247, 131] on div "Always" at bounding box center [580, 123] width 767 height 27
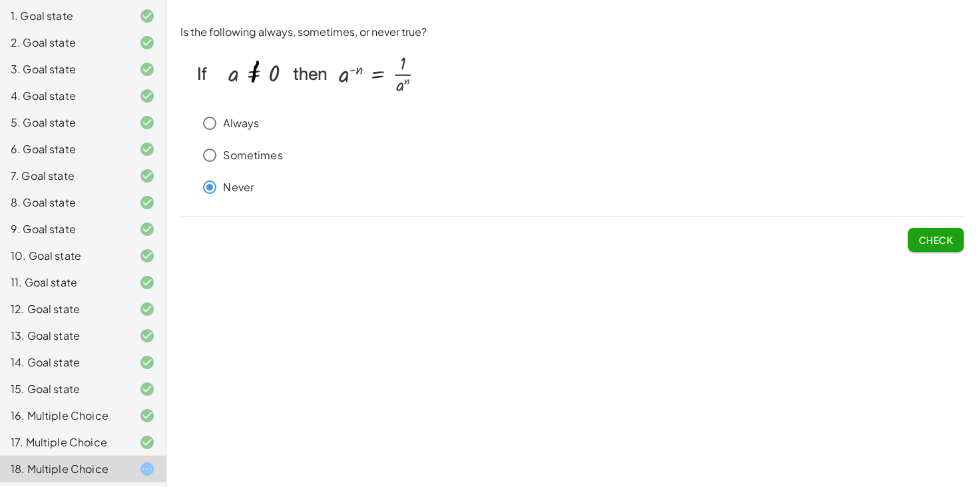
click at [246, 128] on p "Always" at bounding box center [242, 123] width 36 height 15
click at [932, 229] on button "Check" at bounding box center [936, 240] width 56 height 24
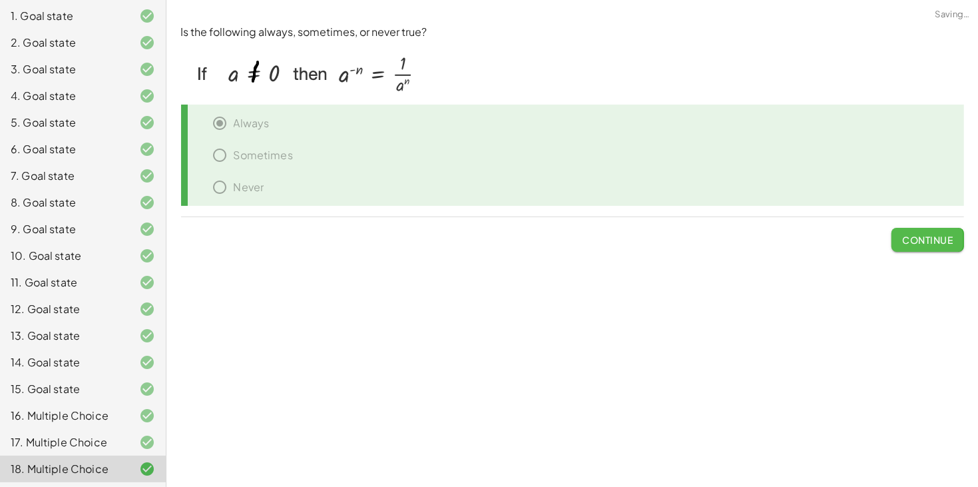
click at [930, 234] on span "Continue" at bounding box center [927, 240] width 51 height 12
